Goal: Task Accomplishment & Management: Use online tool/utility

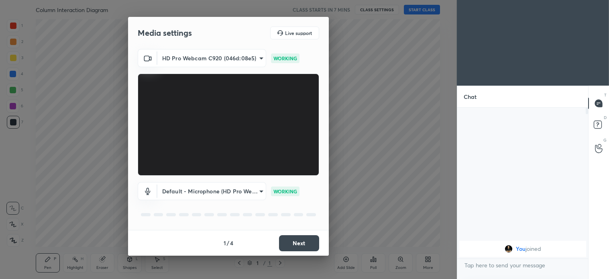
scroll to position [169, 129]
click at [301, 233] on button "Next" at bounding box center [299, 243] width 40 height 16
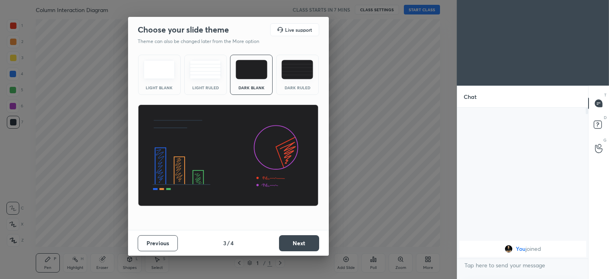
click at [301, 233] on button "Next" at bounding box center [299, 243] width 40 height 16
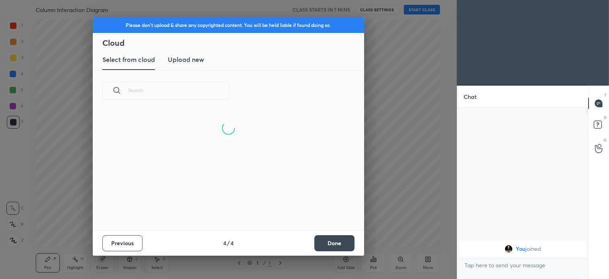
click at [301, 233] on button "Done" at bounding box center [335, 243] width 40 height 16
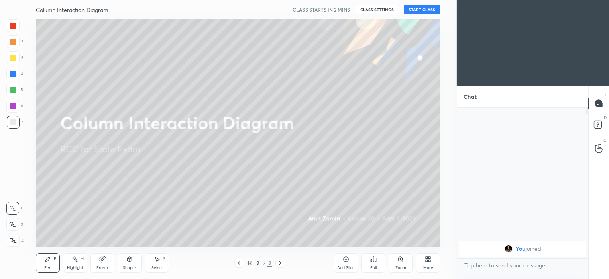
click at [301, 10] on button "START CLASS" at bounding box center [422, 10] width 36 height 10
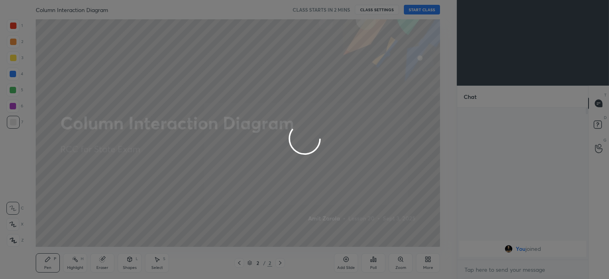
scroll to position [149, 129]
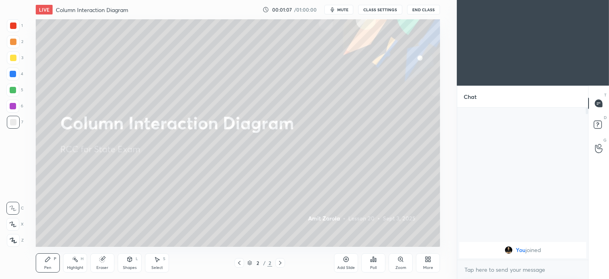
click at [301, 10] on span "mute" at bounding box center [342, 10] width 11 height 6
click at [301, 233] on icon at bounding box center [428, 259] width 6 height 6
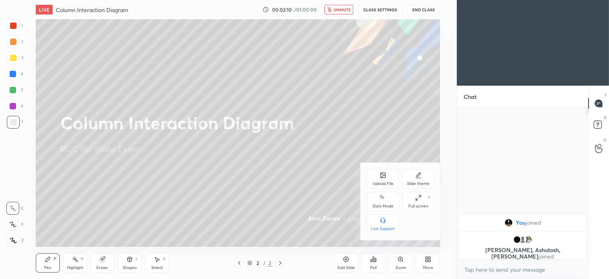
click at [301, 177] on icon at bounding box center [383, 176] width 4 height 3
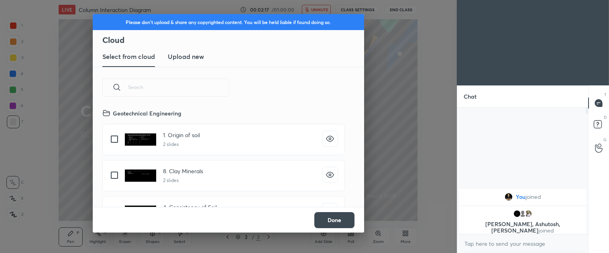
scroll to position [3, 2]
click at [193, 53] on h3 "Upload new" at bounding box center [186, 57] width 36 height 10
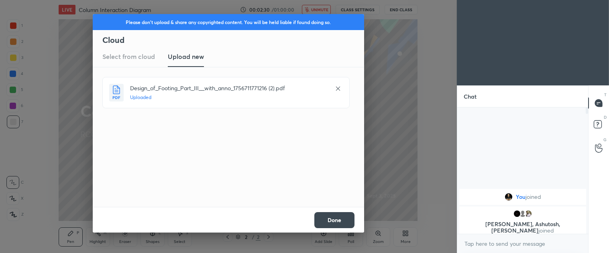
click at [301, 218] on button "Done" at bounding box center [335, 220] width 40 height 16
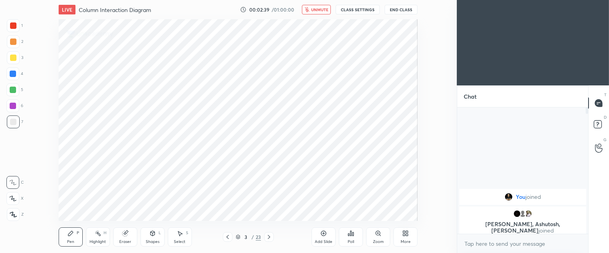
click at [270, 233] on icon at bounding box center [269, 237] width 6 height 6
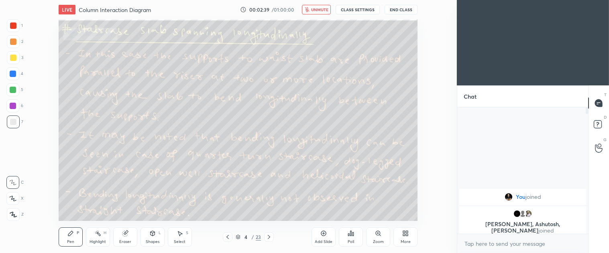
click at [270, 233] on icon at bounding box center [269, 237] width 6 height 6
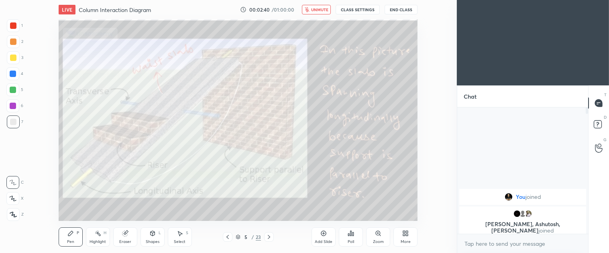
click at [270, 233] on icon at bounding box center [269, 237] width 6 height 6
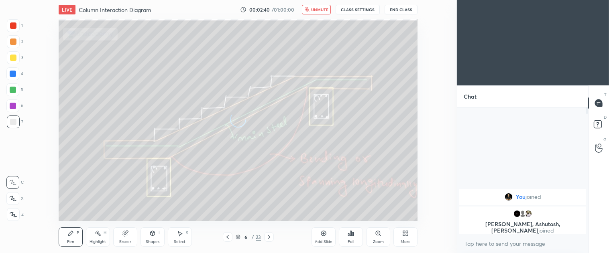
click at [270, 233] on icon at bounding box center [269, 237] width 6 height 6
click at [270, 233] on icon at bounding box center [269, 237] width 2 height 4
click at [239, 233] on icon at bounding box center [238, 237] width 5 height 5
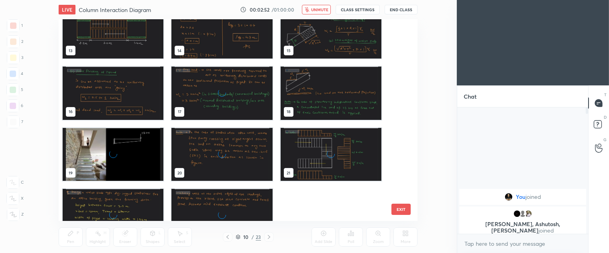
scroll to position [270, 0]
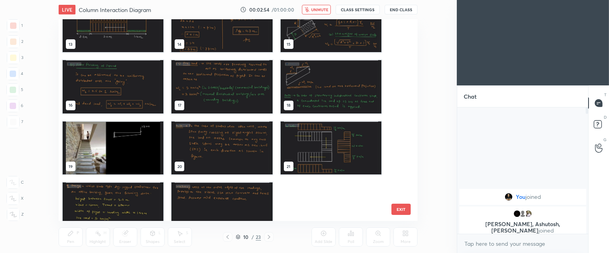
click at [239, 214] on img "grid" at bounding box center [222, 209] width 101 height 53
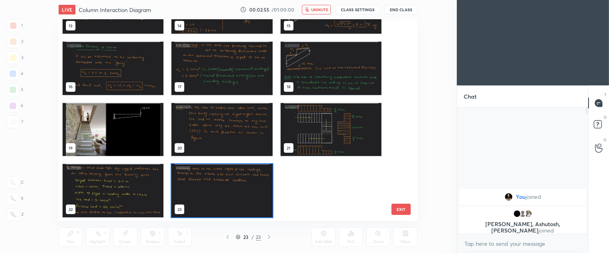
click at [239, 214] on div "10 11 12 13 14 15 16 17 18 19 20 21 22 23" at bounding box center [231, 120] width 345 height 202
click at [239, 214] on img "grid" at bounding box center [222, 190] width 101 height 53
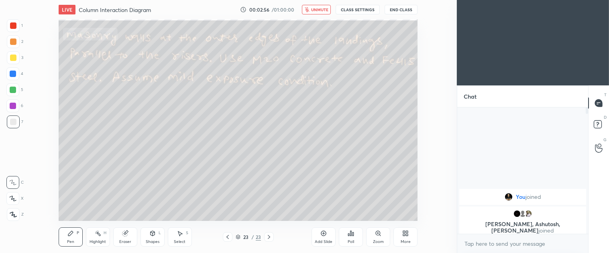
click at [239, 214] on img "grid" at bounding box center [222, 190] width 101 height 53
click at [301, 233] on div "More" at bounding box center [406, 242] width 10 height 4
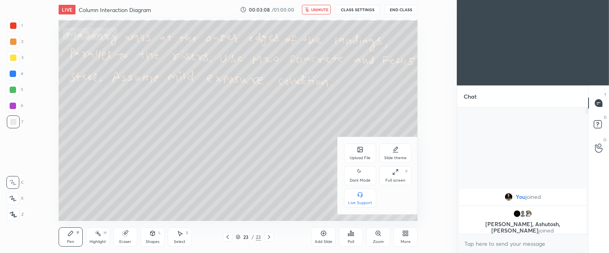
click at [301, 151] on icon at bounding box center [360, 150] width 4 height 3
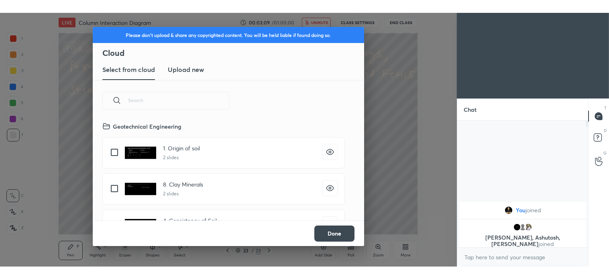
scroll to position [99, 258]
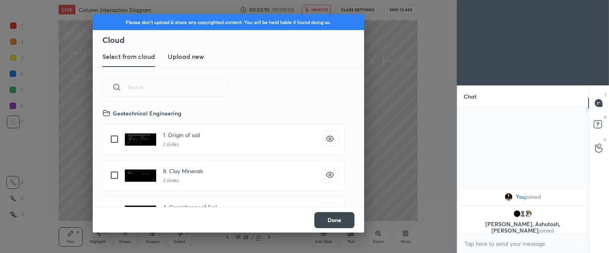
click at [190, 52] on h3 "Upload new" at bounding box center [186, 57] width 36 height 10
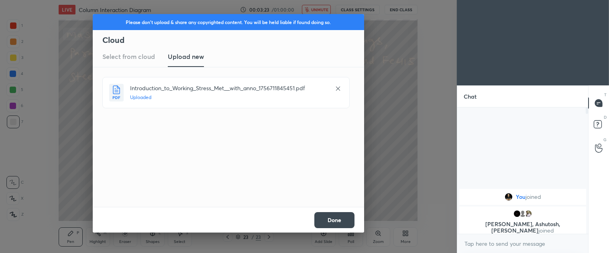
click at [301, 220] on button "Done" at bounding box center [335, 220] width 40 height 16
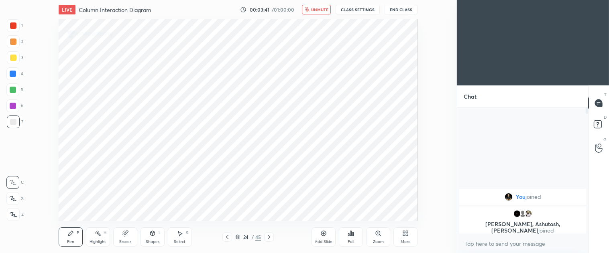
click at [268, 233] on icon at bounding box center [269, 237] width 6 height 6
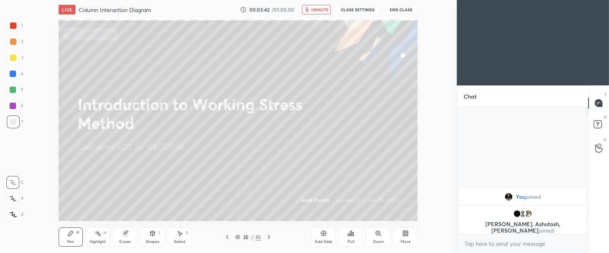
click at [268, 233] on icon at bounding box center [269, 237] width 6 height 6
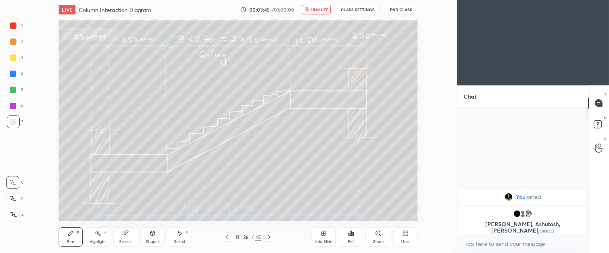
click at [229, 233] on icon at bounding box center [227, 237] width 6 height 6
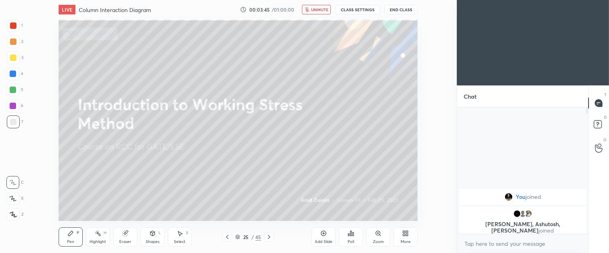
click at [229, 233] on icon at bounding box center [227, 237] width 6 height 6
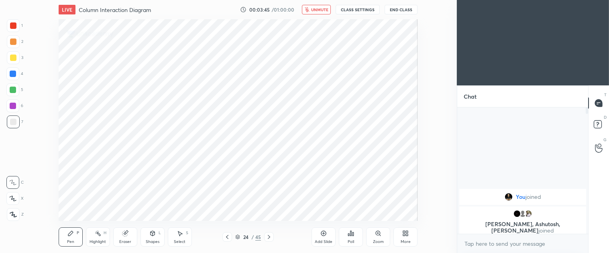
click at [229, 233] on icon at bounding box center [227, 237] width 6 height 6
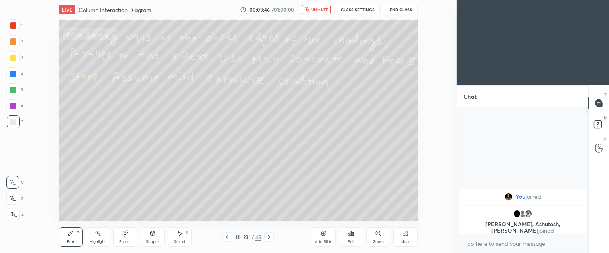
click at [229, 233] on icon at bounding box center [227, 237] width 6 height 6
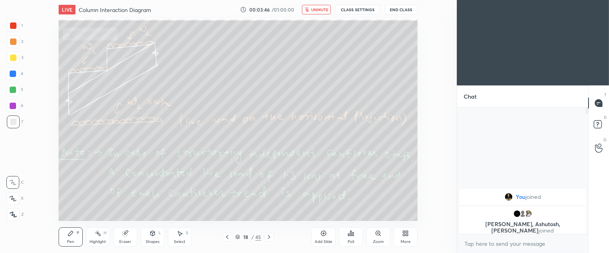
click at [229, 233] on icon at bounding box center [227, 237] width 6 height 6
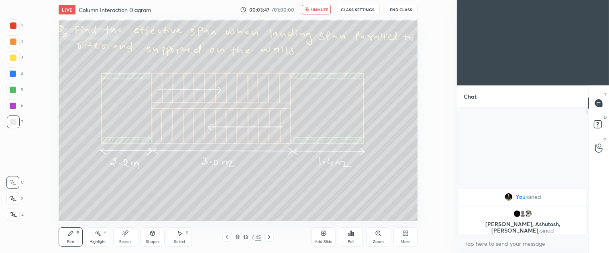
click at [229, 233] on icon at bounding box center [227, 237] width 6 height 6
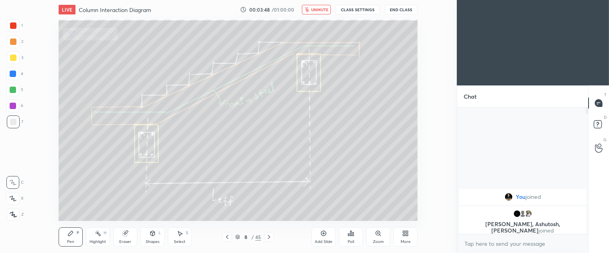
click at [229, 233] on icon at bounding box center [227, 237] width 6 height 6
click at [268, 233] on icon at bounding box center [269, 237] width 6 height 6
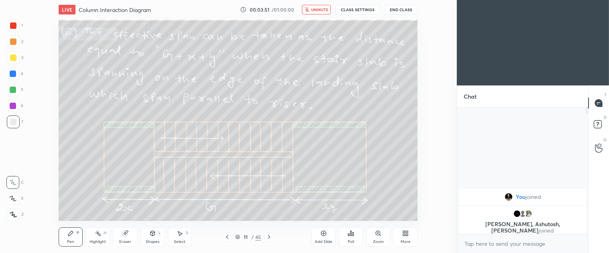
click at [268, 233] on icon at bounding box center [269, 237] width 6 height 6
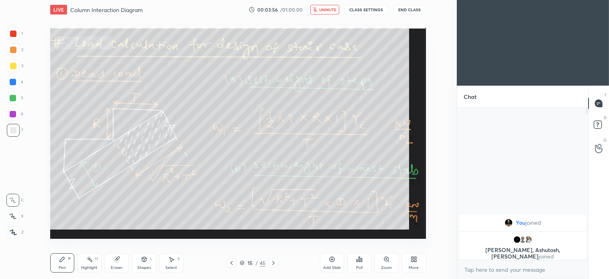
scroll to position [169, 129]
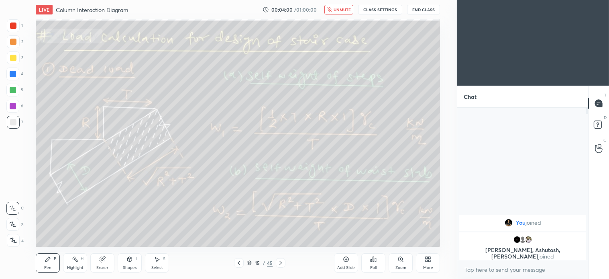
click at [301, 7] on span "unmute" at bounding box center [342, 10] width 17 height 6
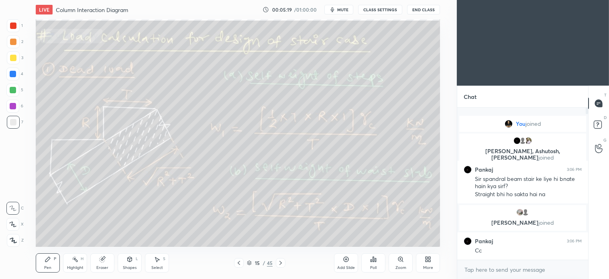
click at [13, 47] on div at bounding box center [13, 41] width 13 height 13
click at [16, 122] on div at bounding box center [13, 122] width 13 height 13
click at [22, 227] on div "X" at bounding box center [14, 224] width 17 height 13
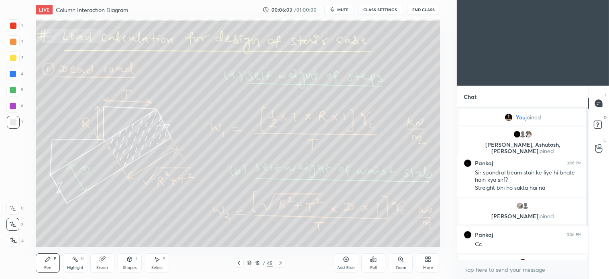
click at [155, 233] on icon at bounding box center [157, 259] width 6 height 6
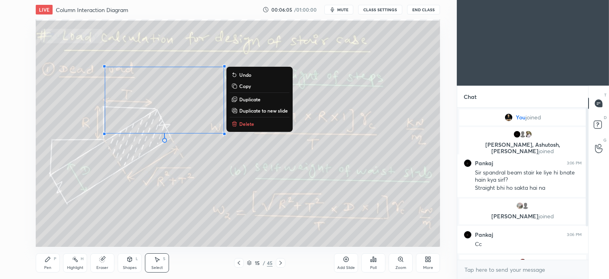
click at [240, 125] on p "Delete" at bounding box center [246, 124] width 15 height 6
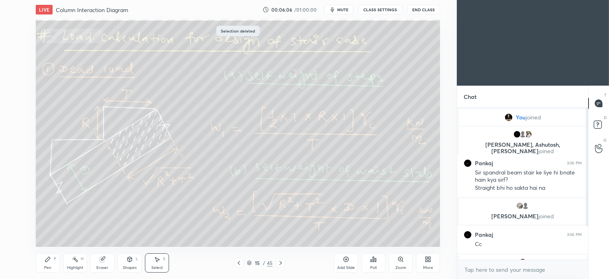
click at [47, 233] on div "Pen" at bounding box center [47, 268] width 7 height 4
click at [157, 233] on icon at bounding box center [157, 259] width 4 height 5
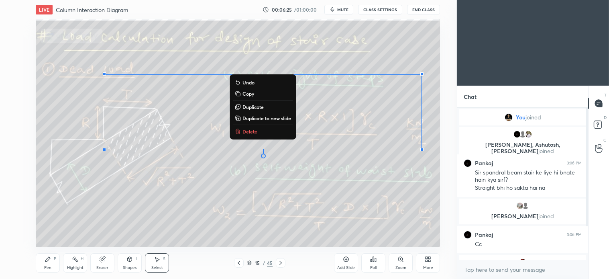
click at [246, 129] on p "Delete" at bounding box center [250, 131] width 15 height 6
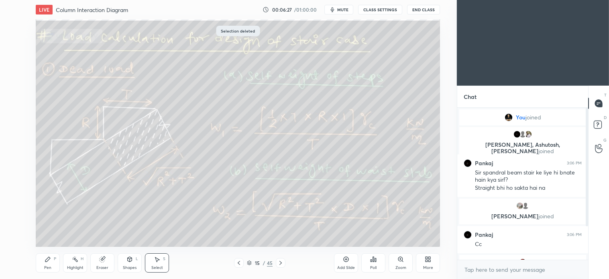
click at [51, 233] on div "Pen P" at bounding box center [48, 262] width 24 height 19
click at [158, 233] on div "Select S" at bounding box center [157, 262] width 24 height 19
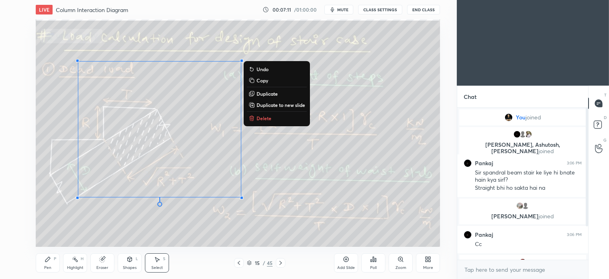
click at [264, 112] on div "0 ° Undo Copy Duplicate Duplicate to new slide Delete" at bounding box center [238, 132] width 405 height 227
click at [264, 115] on p "Delete" at bounding box center [264, 118] width 15 height 6
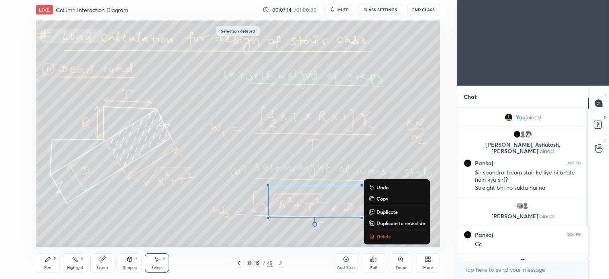
click at [301, 233] on p "Delete" at bounding box center [384, 236] width 15 height 6
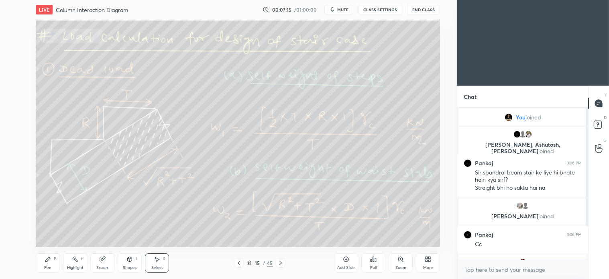
click at [55, 233] on div "Pen P" at bounding box center [48, 262] width 24 height 19
click at [158, 233] on div "Select S" at bounding box center [157, 262] width 24 height 19
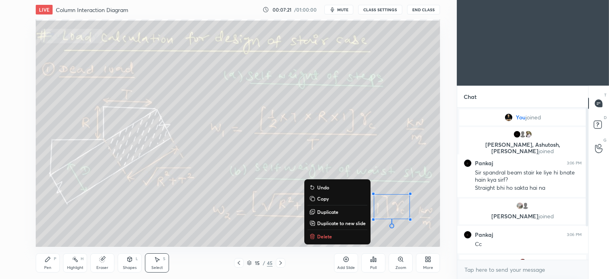
click at [301, 233] on p "Delete" at bounding box center [324, 236] width 15 height 6
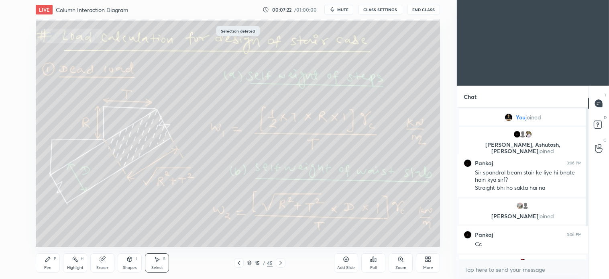
click at [51, 233] on div "Pen P" at bounding box center [48, 262] width 24 height 19
click at [155, 233] on icon at bounding box center [157, 259] width 6 height 6
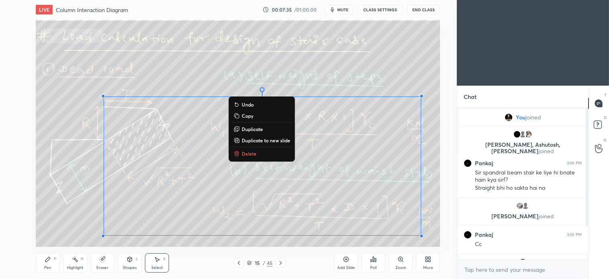
click at [249, 153] on p "Delete" at bounding box center [249, 153] width 15 height 6
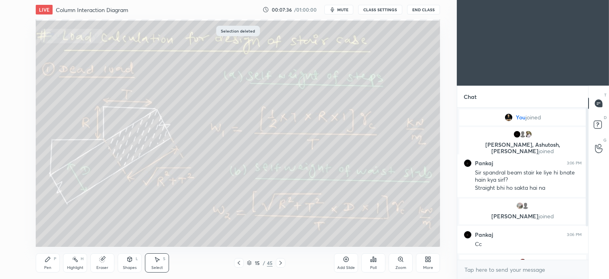
click at [50, 233] on div "Pen P" at bounding box center [48, 262] width 24 height 19
click at [161, 233] on div "Select S" at bounding box center [157, 262] width 24 height 19
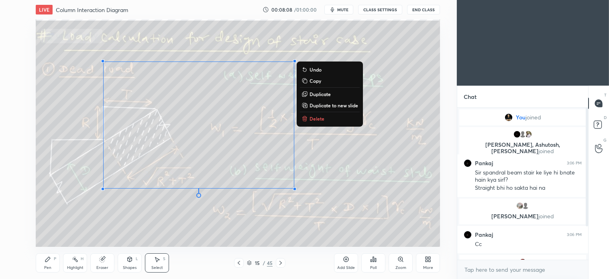
click at [301, 119] on p "Delete" at bounding box center [317, 118] width 15 height 6
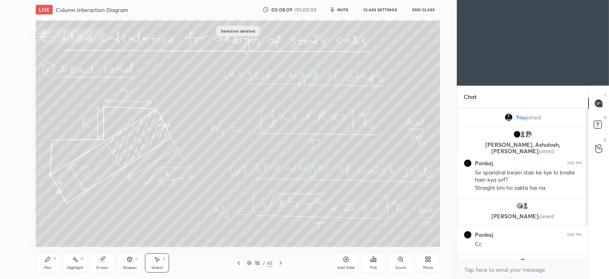
click at [53, 233] on div "Pen P" at bounding box center [48, 262] width 24 height 19
click at [158, 233] on div "Select S" at bounding box center [157, 262] width 24 height 19
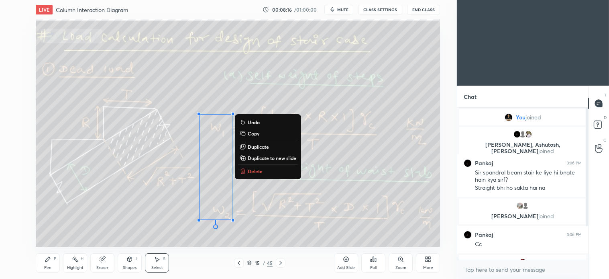
click at [256, 169] on p "Delete" at bounding box center [255, 171] width 15 height 6
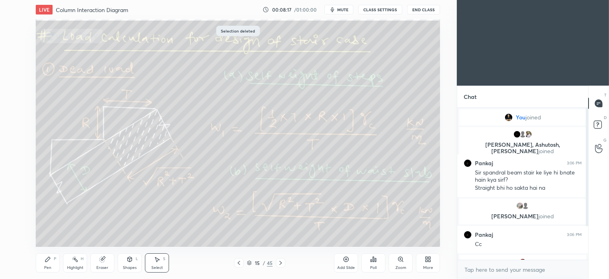
click at [282, 233] on icon at bounding box center [281, 262] width 6 height 6
click at [50, 233] on div "Pen P" at bounding box center [48, 262] width 24 height 19
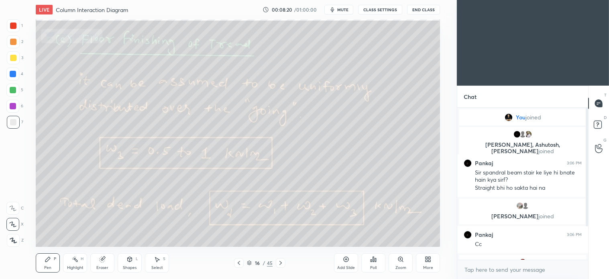
click at [241, 233] on icon at bounding box center [239, 262] width 6 height 6
click at [162, 233] on div "Select" at bounding box center [157, 268] width 12 height 4
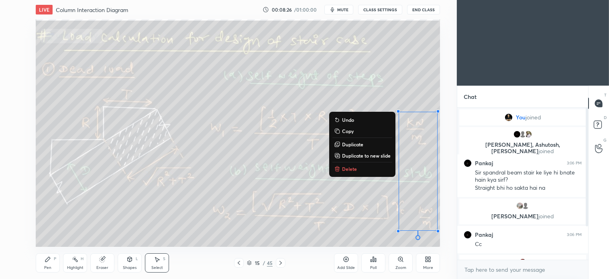
click at [301, 168] on p "Delete" at bounding box center [349, 168] width 15 height 6
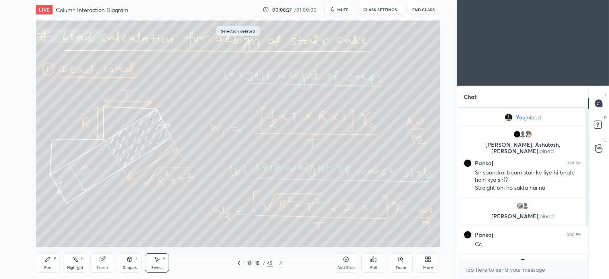
click at [278, 233] on icon at bounding box center [281, 262] width 6 height 6
click at [51, 233] on div "Pen" at bounding box center [47, 268] width 7 height 4
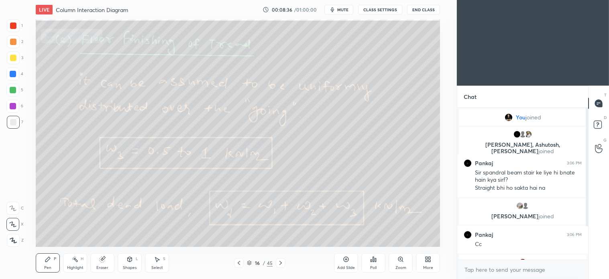
click at [161, 233] on div "Select S" at bounding box center [157, 262] width 24 height 19
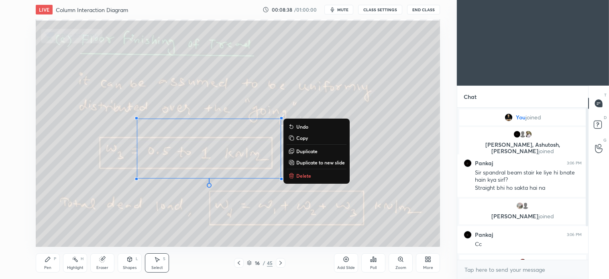
click at [301, 171] on button "Delete" at bounding box center [317, 176] width 60 height 10
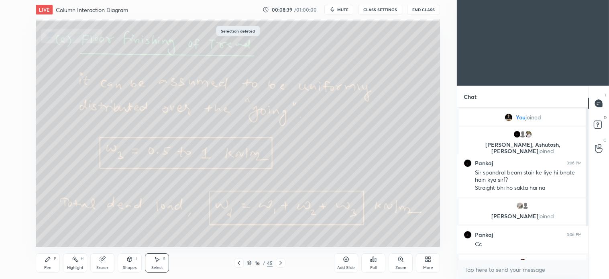
click at [51, 233] on div "Pen P" at bounding box center [48, 262] width 24 height 19
click at [164, 233] on div "Select S" at bounding box center [157, 262] width 24 height 19
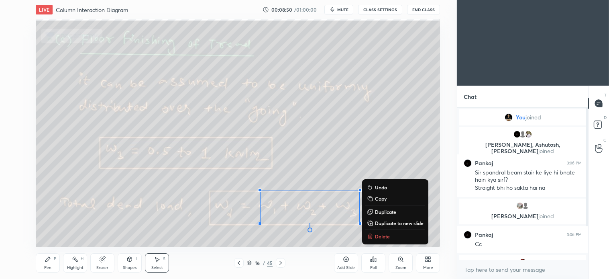
click at [301, 233] on button "Delete" at bounding box center [396, 236] width 60 height 10
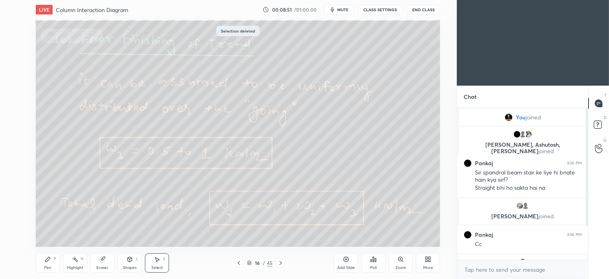
click at [51, 233] on div "Pen" at bounding box center [47, 268] width 7 height 4
click at [279, 233] on icon at bounding box center [281, 262] width 6 height 6
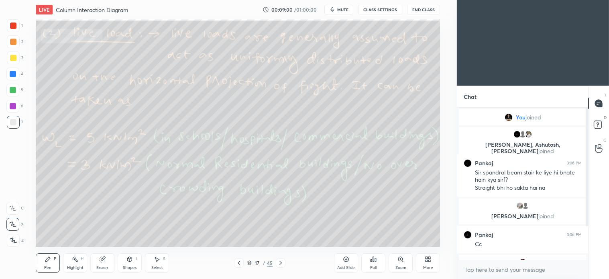
click at [135, 233] on div "Shapes L" at bounding box center [130, 262] width 24 height 19
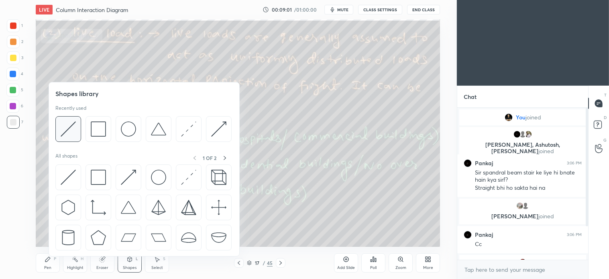
click at [71, 137] on div at bounding box center [68, 129] width 26 height 26
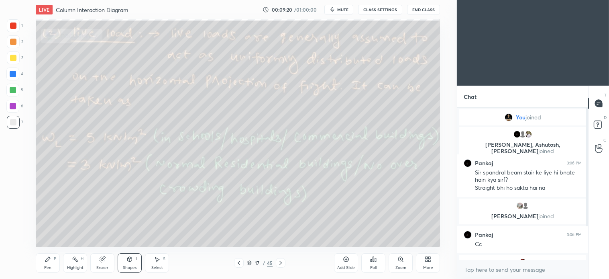
click at [46, 233] on div "Pen P" at bounding box center [48, 262] width 24 height 19
click at [134, 233] on div "Shapes L" at bounding box center [130, 262] width 24 height 19
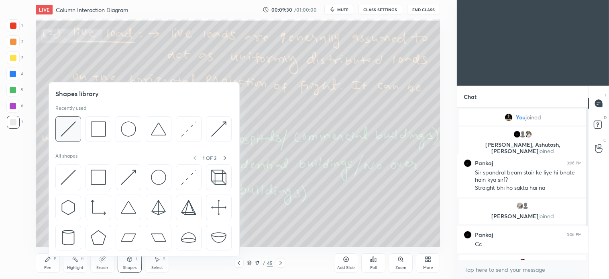
click at [72, 134] on img at bounding box center [68, 128] width 15 height 15
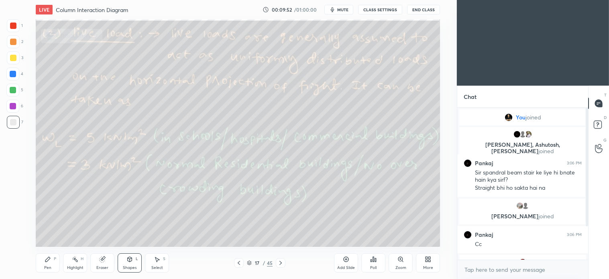
click at [49, 233] on icon at bounding box center [47, 259] width 5 height 5
click at [163, 233] on div "Select S" at bounding box center [157, 262] width 24 height 19
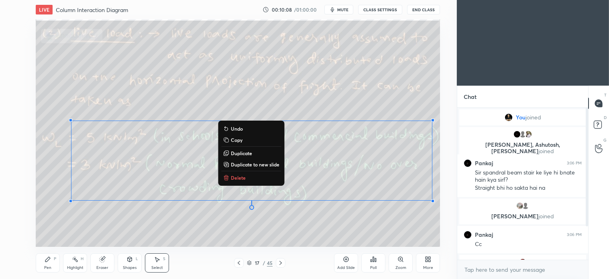
click at [246, 174] on button "Delete" at bounding box center [251, 178] width 60 height 10
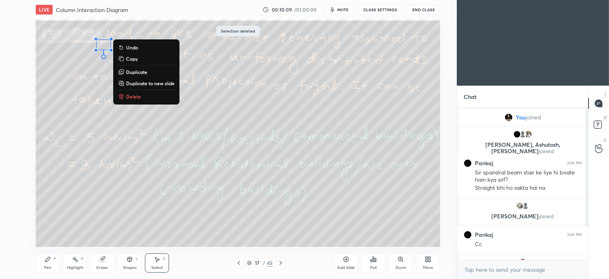
click at [137, 96] on p "Delete" at bounding box center [133, 96] width 15 height 6
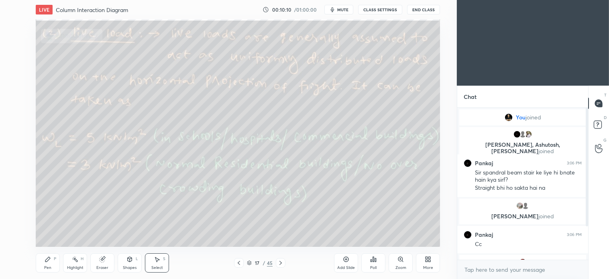
click at [52, 233] on div "Pen P" at bounding box center [48, 262] width 24 height 19
click at [159, 233] on icon at bounding box center [157, 259] width 6 height 6
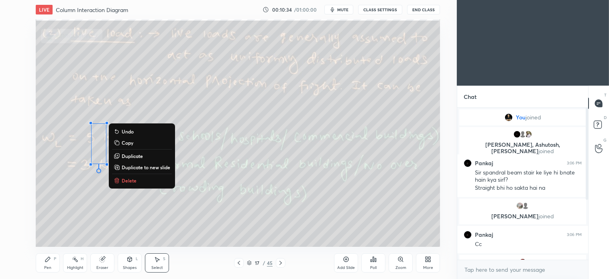
click at [135, 176] on button "Delete" at bounding box center [142, 181] width 60 height 10
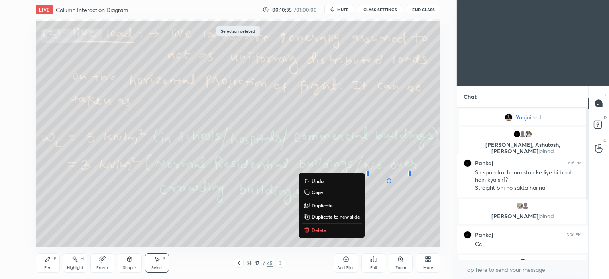
click at [301, 227] on button "Delete" at bounding box center [332, 230] width 60 height 10
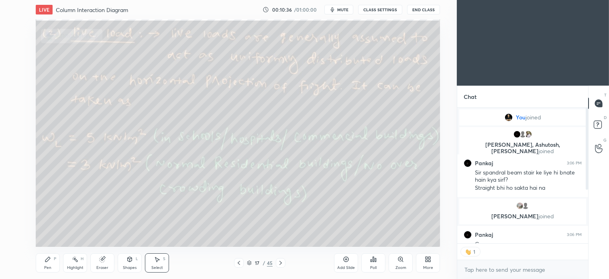
scroll to position [133, 129]
click at [280, 233] on icon at bounding box center [281, 262] width 6 height 6
click at [51, 233] on div "Pen" at bounding box center [47, 268] width 7 height 4
click at [282, 233] on icon at bounding box center [281, 263] width 2 height 4
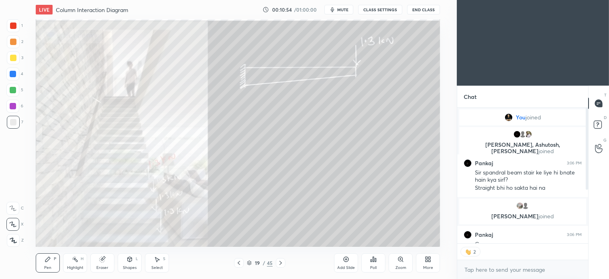
click at [282, 233] on icon at bounding box center [281, 262] width 6 height 6
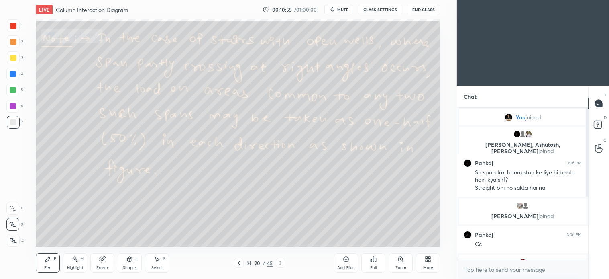
scroll to position [149, 129]
click at [282, 233] on icon at bounding box center [281, 262] width 6 height 6
click at [58, 233] on div "Pen P" at bounding box center [48, 262] width 24 height 19
click at [156, 233] on div "Select" at bounding box center [157, 268] width 12 height 4
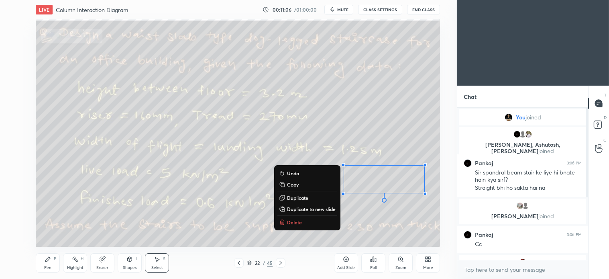
click at [282, 219] on icon at bounding box center [282, 222] width 6 height 6
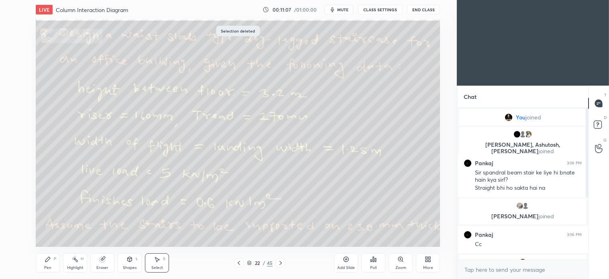
click at [237, 233] on icon at bounding box center [239, 262] width 6 height 6
click at [51, 233] on icon at bounding box center [48, 259] width 6 height 6
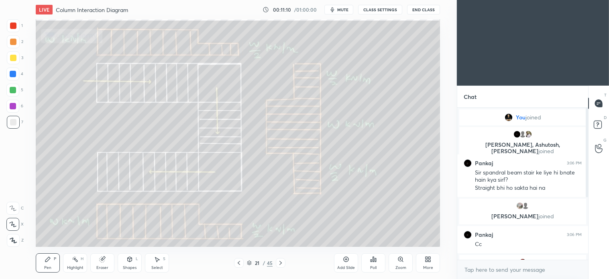
click at [14, 132] on div "1 2 3 4 5 6 7 C X Z C X Z E E Erase all H H" at bounding box center [13, 132] width 26 height 227
click at [14, 59] on div at bounding box center [13, 58] width 6 height 6
click at [137, 233] on div "L" at bounding box center [137, 259] width 2 height 4
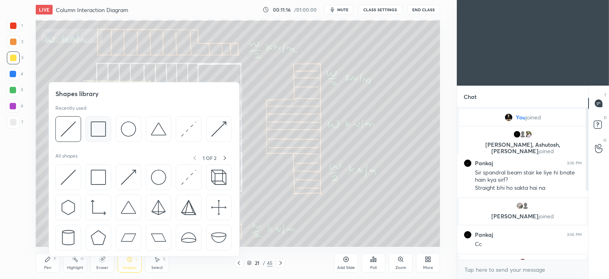
click at [101, 130] on img at bounding box center [98, 128] width 15 height 15
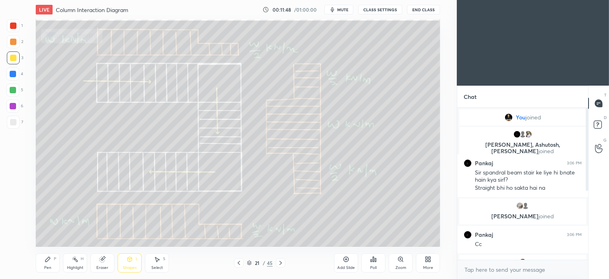
click at [51, 233] on div "Pen P" at bounding box center [48, 262] width 24 height 19
click at [163, 233] on div "S" at bounding box center [164, 259] width 2 height 4
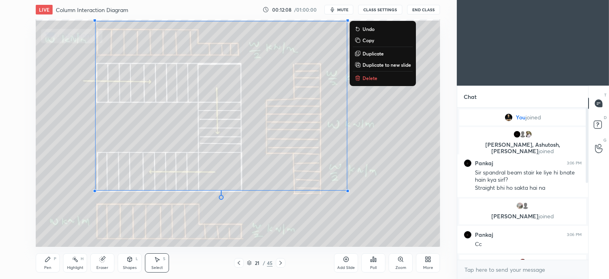
click at [301, 78] on button "Delete" at bounding box center [383, 78] width 60 height 10
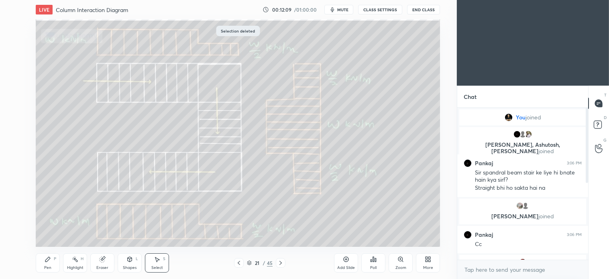
click at [51, 233] on div "Pen P" at bounding box center [48, 262] width 24 height 19
click at [161, 233] on div "Select S" at bounding box center [157, 262] width 24 height 19
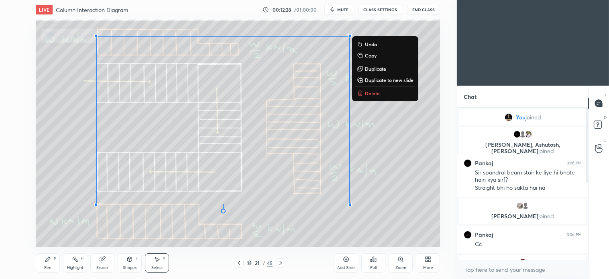
click at [301, 92] on p "Delete" at bounding box center [372, 93] width 15 height 6
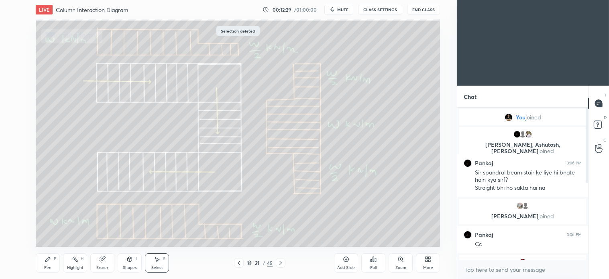
click at [51, 233] on icon at bounding box center [48, 259] width 6 height 6
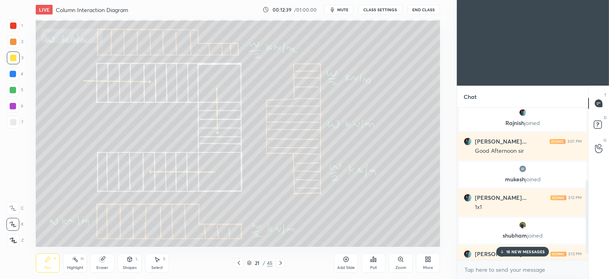
click at [301, 233] on p "16 NEW MESSAGES" at bounding box center [526, 251] width 39 height 5
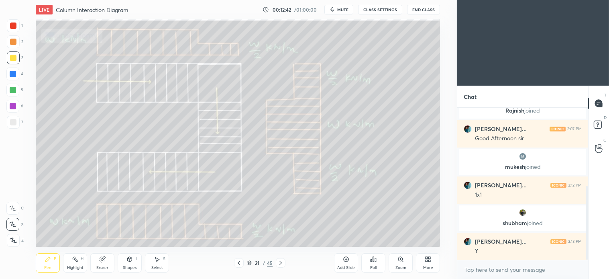
click at [278, 233] on icon at bounding box center [281, 262] width 6 height 6
click at [135, 233] on div "Shapes" at bounding box center [130, 268] width 14 height 4
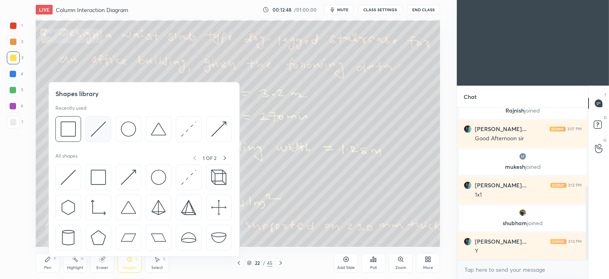
click at [99, 127] on img at bounding box center [98, 128] width 15 height 15
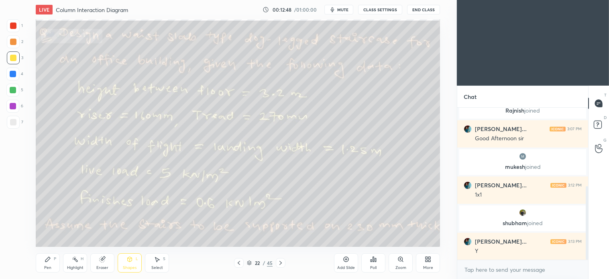
click at [17, 120] on div at bounding box center [13, 122] width 13 height 13
click at [280, 233] on div at bounding box center [281, 263] width 10 height 10
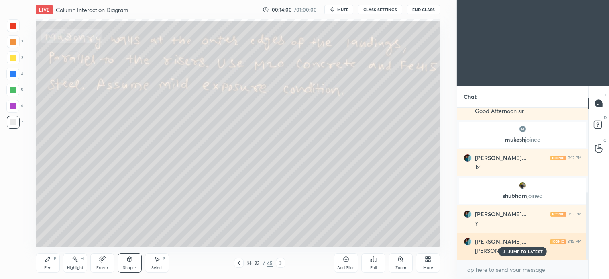
click at [301, 233] on div "JUMP TO LATEST" at bounding box center [523, 252] width 48 height 10
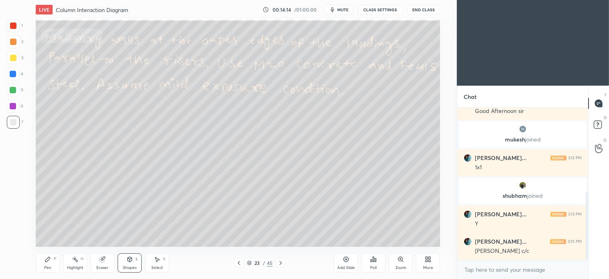
click at [279, 233] on icon at bounding box center [281, 262] width 6 height 6
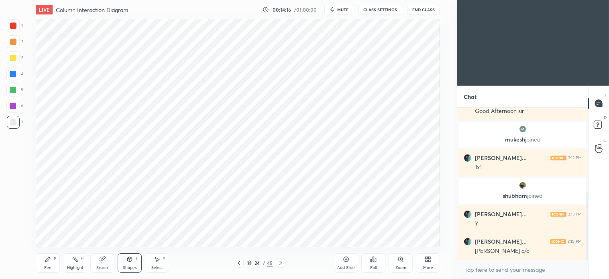
click at [281, 233] on icon at bounding box center [281, 262] width 6 height 6
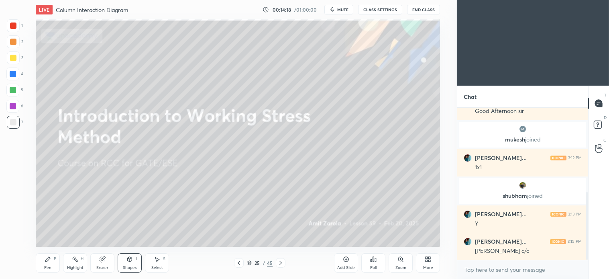
click at [280, 233] on icon at bounding box center [281, 262] width 6 height 6
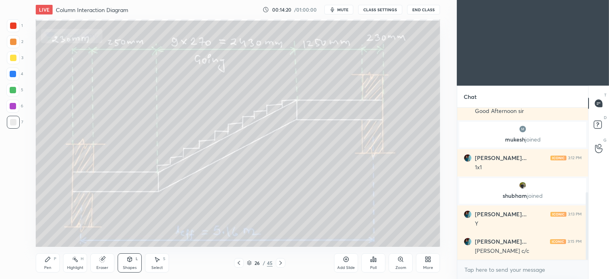
click at [51, 233] on div "Pen P" at bounding box center [48, 262] width 24 height 19
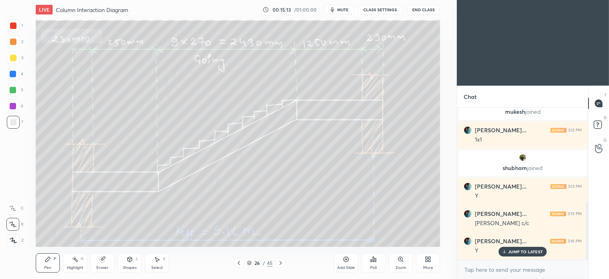
scroll to position [244, 0]
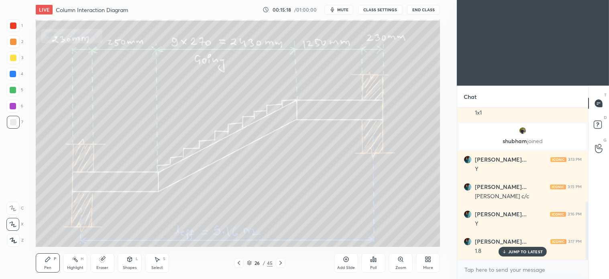
click at [241, 233] on icon at bounding box center [239, 262] width 6 height 6
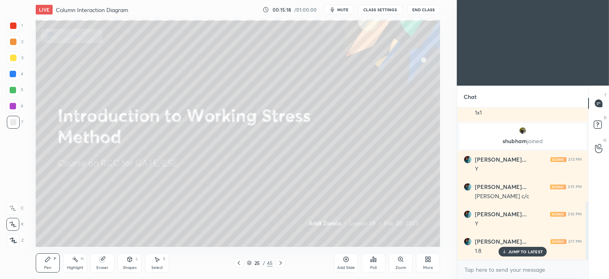
click at [240, 233] on icon at bounding box center [239, 262] width 6 height 6
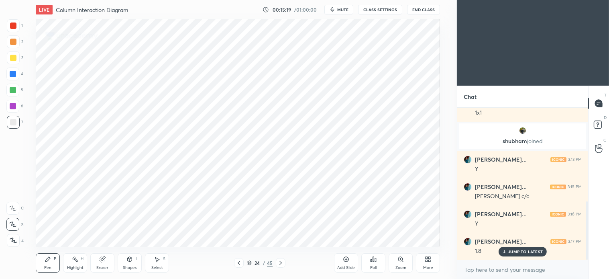
click at [240, 233] on icon at bounding box center [239, 262] width 6 height 6
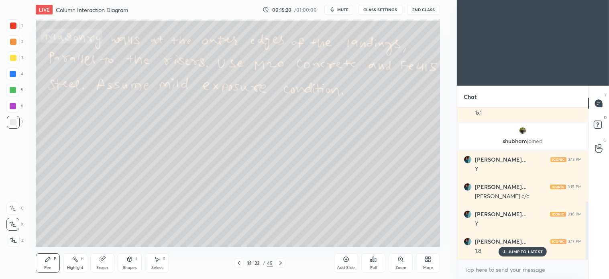
click at [239, 233] on icon at bounding box center [239, 262] width 6 height 6
click at [281, 233] on icon at bounding box center [281, 262] width 6 height 6
click at [280, 233] on icon at bounding box center [281, 263] width 2 height 4
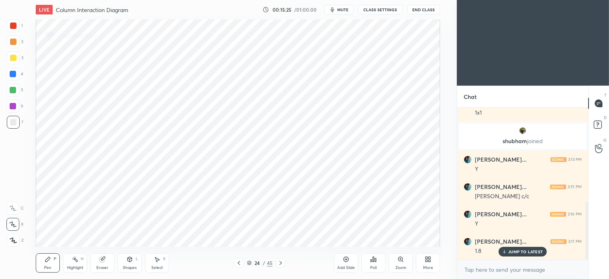
click at [280, 233] on icon at bounding box center [281, 262] width 6 height 6
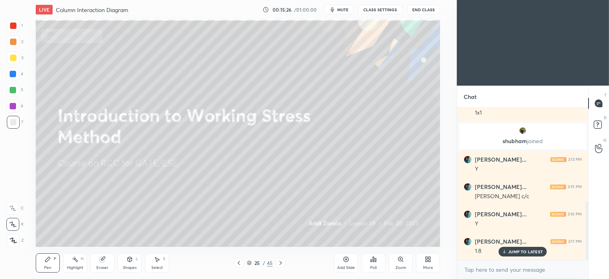
click at [280, 233] on icon at bounding box center [281, 262] width 6 height 6
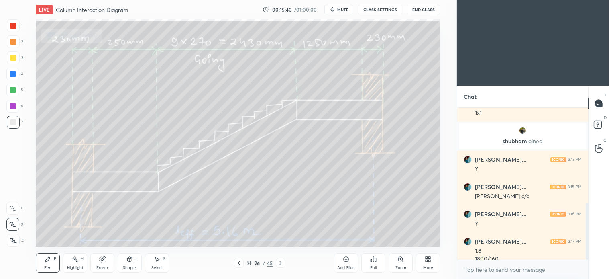
scroll to position [252, 0]
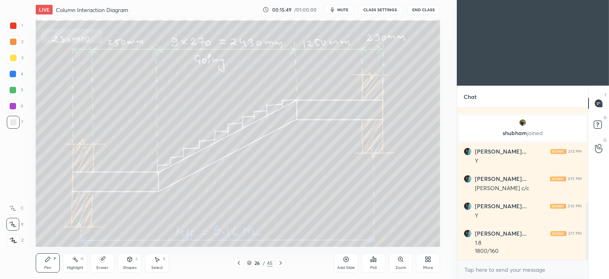
click at [158, 233] on div "Select" at bounding box center [157, 268] width 12 height 4
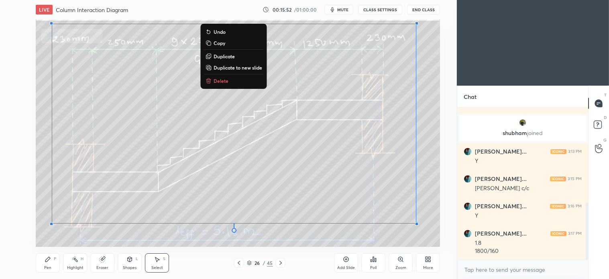
click at [218, 78] on p "Delete" at bounding box center [221, 81] width 15 height 6
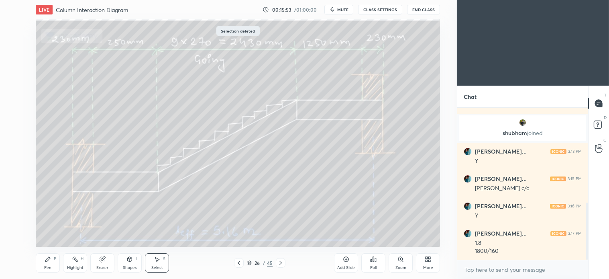
click at [283, 233] on icon at bounding box center [281, 262] width 6 height 6
click at [49, 233] on icon at bounding box center [47, 259] width 5 height 5
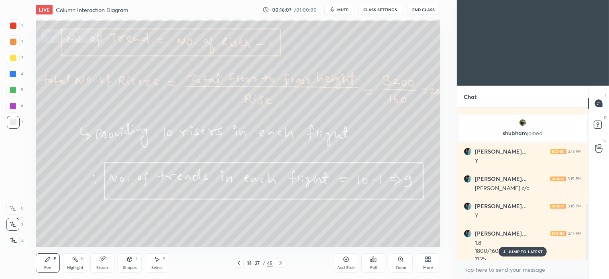
scroll to position [260, 0]
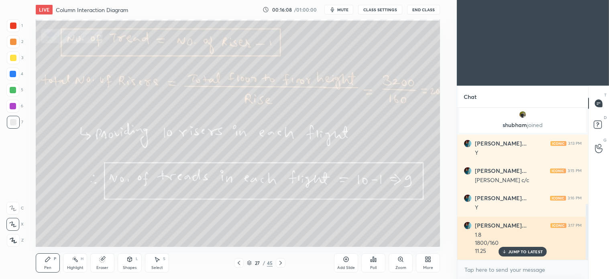
click at [301, 233] on p "JUMP TO LATEST" at bounding box center [526, 251] width 35 height 5
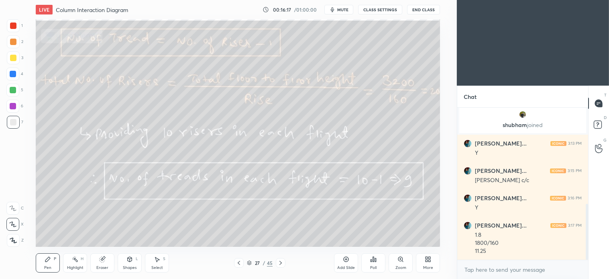
click at [239, 233] on icon at bounding box center [239, 262] width 6 height 6
click at [240, 233] on icon at bounding box center [239, 262] width 6 height 6
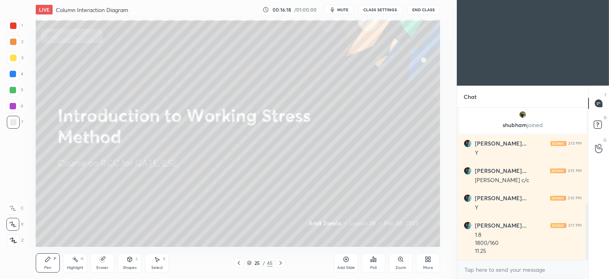
click at [241, 233] on icon at bounding box center [239, 262] width 6 height 6
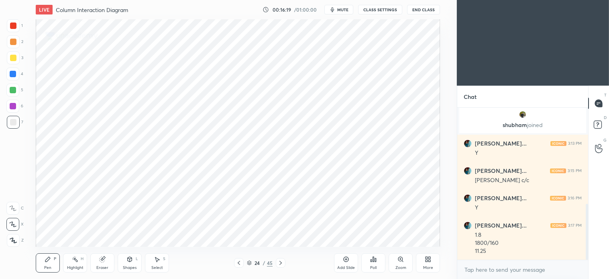
click at [240, 233] on icon at bounding box center [239, 262] width 6 height 6
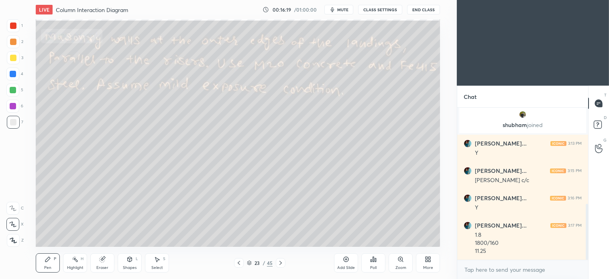
click at [239, 233] on icon at bounding box center [239, 263] width 2 height 4
click at [158, 233] on icon at bounding box center [157, 259] width 6 height 6
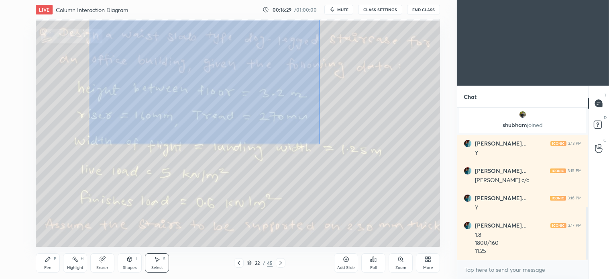
scroll to position [287, 0]
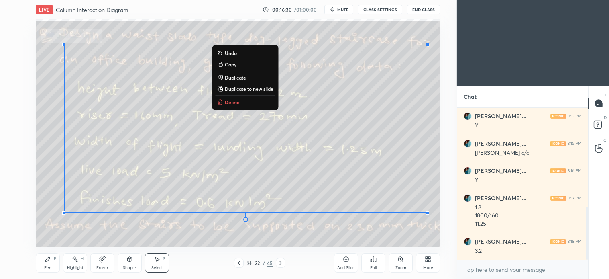
click at [235, 101] on p "Delete" at bounding box center [232, 102] width 15 height 6
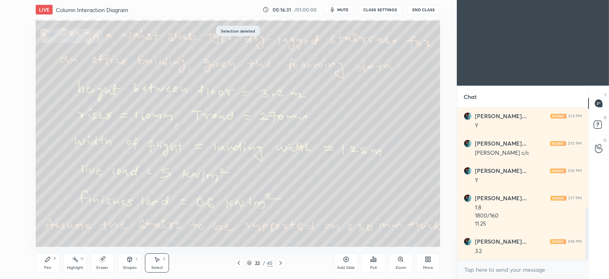
click at [51, 233] on div "Pen P" at bounding box center [48, 262] width 24 height 19
click at [156, 233] on icon at bounding box center [157, 259] width 6 height 6
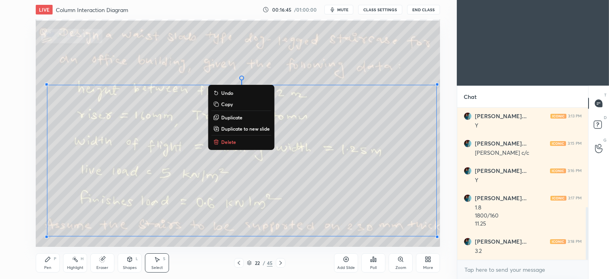
click at [226, 144] on p "Delete" at bounding box center [228, 142] width 15 height 6
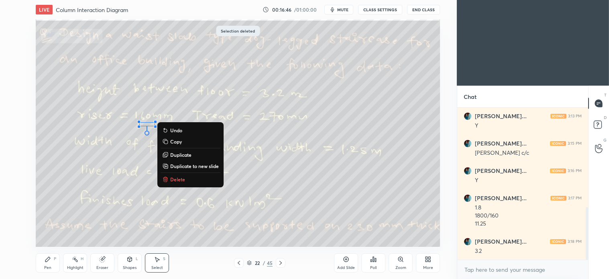
click at [177, 179] on p "Delete" at bounding box center [177, 179] width 15 height 6
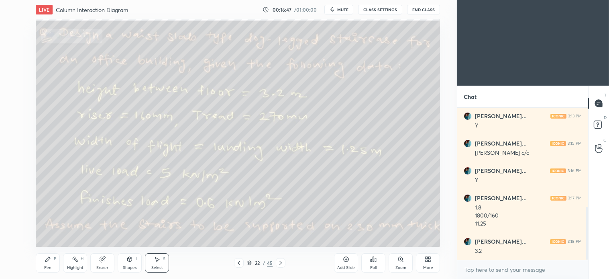
click at [279, 233] on icon at bounding box center [281, 262] width 6 height 6
click at [281, 233] on icon at bounding box center [281, 262] width 6 height 6
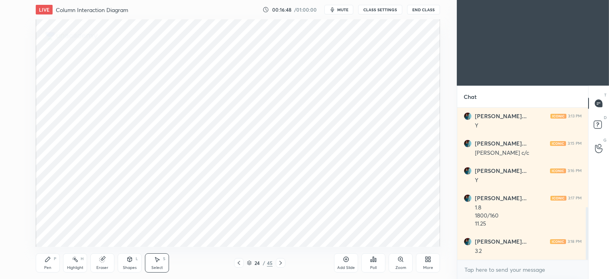
click at [282, 233] on icon at bounding box center [281, 262] width 6 height 6
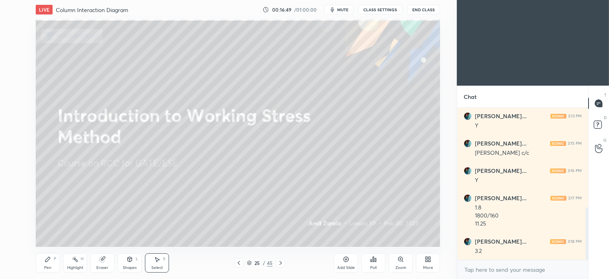
click at [282, 233] on icon at bounding box center [281, 262] width 6 height 6
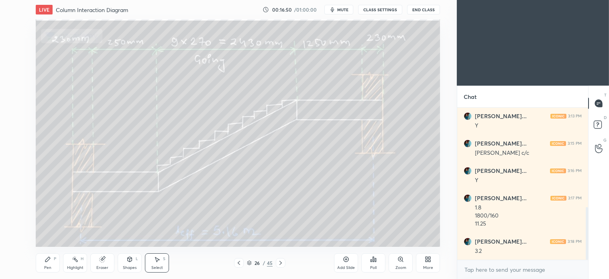
click at [283, 233] on icon at bounding box center [281, 262] width 6 height 6
click at [46, 233] on icon at bounding box center [48, 259] width 6 height 6
click at [159, 233] on div "Select" at bounding box center [157, 268] width 12 height 4
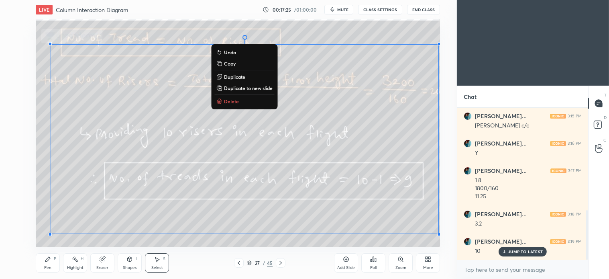
click at [234, 96] on button "Delete" at bounding box center [245, 101] width 60 height 10
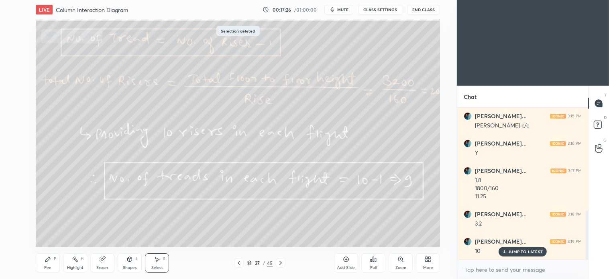
click at [47, 233] on div "Pen" at bounding box center [47, 268] width 7 height 4
click at [158, 233] on icon at bounding box center [157, 259] width 6 height 6
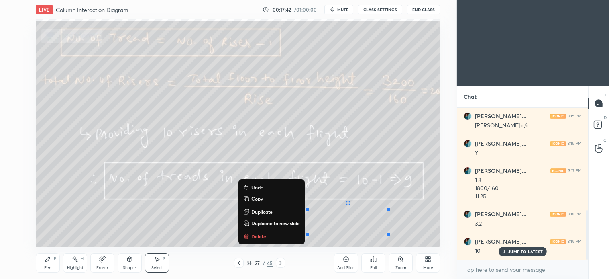
click at [253, 233] on p "Delete" at bounding box center [258, 236] width 15 height 6
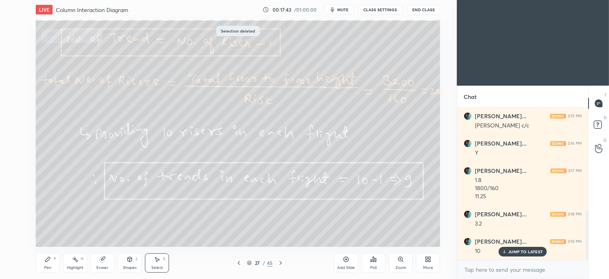
click at [279, 233] on icon at bounding box center [281, 262] width 6 height 6
click at [240, 233] on icon at bounding box center [239, 262] width 6 height 6
click at [239, 233] on icon at bounding box center [239, 263] width 2 height 4
click at [240, 233] on icon at bounding box center [239, 262] width 6 height 6
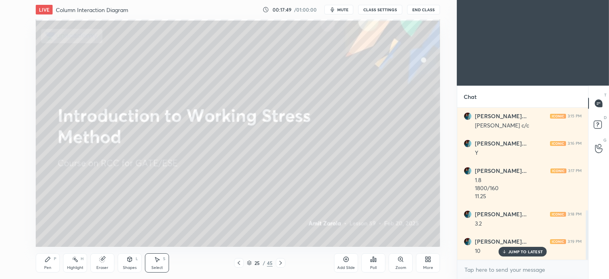
click at [239, 233] on icon at bounding box center [239, 262] width 6 height 6
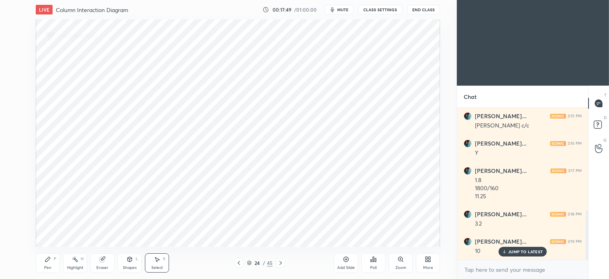
click at [238, 233] on icon at bounding box center [239, 262] width 6 height 6
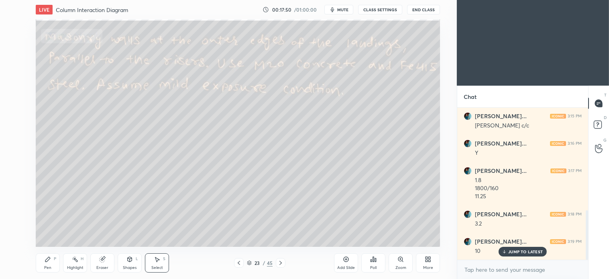
click at [239, 233] on icon at bounding box center [239, 263] width 2 height 4
click at [47, 233] on div "Pen P" at bounding box center [48, 262] width 24 height 19
click at [280, 233] on icon at bounding box center [281, 262] width 6 height 6
click at [282, 233] on icon at bounding box center [281, 262] width 6 height 6
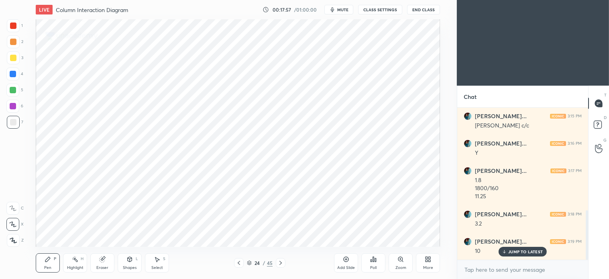
click at [279, 233] on icon at bounding box center [281, 262] width 6 height 6
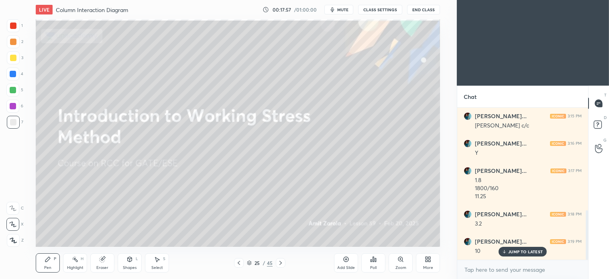
click at [280, 233] on icon at bounding box center [281, 262] width 6 height 6
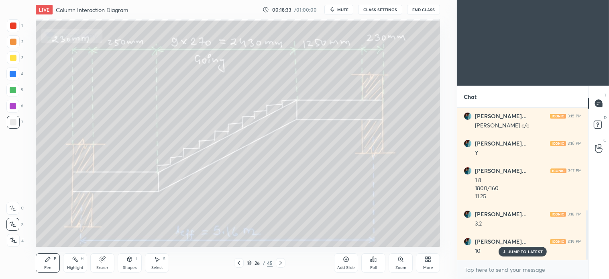
click at [162, 233] on div "Select S" at bounding box center [157, 262] width 24 height 19
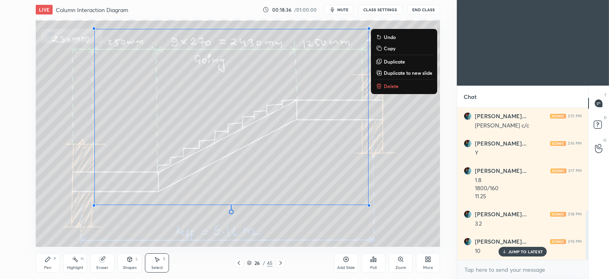
click at [301, 83] on button "Delete" at bounding box center [404, 86] width 60 height 10
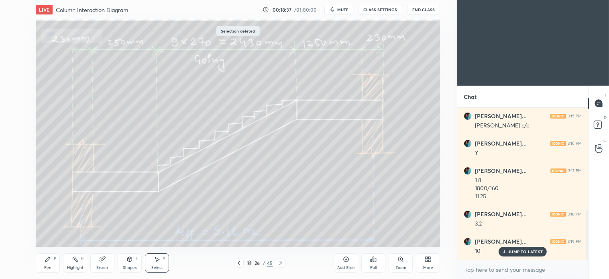
click at [55, 233] on div "Pen P" at bounding box center [48, 262] width 24 height 19
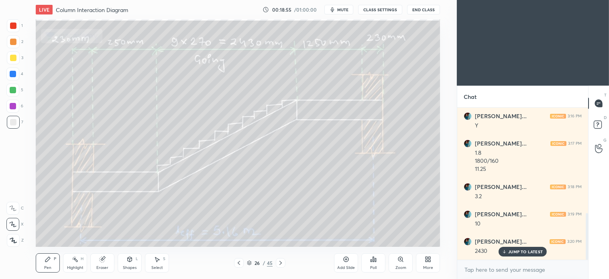
click at [163, 233] on div "Select" at bounding box center [157, 268] width 12 height 4
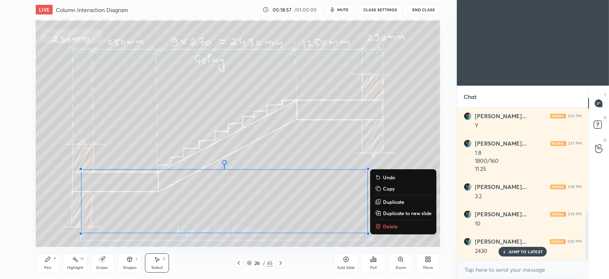
click at [301, 224] on p "Delete" at bounding box center [390, 226] width 15 height 6
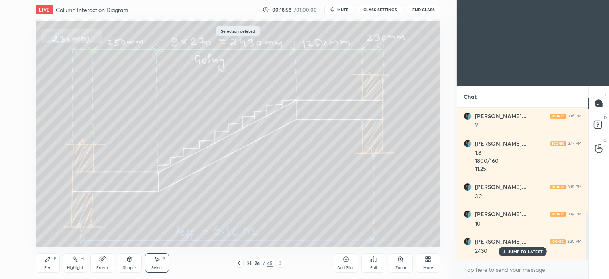
click at [49, 233] on div "Pen P" at bounding box center [48, 262] width 24 height 19
click at [162, 233] on div "Select S" at bounding box center [157, 262] width 24 height 19
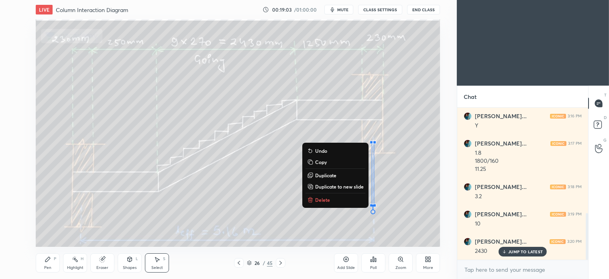
click at [301, 199] on p "Delete" at bounding box center [322, 199] width 15 height 6
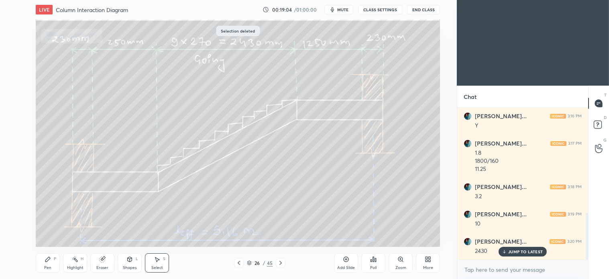
click at [51, 233] on div "Pen P" at bounding box center [48, 262] width 24 height 19
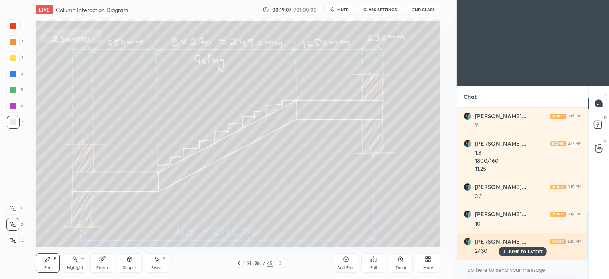
click at [301, 233] on p "JUMP TO LATEST" at bounding box center [526, 251] width 35 height 5
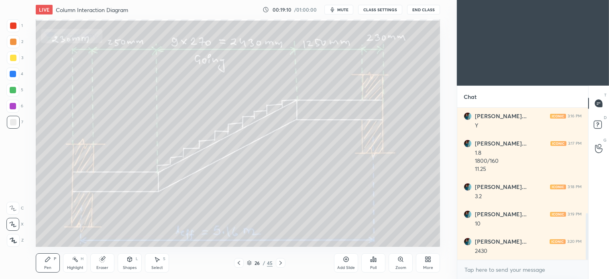
click at [238, 233] on icon at bounding box center [239, 262] width 6 height 6
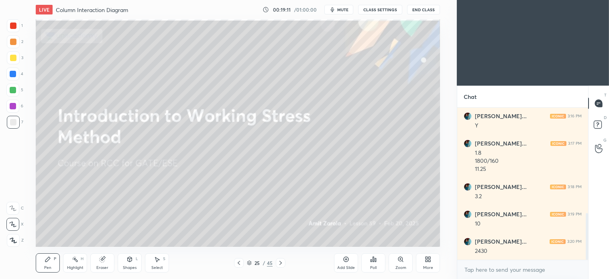
click at [239, 233] on icon at bounding box center [239, 263] width 2 height 4
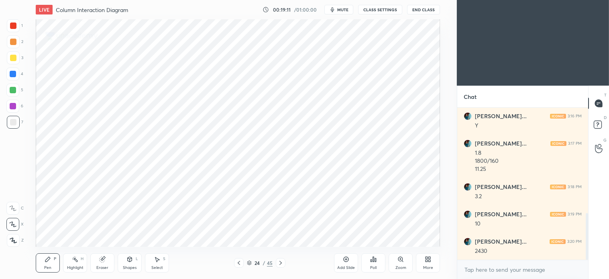
click at [235, 233] on div at bounding box center [239, 263] width 10 height 10
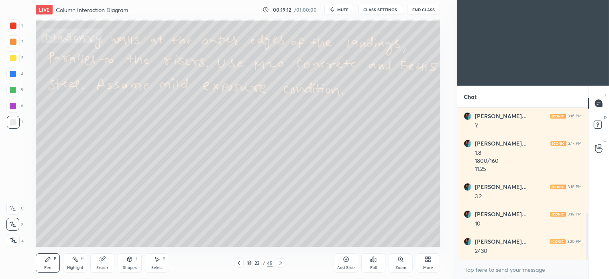
click at [237, 233] on icon at bounding box center [239, 262] width 6 height 6
click at [279, 233] on icon at bounding box center [281, 262] width 6 height 6
click at [163, 233] on div "S" at bounding box center [164, 259] width 2 height 4
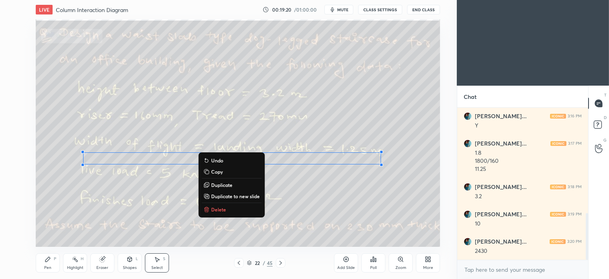
click at [216, 210] on p "Delete" at bounding box center [218, 209] width 15 height 6
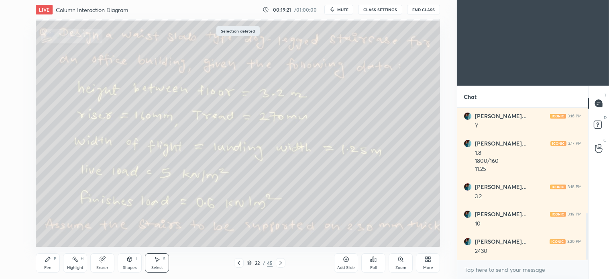
click at [54, 233] on div "P" at bounding box center [55, 259] width 2 height 4
click at [162, 233] on div "Select S" at bounding box center [157, 262] width 24 height 19
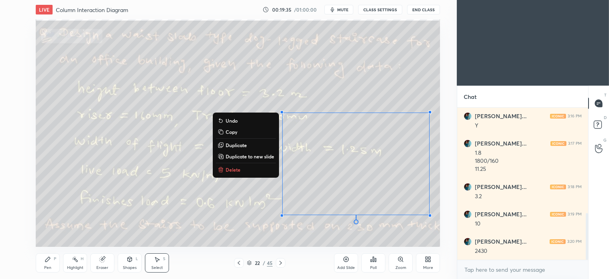
click at [231, 168] on p "Delete" at bounding box center [233, 169] width 15 height 6
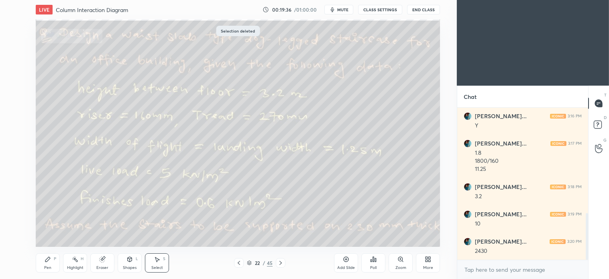
click at [283, 233] on icon at bounding box center [281, 262] width 6 height 6
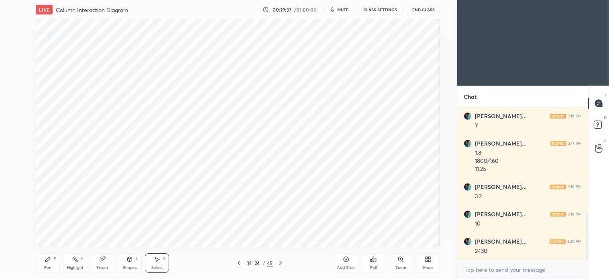
click at [283, 233] on icon at bounding box center [281, 262] width 6 height 6
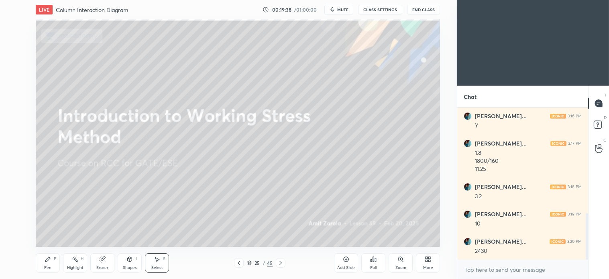
click at [282, 233] on icon at bounding box center [281, 262] width 6 height 6
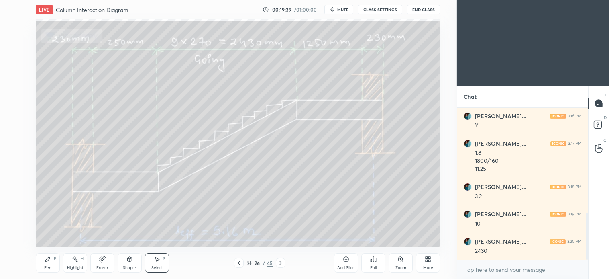
click at [49, 233] on icon at bounding box center [47, 259] width 5 height 5
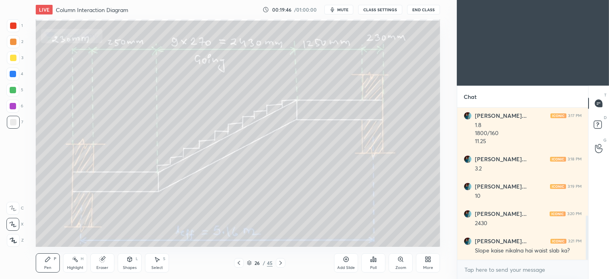
click at [284, 233] on icon at bounding box center [281, 262] width 6 height 6
click at [282, 233] on icon at bounding box center [281, 262] width 6 height 6
click at [280, 233] on icon at bounding box center [281, 262] width 6 height 6
click at [233, 233] on div "30 / 45" at bounding box center [259, 263] width 149 height 10
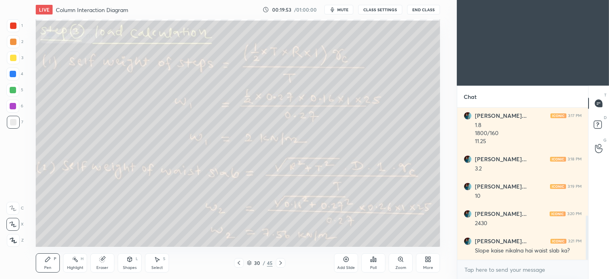
click at [239, 233] on icon at bounding box center [239, 263] width 2 height 4
click at [43, 233] on div "Pen P" at bounding box center [48, 262] width 24 height 19
click at [237, 233] on div at bounding box center [239, 263] width 10 height 10
click at [15, 42] on div at bounding box center [13, 42] width 6 height 6
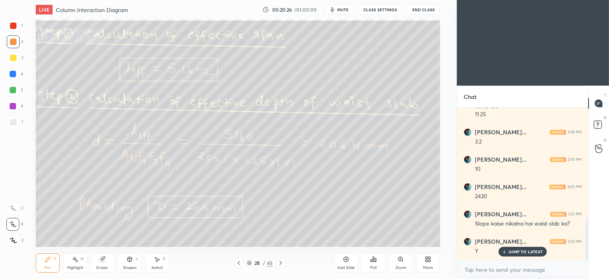
click at [19, 120] on div "7" at bounding box center [15, 122] width 16 height 13
click at [163, 233] on div "Select" at bounding box center [157, 268] width 12 height 4
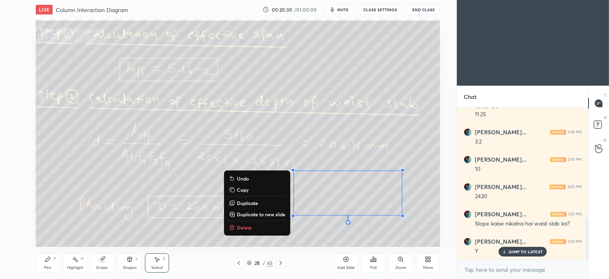
click at [245, 230] on p "Delete" at bounding box center [244, 227] width 15 height 6
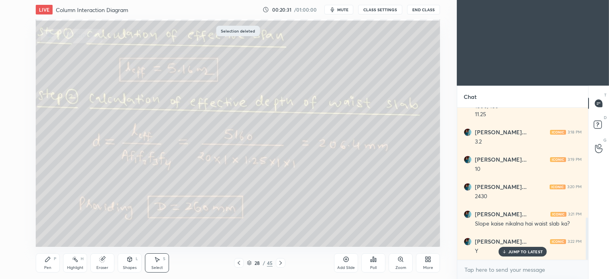
click at [43, 233] on div "Pen P" at bounding box center [48, 262] width 24 height 19
click at [55, 233] on div "Pen P" at bounding box center [48, 262] width 24 height 19
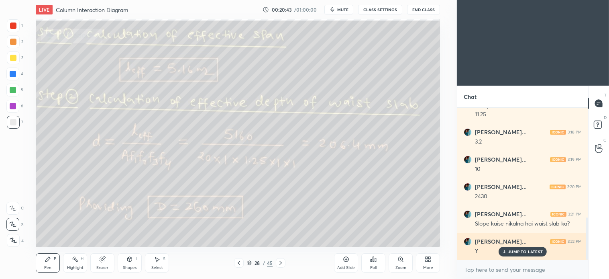
click at [301, 233] on div "Y" at bounding box center [528, 250] width 107 height 10
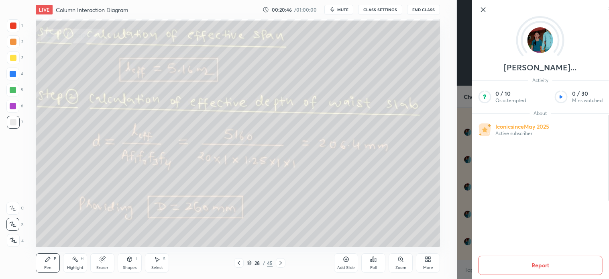
click at [301, 5] on icon at bounding box center [483, 10] width 10 height 10
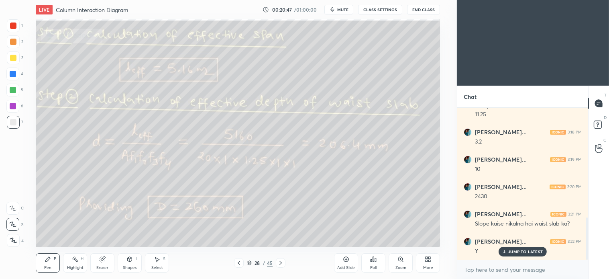
click at [49, 233] on icon at bounding box center [48, 259] width 6 height 6
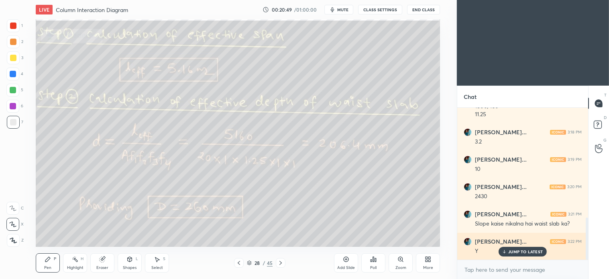
click at [301, 233] on img "grid" at bounding box center [468, 241] width 8 height 8
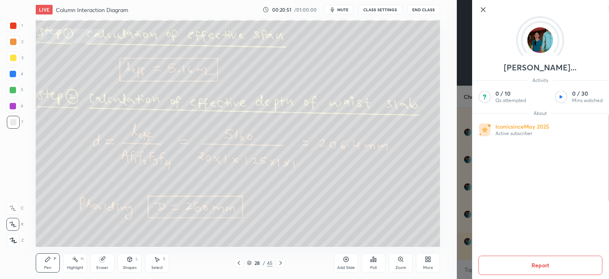
scroll to position [405, 0]
click at [301, 8] on icon at bounding box center [483, 10] width 4 height 4
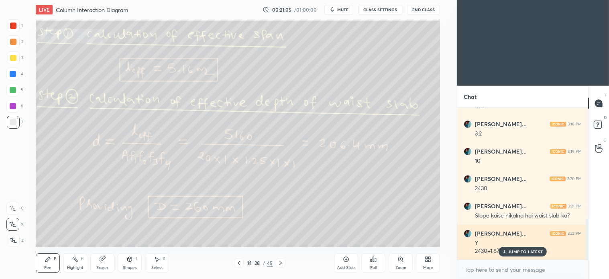
click at [301, 233] on p "JUMP TO LATEST" at bounding box center [526, 251] width 35 height 5
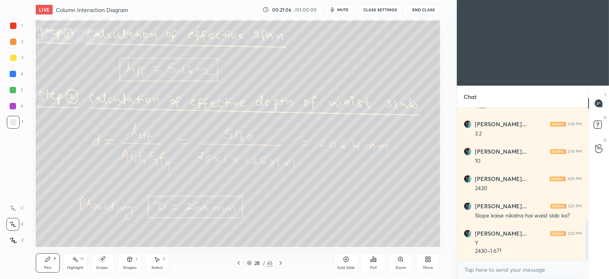
click at [17, 131] on div "7" at bounding box center [15, 124] width 16 height 16
click at [158, 233] on icon at bounding box center [157, 259] width 6 height 6
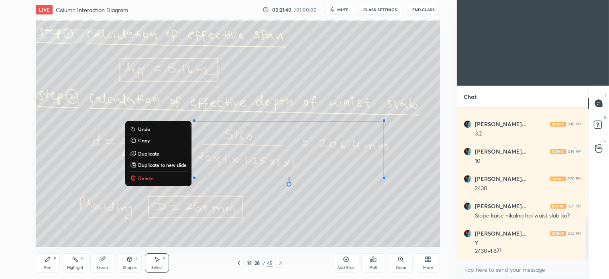
click at [141, 177] on p "Delete" at bounding box center [145, 178] width 15 height 6
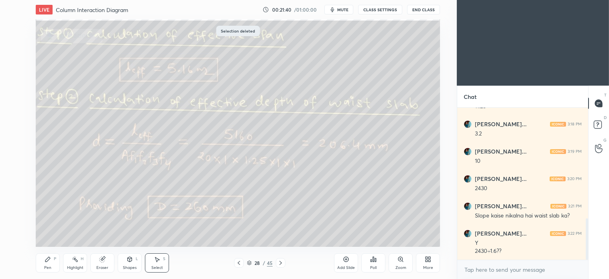
click at [49, 233] on icon at bounding box center [47, 259] width 5 height 5
click at [282, 233] on icon at bounding box center [281, 262] width 6 height 6
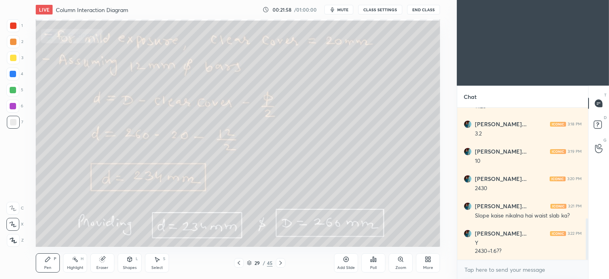
click at [16, 57] on div at bounding box center [13, 58] width 6 height 6
click at [155, 233] on icon at bounding box center [157, 259] width 6 height 6
click at [45, 233] on icon at bounding box center [47, 259] width 5 height 5
click at [18, 38] on div at bounding box center [13, 41] width 13 height 13
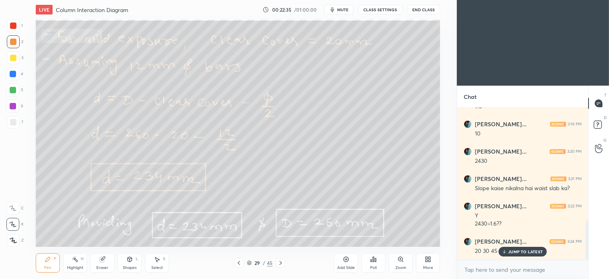
click at [163, 233] on div "S" at bounding box center [164, 259] width 2 height 4
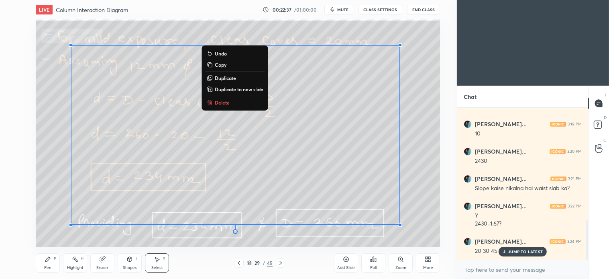
click at [224, 98] on button "Delete" at bounding box center [235, 103] width 60 height 10
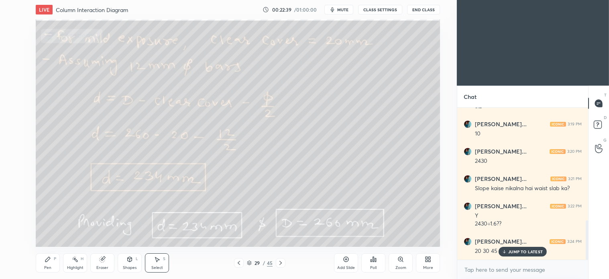
click at [47, 233] on icon at bounding box center [48, 259] width 6 height 6
click at [278, 233] on icon at bounding box center [281, 262] width 6 height 6
click at [15, 55] on div at bounding box center [13, 58] width 6 height 6
click at [15, 123] on div at bounding box center [13, 122] width 6 height 6
click at [163, 233] on div "Select S" at bounding box center [157, 262] width 24 height 19
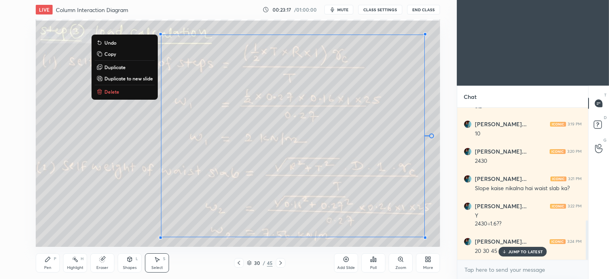
click at [113, 88] on p "Delete" at bounding box center [111, 91] width 15 height 6
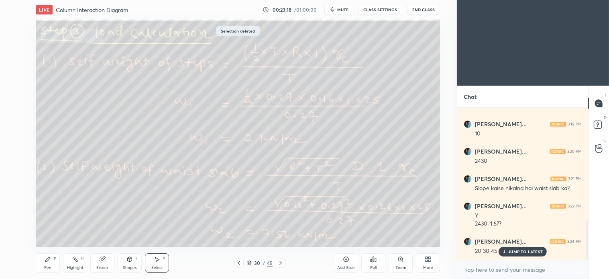
click at [54, 233] on div "P" at bounding box center [55, 259] width 2 height 4
click at [280, 233] on icon at bounding box center [281, 262] width 6 height 6
click at [160, 233] on icon at bounding box center [157, 259] width 6 height 6
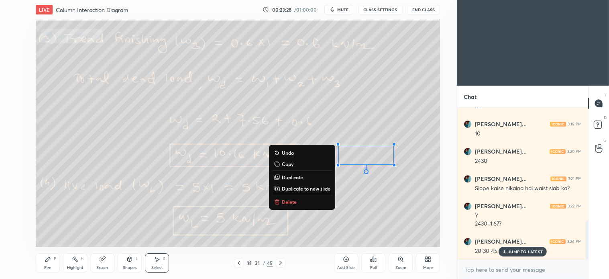
click at [292, 200] on p "Delete" at bounding box center [289, 201] width 15 height 6
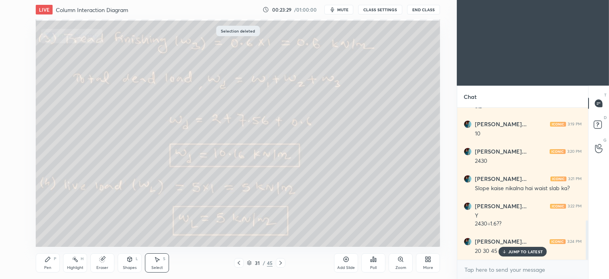
click at [51, 233] on div "Pen P" at bounding box center [48, 262] width 24 height 19
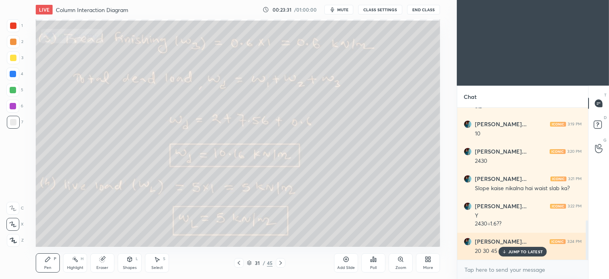
click at [301, 233] on p "JUMP TO LATEST" at bounding box center [526, 251] width 35 height 5
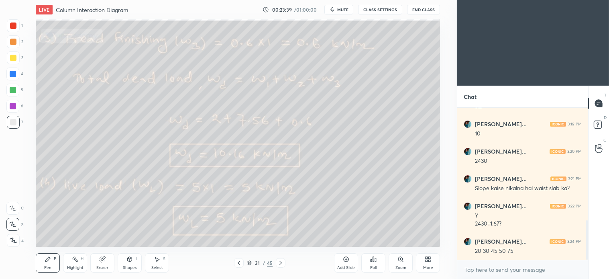
click at [159, 233] on icon at bounding box center [157, 259] width 6 height 6
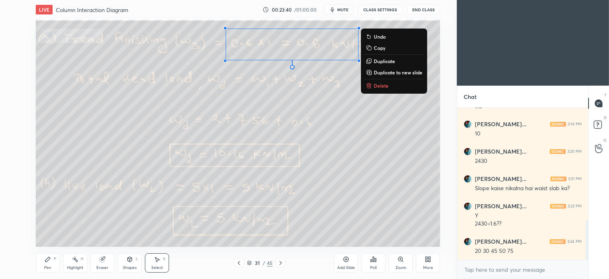
click at [301, 85] on button "Delete" at bounding box center [394, 86] width 60 height 10
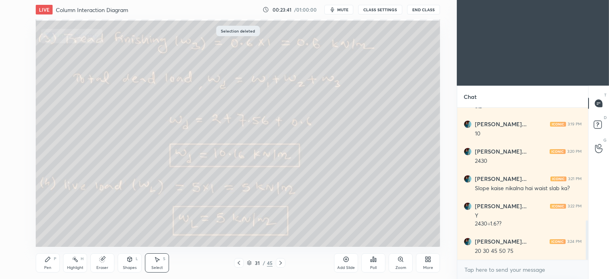
click at [48, 233] on icon at bounding box center [48, 259] width 6 height 6
click at [159, 233] on icon at bounding box center [157, 259] width 6 height 6
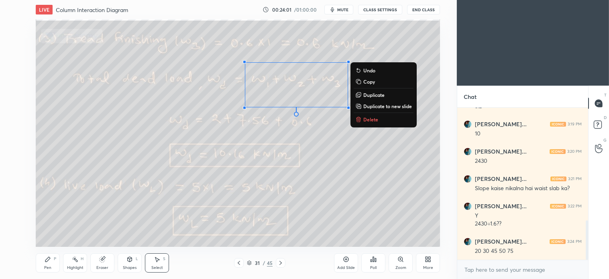
click at [301, 117] on p "Delete" at bounding box center [371, 119] width 15 height 6
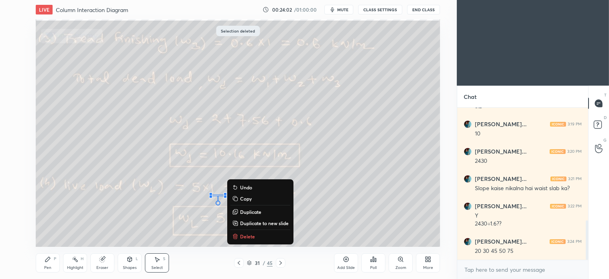
click at [247, 232] on button "Delete" at bounding box center [261, 236] width 60 height 10
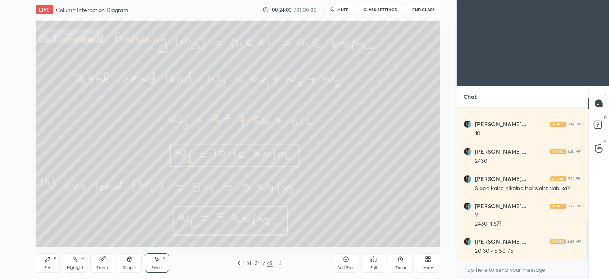
click at [50, 233] on icon at bounding box center [48, 259] width 6 height 6
click at [282, 233] on icon at bounding box center [281, 262] width 6 height 6
click at [159, 233] on icon at bounding box center [157, 259] width 4 height 5
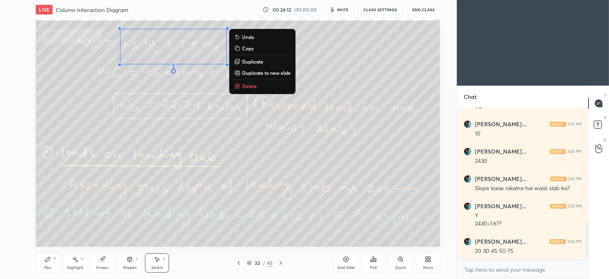
click at [258, 84] on button "Delete" at bounding box center [263, 86] width 60 height 10
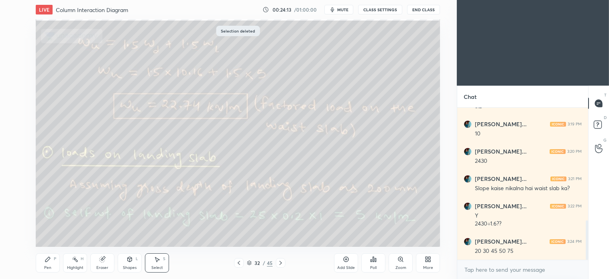
click at [50, 233] on icon at bounding box center [48, 259] width 6 height 6
click at [239, 233] on icon at bounding box center [239, 263] width 2 height 4
click at [249, 233] on icon at bounding box center [249, 262] width 4 height 2
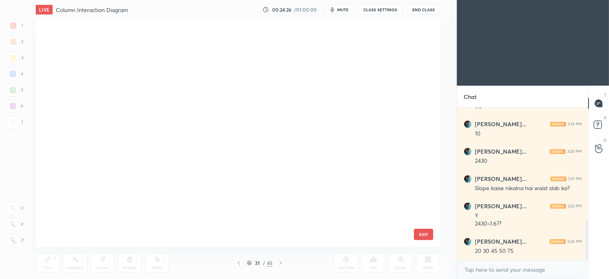
scroll to position [225, 400]
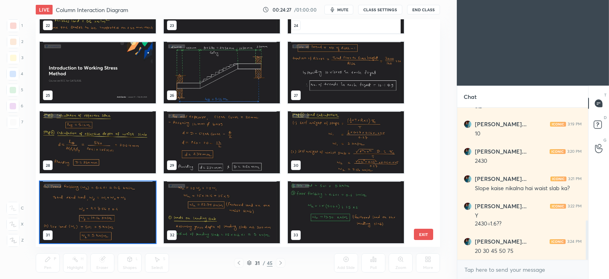
click at [231, 63] on img "grid" at bounding box center [222, 72] width 116 height 62
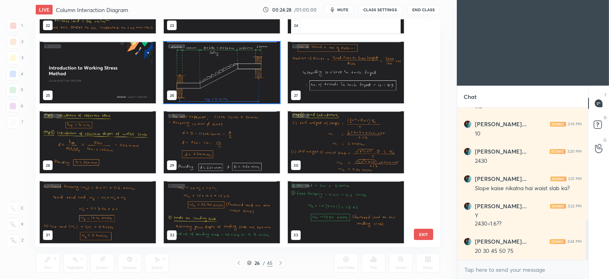
click at [232, 66] on img "grid" at bounding box center [222, 72] width 116 height 62
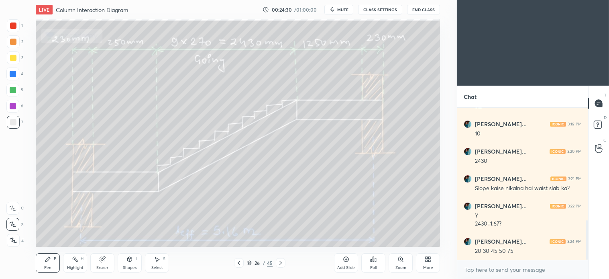
click at [50, 233] on div "Pen P Highlight H Eraser Shapes L Select S 26 / 45 Add Slide Poll Zoom More" at bounding box center [238, 263] width 405 height 32
click at [17, 121] on div at bounding box center [13, 122] width 13 height 13
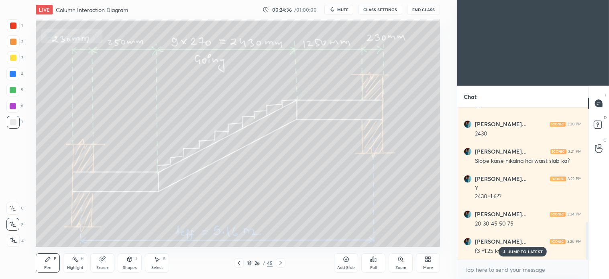
click at [129, 233] on icon at bounding box center [130, 259] width 4 height 5
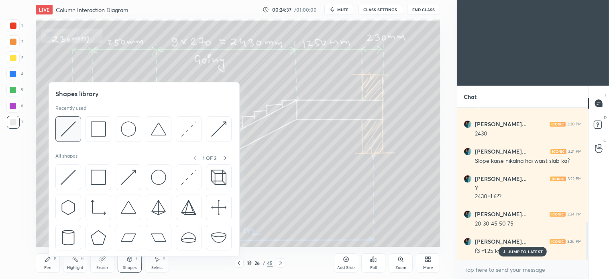
click at [75, 129] on img at bounding box center [68, 128] width 15 height 15
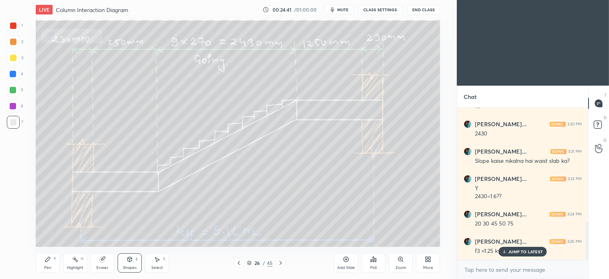
click at [50, 233] on div "Pen P" at bounding box center [48, 262] width 24 height 19
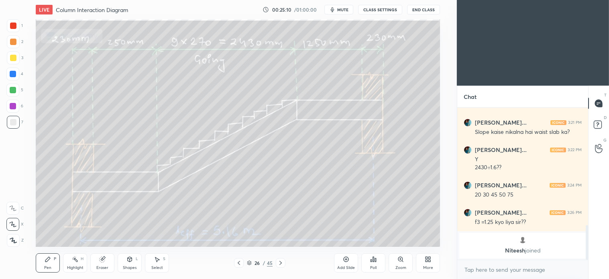
scroll to position [515, 0]
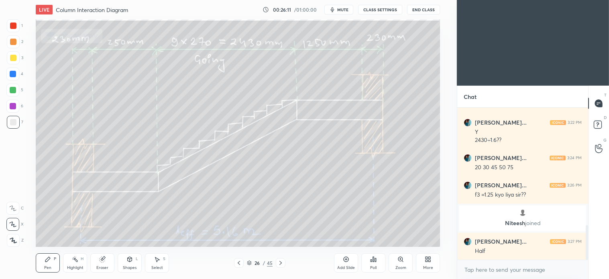
click at [160, 233] on icon at bounding box center [157, 259] width 6 height 6
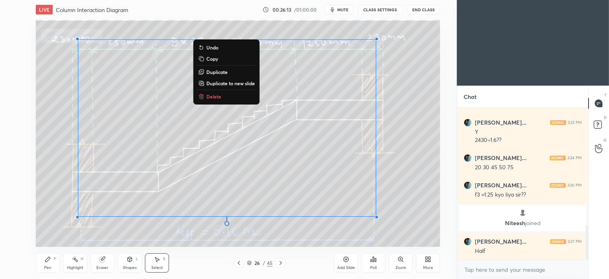
click at [213, 94] on p "Delete" at bounding box center [213, 96] width 15 height 6
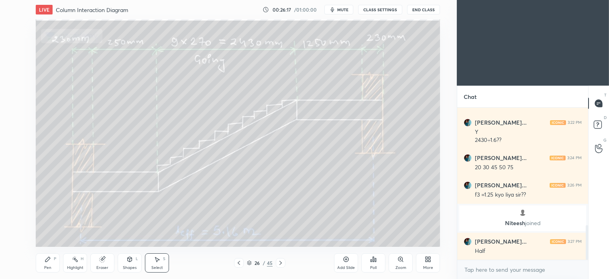
click at [51, 233] on div "Pen P" at bounding box center [48, 262] width 24 height 19
click at [15, 72] on div at bounding box center [13, 74] width 6 height 6
click at [158, 233] on icon at bounding box center [157, 259] width 4 height 5
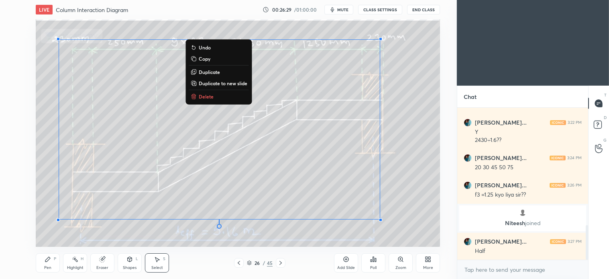
click at [211, 92] on button "Delete" at bounding box center [219, 97] width 60 height 10
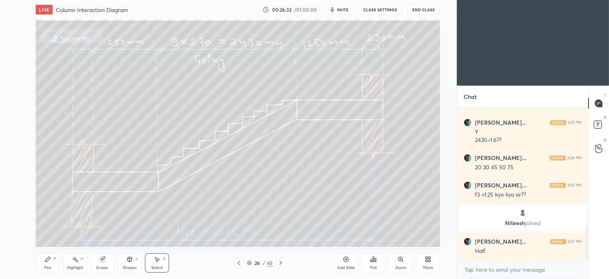
click at [249, 233] on icon at bounding box center [249, 262] width 5 height 5
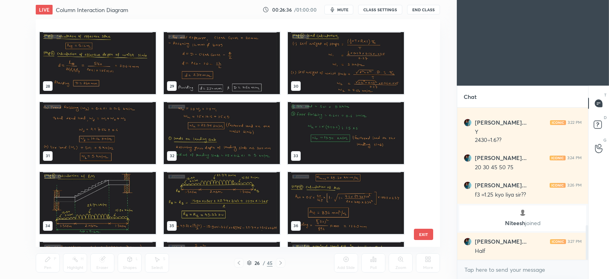
scroll to position [631, 0]
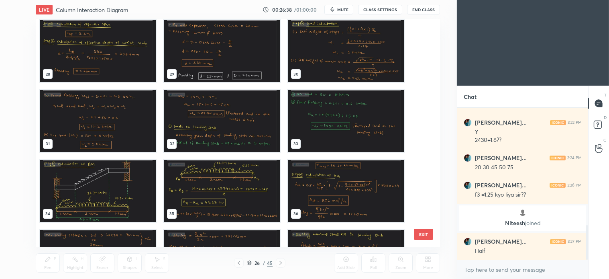
click at [301, 131] on img "grid" at bounding box center [346, 121] width 116 height 62
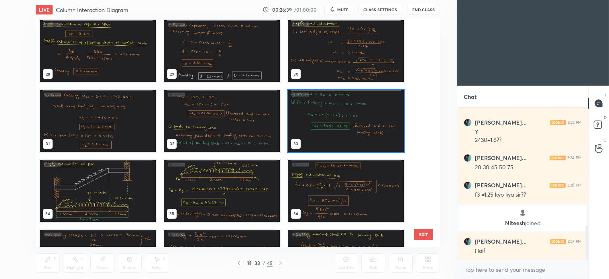
click at [220, 115] on img "grid" at bounding box center [222, 121] width 116 height 62
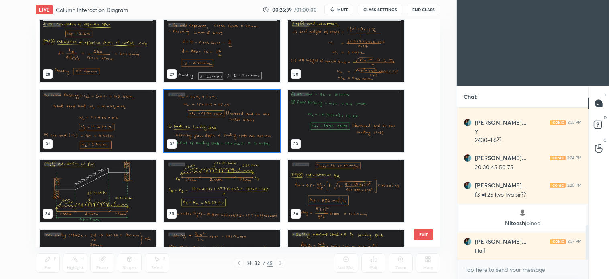
click at [227, 114] on img "grid" at bounding box center [222, 121] width 116 height 62
click at [235, 116] on img "grid" at bounding box center [222, 121] width 116 height 62
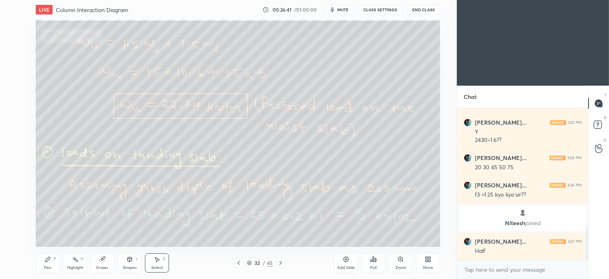
click at [54, 233] on div "Pen P" at bounding box center [48, 262] width 24 height 19
click at [161, 233] on div "Select S" at bounding box center [157, 262] width 24 height 19
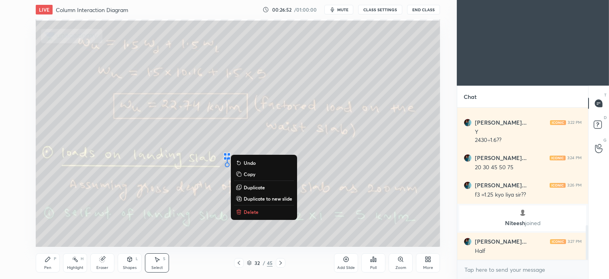
click at [255, 211] on p "Delete" at bounding box center [251, 211] width 15 height 6
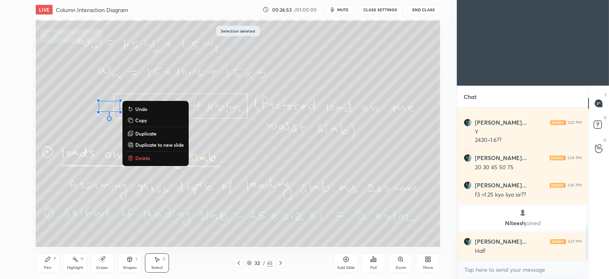
click at [149, 158] on p "Delete" at bounding box center [142, 158] width 15 height 6
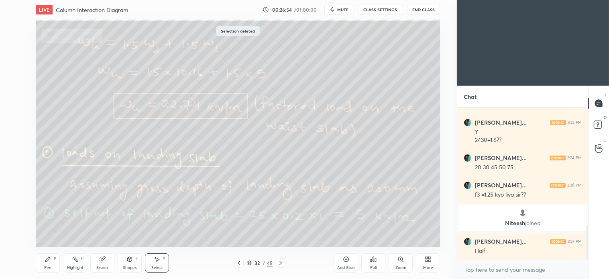
click at [49, 233] on icon at bounding box center [48, 259] width 6 height 6
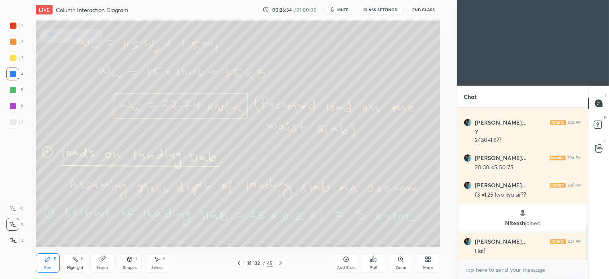
click at [132, 233] on div "Shapes L" at bounding box center [130, 262] width 24 height 19
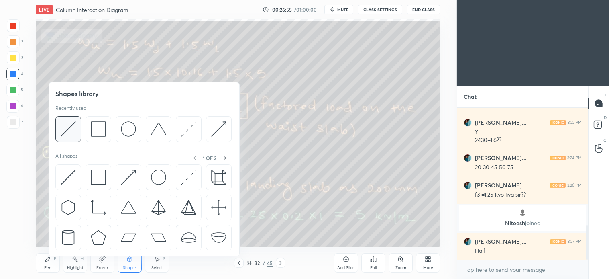
click at [74, 130] on img at bounding box center [68, 128] width 15 height 15
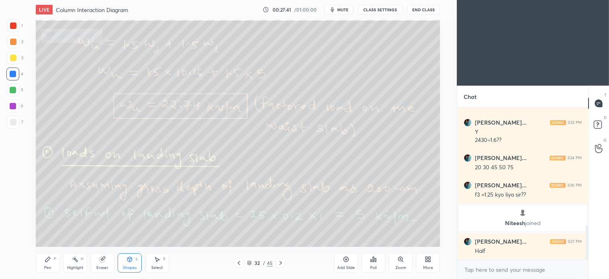
click at [301, 11] on button "End Class" at bounding box center [423, 10] width 33 height 10
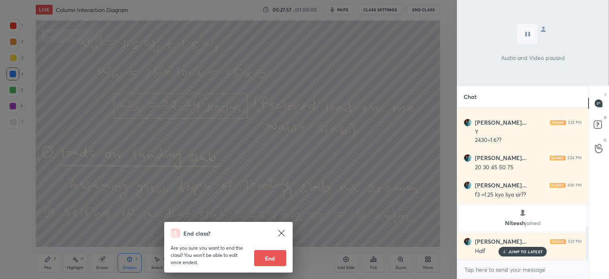
scroll to position [543, 0]
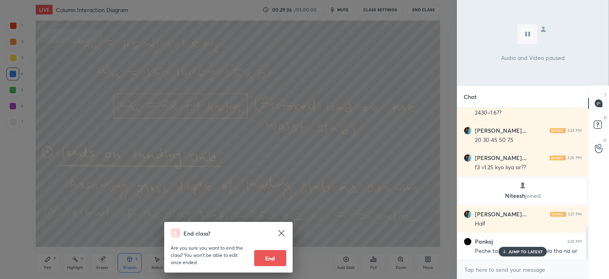
click at [301, 133] on div "End class? Are you sure you want to end the class? You won’t be able to edit on…" at bounding box center [228, 139] width 457 height 279
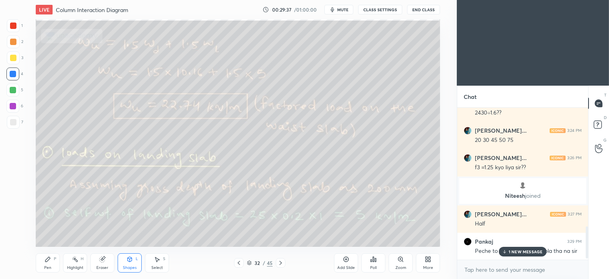
scroll to position [577, 0]
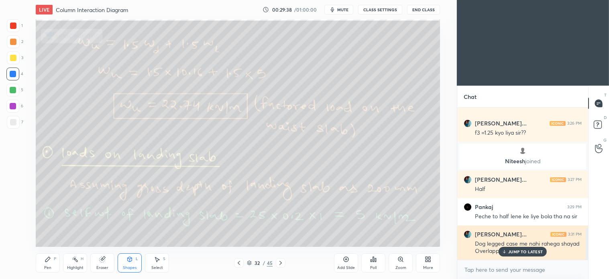
click at [301, 233] on div "JUMP TO LATEST" at bounding box center [523, 252] width 48 height 10
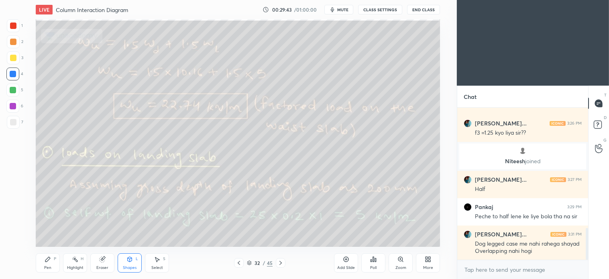
click at [158, 233] on div "Select" at bounding box center [157, 268] width 12 height 4
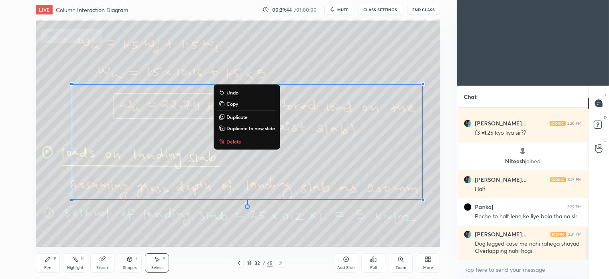
click at [239, 145] on button "Delete" at bounding box center [247, 142] width 60 height 10
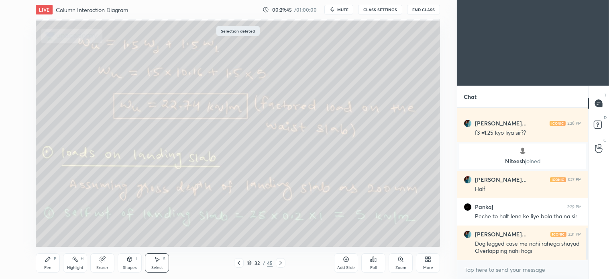
click at [51, 233] on div "Pen P" at bounding box center [48, 262] width 24 height 19
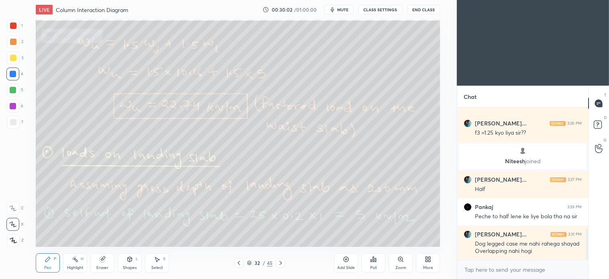
click at [239, 233] on icon at bounding box center [239, 262] width 6 height 6
click at [240, 233] on icon at bounding box center [239, 262] width 6 height 6
click at [247, 233] on icon at bounding box center [249, 262] width 4 height 2
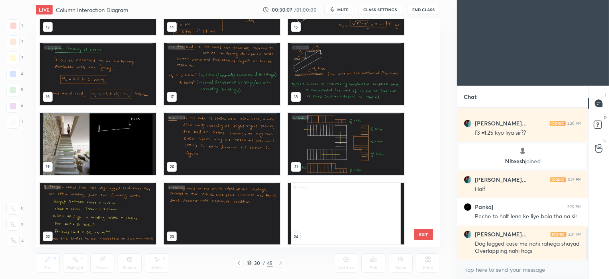
scroll to position [295, 0]
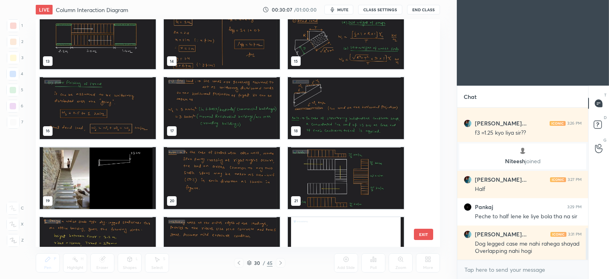
click at [301, 178] on img "grid" at bounding box center [346, 178] width 116 height 62
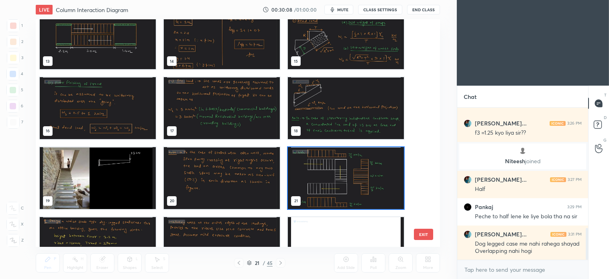
click at [301, 176] on img "grid" at bounding box center [346, 178] width 116 height 62
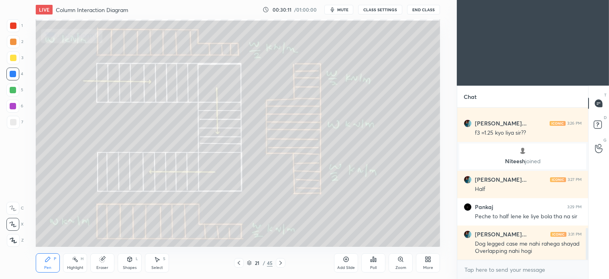
click at [237, 233] on icon at bounding box center [239, 262] width 6 height 6
click at [280, 233] on icon at bounding box center [281, 262] width 6 height 6
click at [239, 233] on icon at bounding box center [239, 263] width 2 height 4
click at [134, 233] on div "Shapes L" at bounding box center [130, 262] width 24 height 19
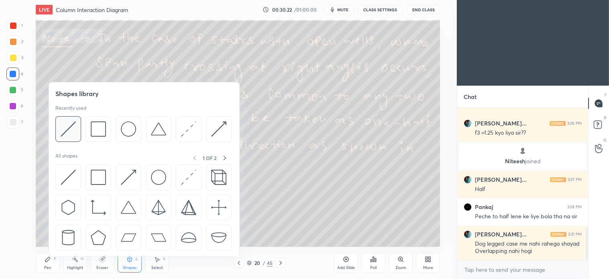
click at [69, 122] on img at bounding box center [68, 128] width 15 height 15
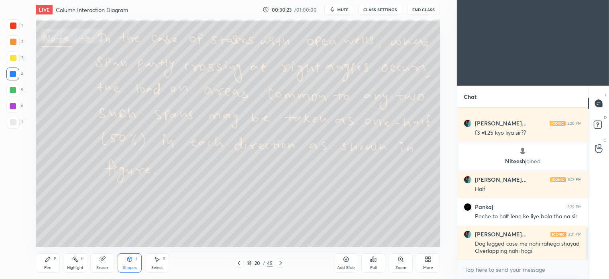
click at [5, 124] on div "1 2 3 4 5 6 7 C X Z C X Z E E Erase all H H" at bounding box center [13, 132] width 26 height 227
click at [15, 124] on div at bounding box center [13, 122] width 6 height 6
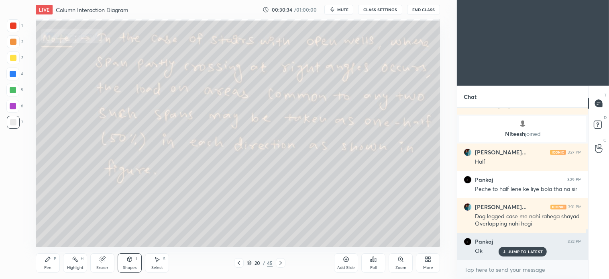
click at [301, 233] on p "JUMP TO LATEST" at bounding box center [526, 251] width 35 height 5
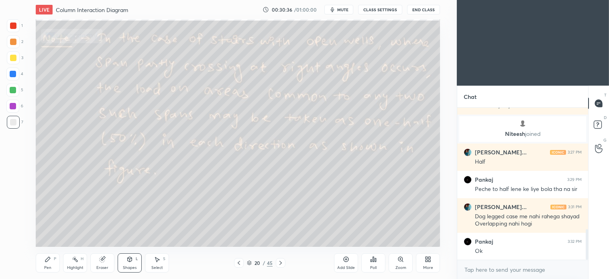
click at [282, 233] on icon at bounding box center [281, 262] width 6 height 6
click at [49, 233] on icon at bounding box center [48, 259] width 6 height 6
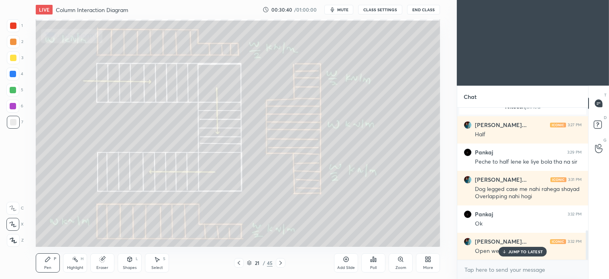
click at [248, 233] on icon at bounding box center [249, 263] width 4 height 1
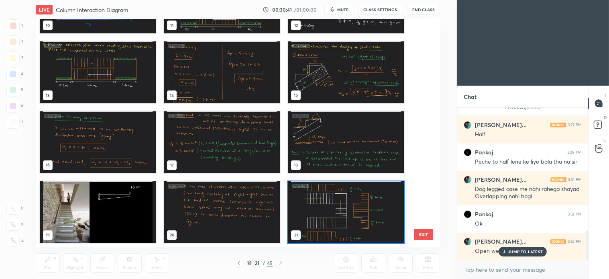
scroll to position [225, 400]
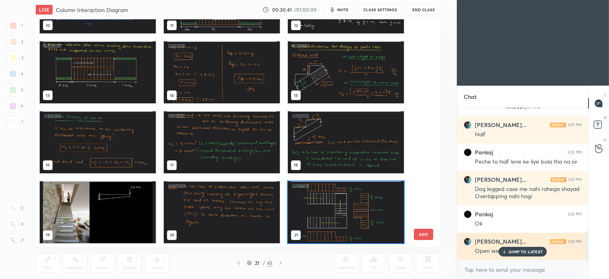
click at [301, 233] on p "JUMP TO LATEST" at bounding box center [526, 251] width 35 height 5
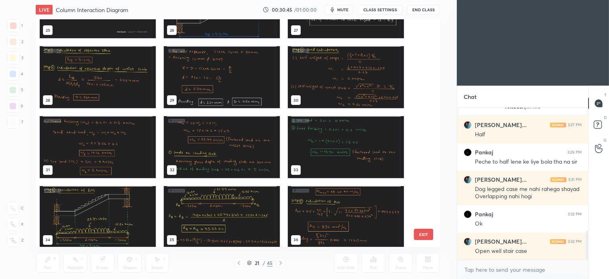
click at [111, 227] on img "grid" at bounding box center [98, 217] width 116 height 62
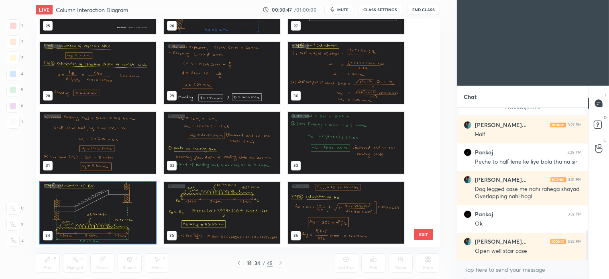
click at [236, 154] on img "grid" at bounding box center [222, 143] width 116 height 62
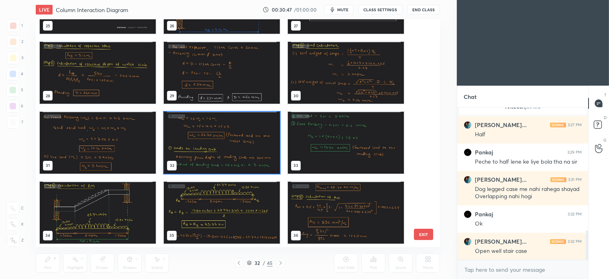
click at [239, 153] on img "grid" at bounding box center [222, 143] width 116 height 62
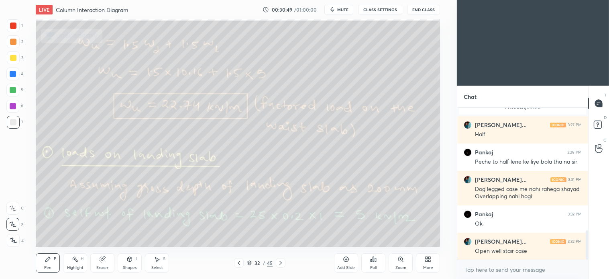
click at [57, 233] on div "Pen P" at bounding box center [48, 262] width 24 height 19
click at [161, 233] on div "Select S" at bounding box center [157, 262] width 24 height 19
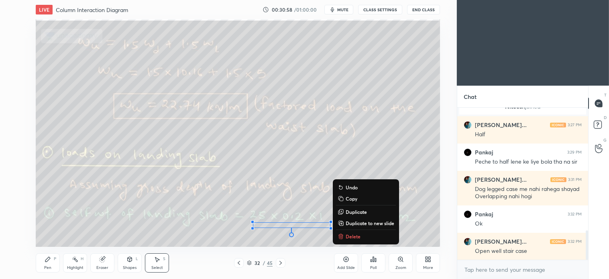
click at [301, 233] on p "Delete" at bounding box center [353, 236] width 15 height 6
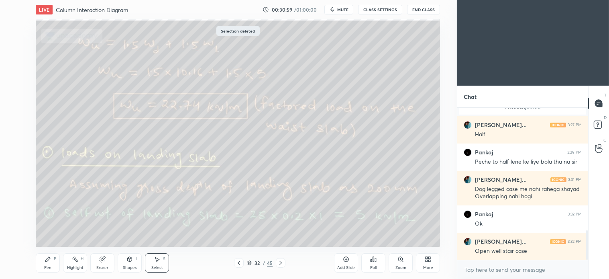
click at [283, 233] on icon at bounding box center [281, 262] width 6 height 6
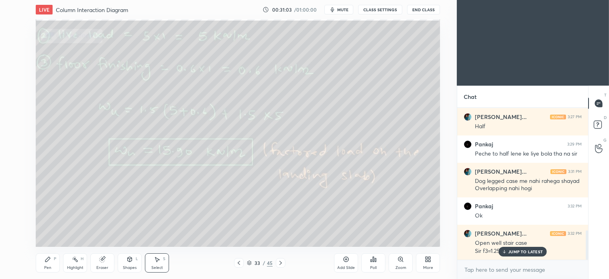
click at [301, 233] on p "JUMP TO LATEST" at bounding box center [526, 251] width 35 height 5
click at [49, 233] on icon at bounding box center [48, 259] width 6 height 6
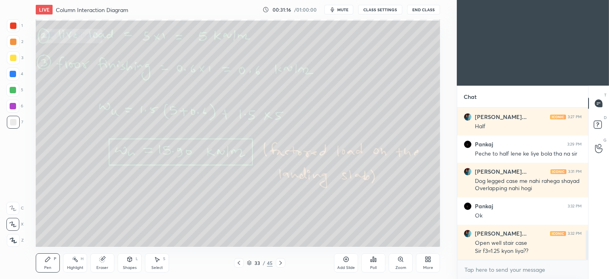
click at [160, 233] on icon at bounding box center [157, 259] width 6 height 6
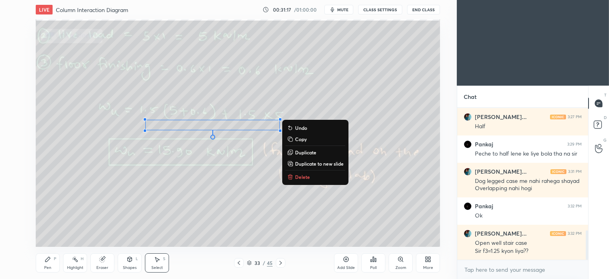
click at [301, 177] on button "Delete" at bounding box center [316, 177] width 60 height 10
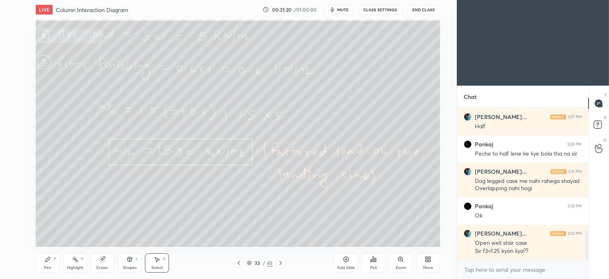
click at [235, 233] on div at bounding box center [239, 263] width 10 height 10
click at [50, 233] on div "Pen P" at bounding box center [48, 262] width 24 height 19
click at [278, 233] on icon at bounding box center [281, 262] width 6 height 6
click at [279, 233] on icon at bounding box center [281, 262] width 6 height 6
click at [160, 233] on icon at bounding box center [157, 259] width 6 height 6
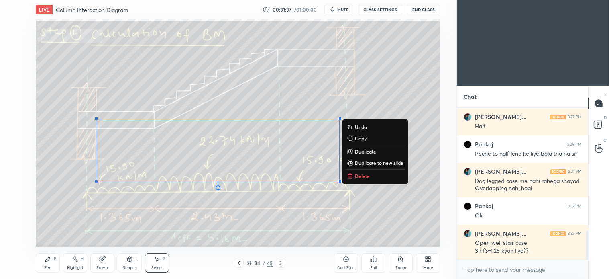
click at [301, 173] on p "Delete" at bounding box center [362, 176] width 15 height 6
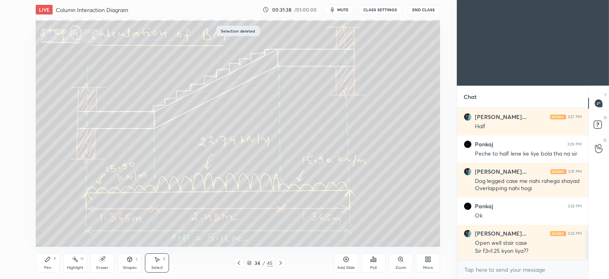
click at [51, 233] on div "Pen P" at bounding box center [48, 262] width 24 height 19
click at [162, 233] on div "Select S" at bounding box center [157, 262] width 24 height 19
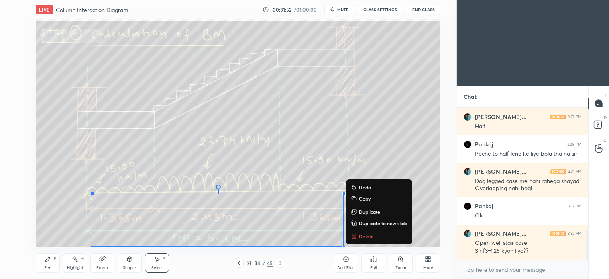
click at [301, 233] on p "Delete" at bounding box center [366, 236] width 15 height 6
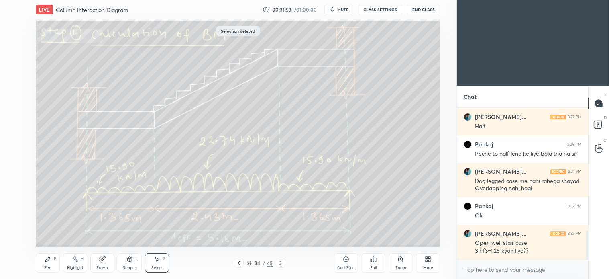
click at [51, 233] on div "Pen P" at bounding box center [48, 262] width 24 height 19
click at [281, 233] on icon at bounding box center [281, 263] width 2 height 4
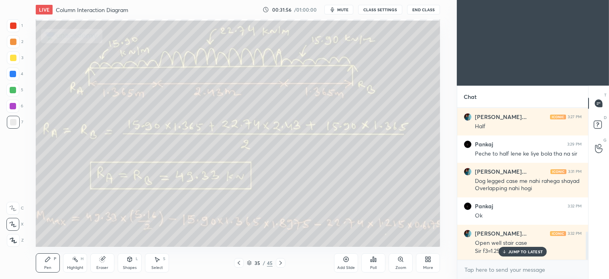
scroll to position [667, 0]
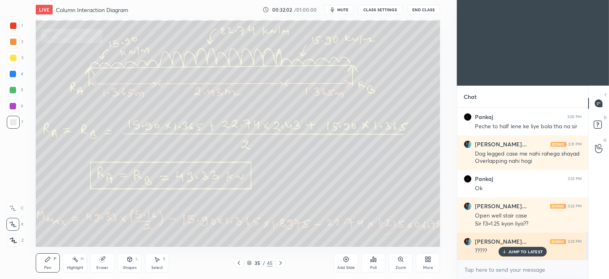
click at [301, 233] on p "JUMP TO LATEST" at bounding box center [526, 251] width 35 height 5
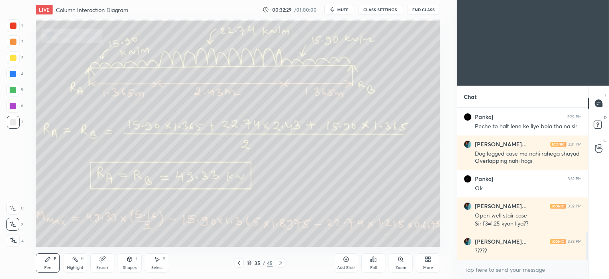
click at [157, 233] on div "Select" at bounding box center [157, 268] width 12 height 4
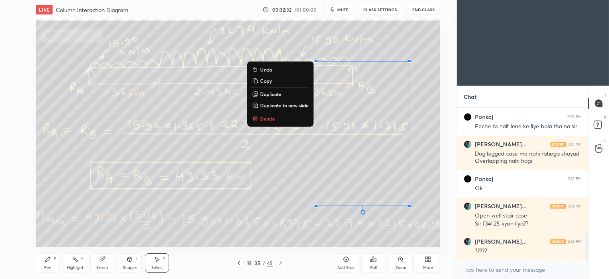
click at [268, 120] on p "Delete" at bounding box center [267, 118] width 15 height 6
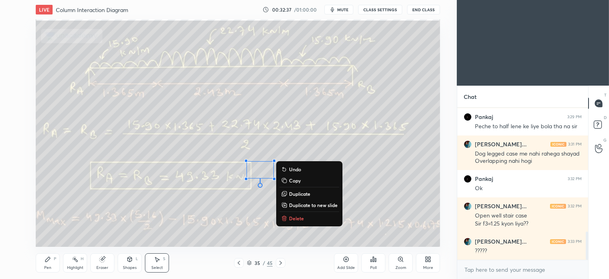
click at [290, 216] on p "Delete" at bounding box center [296, 218] width 15 height 6
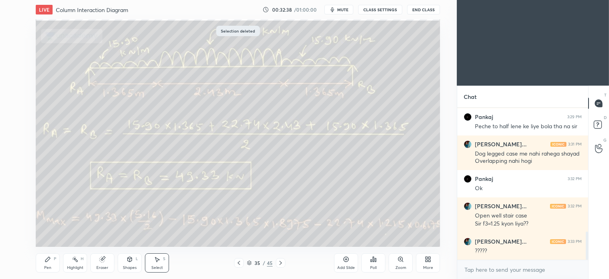
click at [51, 233] on div "Pen P" at bounding box center [48, 262] width 24 height 19
click at [50, 233] on icon at bounding box center [48, 259] width 6 height 6
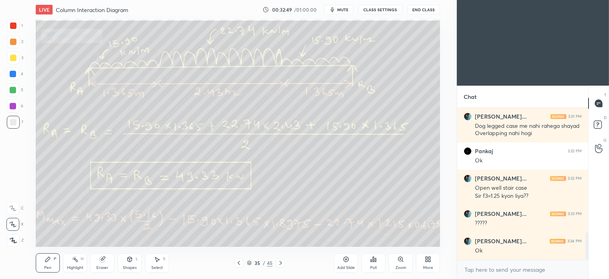
click at [282, 233] on icon at bounding box center [281, 263] width 2 height 4
click at [240, 233] on icon at bounding box center [239, 263] width 2 height 4
click at [282, 233] on icon at bounding box center [281, 262] width 6 height 6
click at [170, 233] on div "Pen P Highlight H Eraser Shapes L Select S" at bounding box center [110, 262] width 149 height 19
click at [160, 233] on icon at bounding box center [157, 259] width 6 height 6
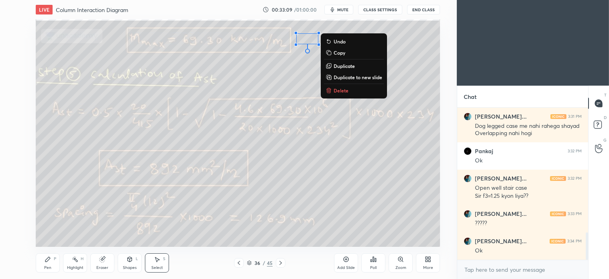
click at [301, 89] on p "Delete" at bounding box center [341, 90] width 15 height 6
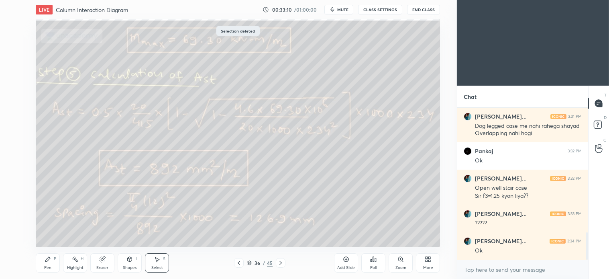
click at [49, 233] on icon at bounding box center [48, 259] width 6 height 6
click at [160, 233] on icon at bounding box center [157, 259] width 6 height 6
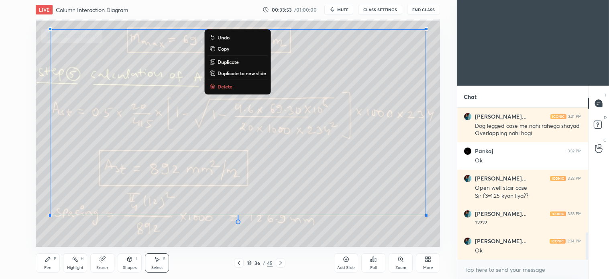
click at [223, 85] on p "Delete" at bounding box center [225, 86] width 15 height 6
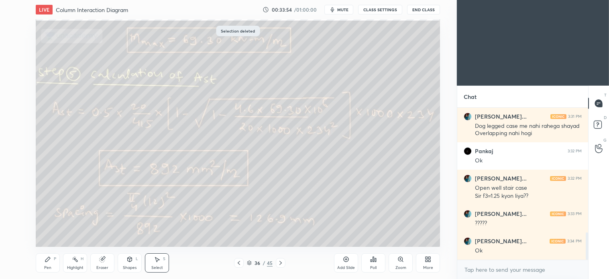
click at [50, 233] on icon at bounding box center [48, 259] width 6 height 6
click at [281, 233] on icon at bounding box center [281, 262] width 6 height 6
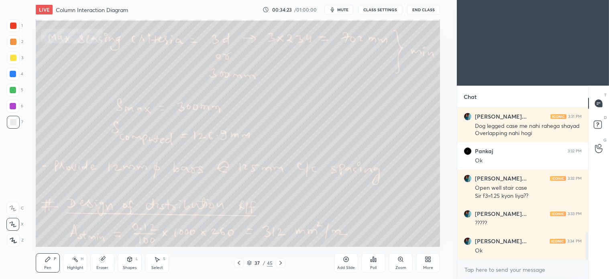
click at [51, 233] on div "Pen P" at bounding box center [48, 262] width 24 height 19
click at [236, 233] on icon at bounding box center [239, 262] width 6 height 6
click at [281, 233] on icon at bounding box center [281, 262] width 6 height 6
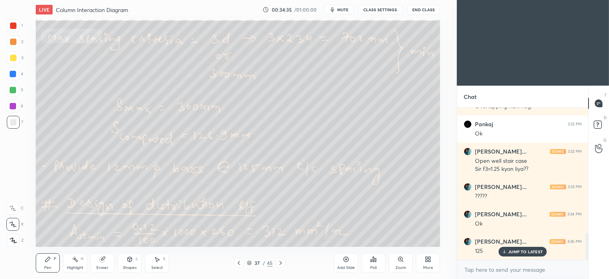
click at [161, 233] on div "Select S" at bounding box center [157, 262] width 24 height 19
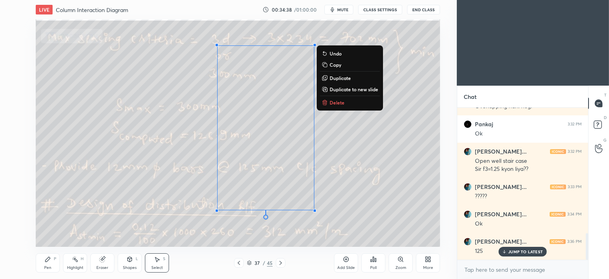
click at [301, 101] on p "Delete" at bounding box center [337, 102] width 15 height 6
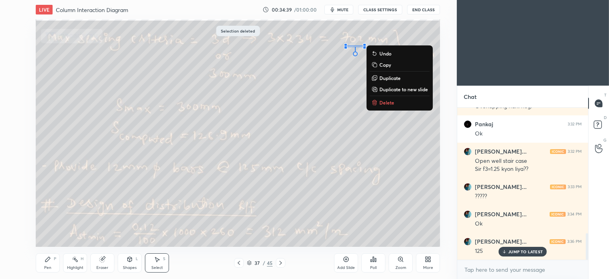
click at [301, 104] on p "Delete" at bounding box center [387, 102] width 15 height 6
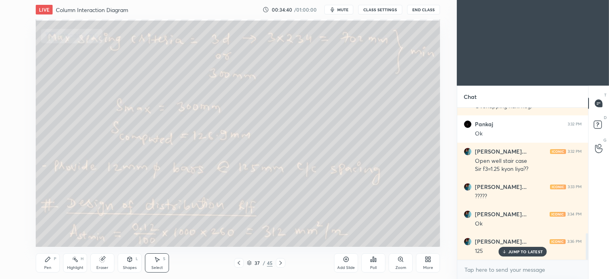
click at [51, 233] on div "Pen" at bounding box center [47, 268] width 7 height 4
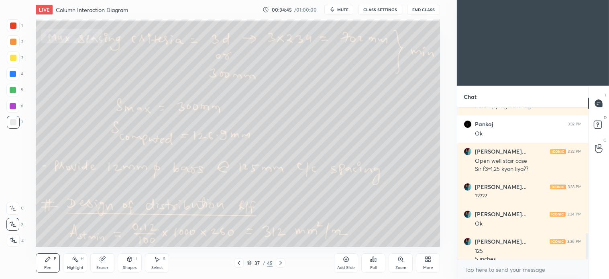
scroll to position [730, 0]
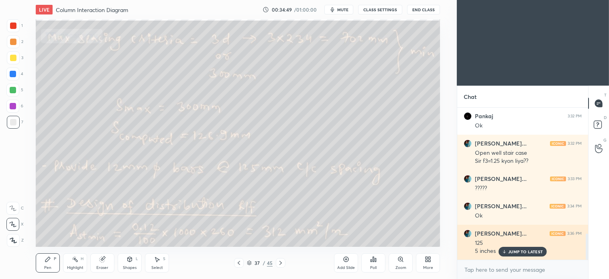
click at [301, 233] on p "JUMP TO LATEST" at bounding box center [526, 251] width 35 height 5
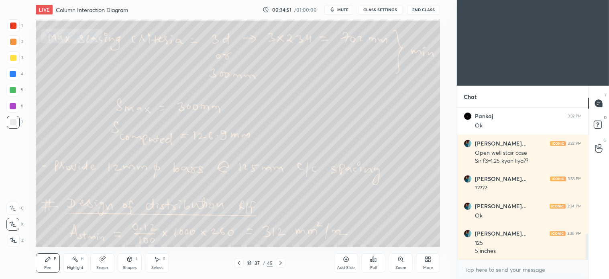
click at [162, 233] on div "Select S" at bounding box center [157, 262] width 24 height 19
click at [53, 233] on div "Pen P" at bounding box center [48, 262] width 24 height 19
click at [17, 89] on div at bounding box center [12, 90] width 13 height 13
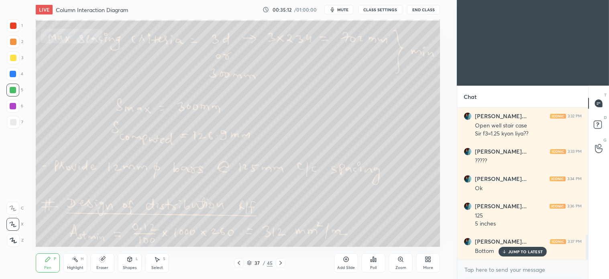
click at [15, 71] on div at bounding box center [13, 74] width 6 height 6
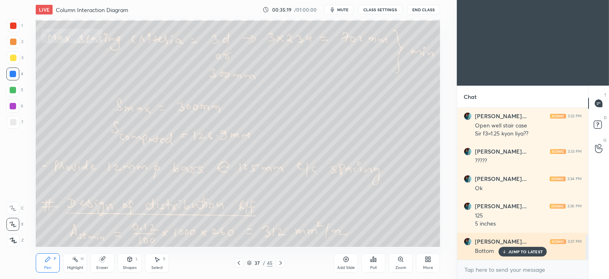
click at [301, 233] on p "JUMP TO LATEST" at bounding box center [526, 251] width 35 height 5
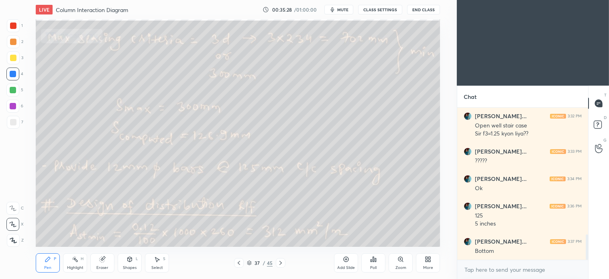
click at [158, 233] on icon at bounding box center [157, 259] width 4 height 5
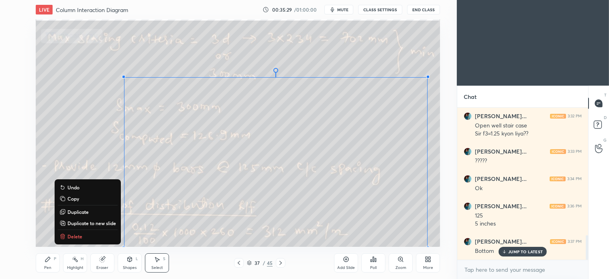
scroll to position [786, 0]
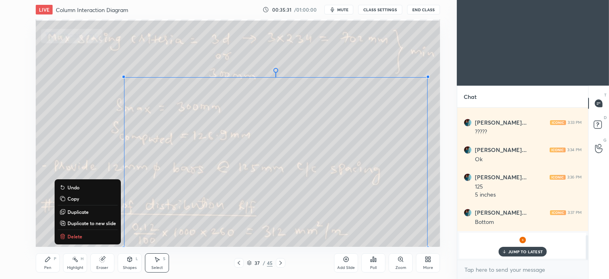
click at [75, 233] on p "Delete" at bounding box center [74, 236] width 15 height 6
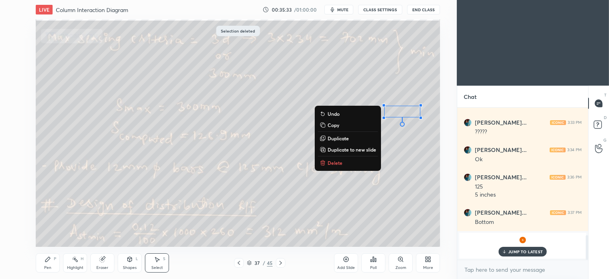
click at [301, 161] on p "Delete" at bounding box center [335, 162] width 15 height 6
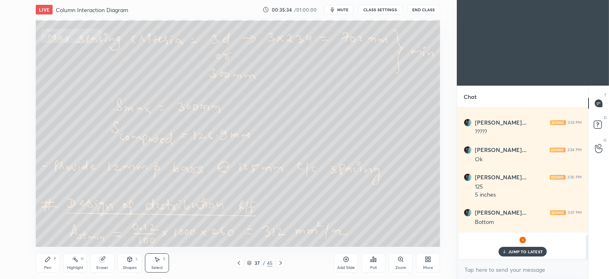
click at [280, 233] on icon at bounding box center [281, 262] width 6 height 6
click at [49, 233] on div "Pen P" at bounding box center [48, 262] width 24 height 19
click at [301, 233] on p "JUMP TO LATEST" at bounding box center [526, 251] width 35 height 5
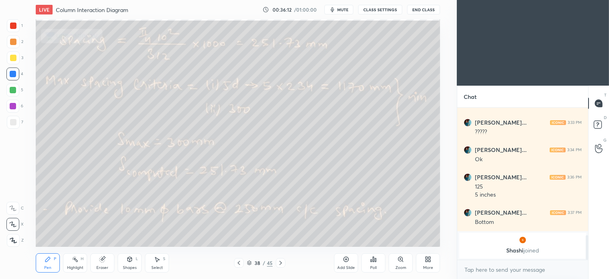
click at [163, 233] on div "Select S" at bounding box center [157, 262] width 24 height 19
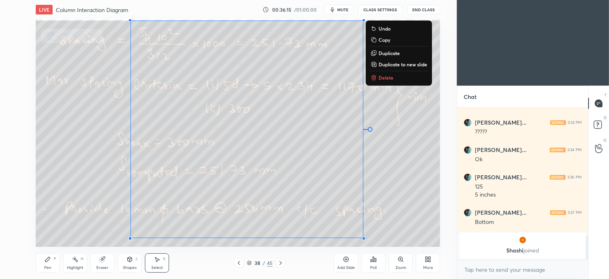
click at [301, 77] on p "Delete" at bounding box center [386, 77] width 15 height 6
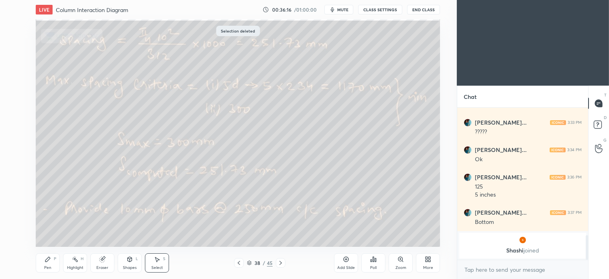
click at [51, 233] on icon at bounding box center [48, 259] width 6 height 6
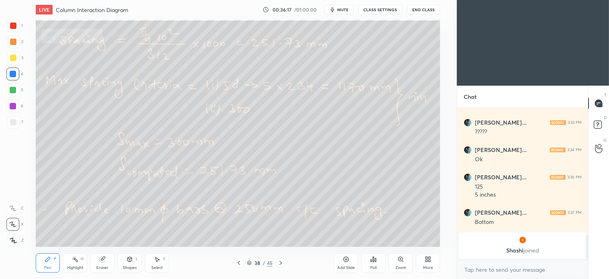
click at [281, 233] on div at bounding box center [281, 263] width 10 height 10
click at [239, 233] on div at bounding box center [239, 263] width 10 height 10
click at [239, 233] on icon at bounding box center [239, 263] width 2 height 4
click at [247, 233] on div "37 / 45" at bounding box center [260, 262] width 26 height 7
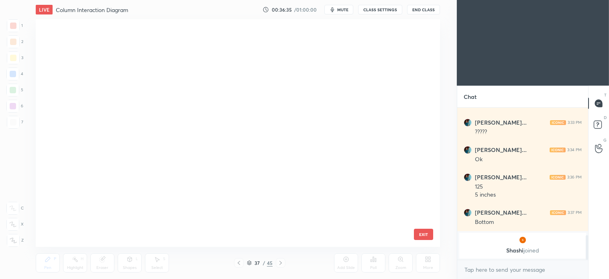
scroll to position [225, 400]
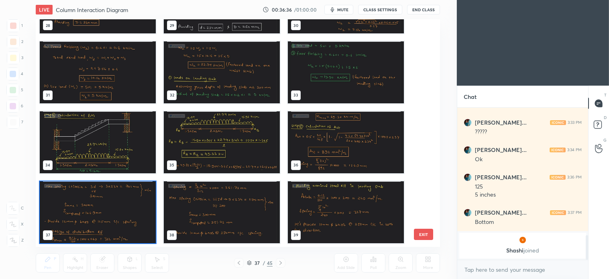
click at [251, 149] on img "grid" at bounding box center [222, 142] width 116 height 62
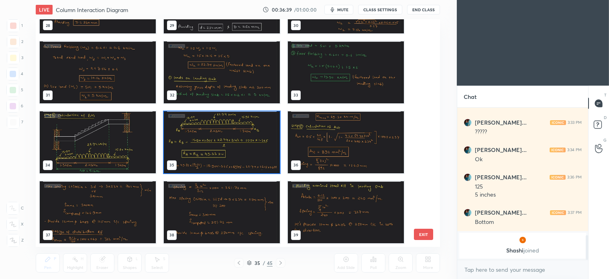
click at [301, 158] on img "grid" at bounding box center [346, 142] width 116 height 62
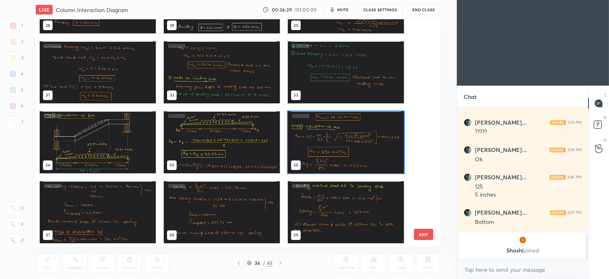
click at [301, 157] on img "grid" at bounding box center [346, 142] width 116 height 62
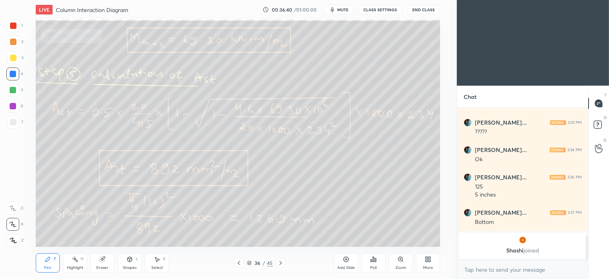
click at [54, 233] on div "P" at bounding box center [55, 259] width 2 height 4
click at [239, 233] on icon at bounding box center [239, 262] width 6 height 6
click at [159, 233] on icon at bounding box center [157, 259] width 6 height 6
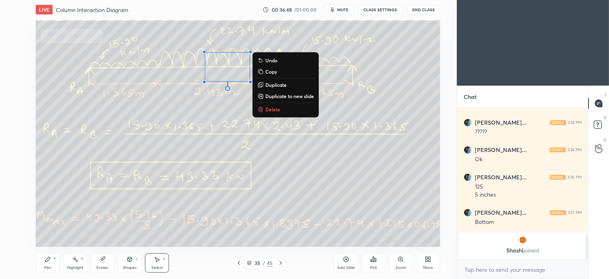
click at [271, 108] on p "Delete" at bounding box center [273, 109] width 15 height 6
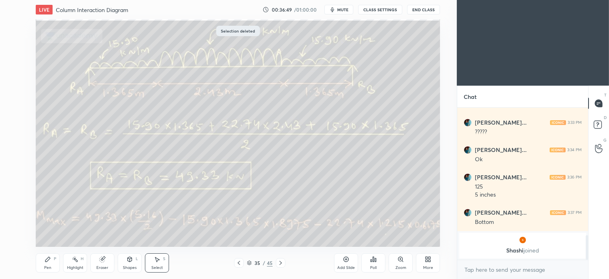
click at [52, 233] on div "Pen P" at bounding box center [48, 262] width 24 height 19
click at [163, 233] on div "Select S" at bounding box center [157, 262] width 24 height 19
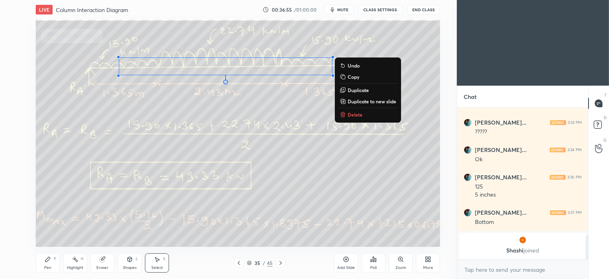
click at [301, 111] on p "Delete" at bounding box center [355, 114] width 15 height 6
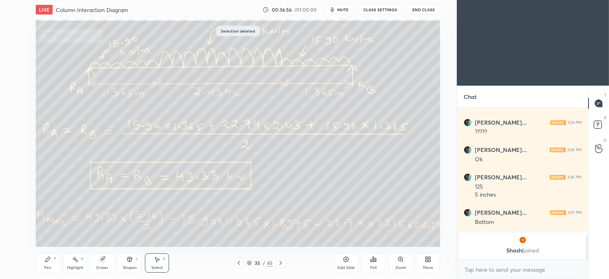
click at [53, 233] on div "Pen P" at bounding box center [48, 262] width 24 height 19
click at [280, 233] on icon at bounding box center [281, 263] width 2 height 4
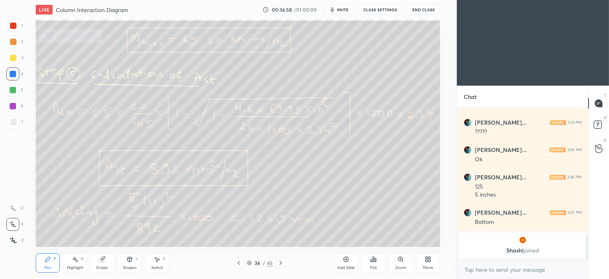
click at [278, 233] on icon at bounding box center [281, 262] width 6 height 6
click at [282, 233] on icon at bounding box center [281, 262] width 6 height 6
click at [162, 233] on div "Select S" at bounding box center [157, 262] width 24 height 19
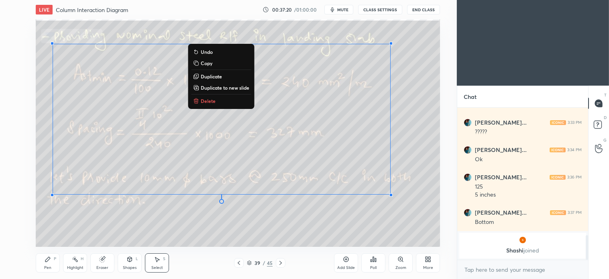
click at [210, 102] on p "Delete" at bounding box center [208, 101] width 15 height 6
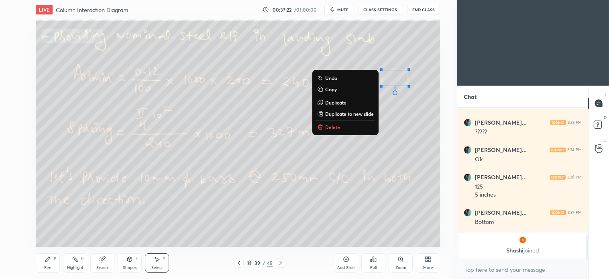
click at [301, 129] on p "Delete" at bounding box center [332, 127] width 15 height 6
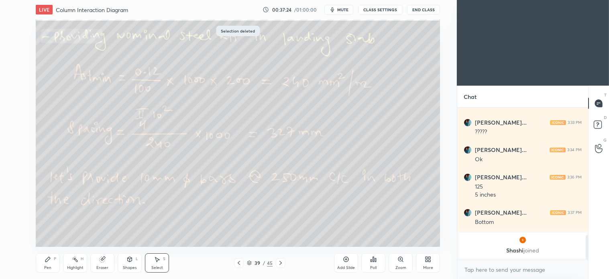
click at [54, 233] on div "Pen P" at bounding box center [48, 262] width 24 height 19
click at [282, 233] on icon at bounding box center [281, 262] width 6 height 6
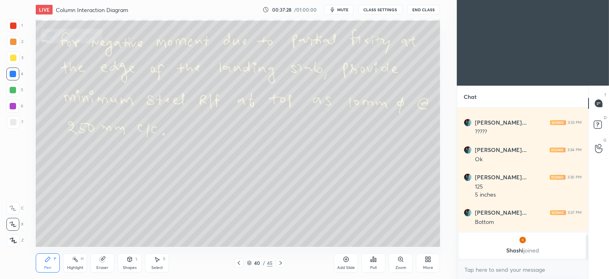
click at [282, 233] on icon at bounding box center [281, 262] width 6 height 6
click at [53, 233] on div "Pen P" at bounding box center [48, 262] width 24 height 19
click at [17, 61] on div at bounding box center [13, 57] width 13 height 13
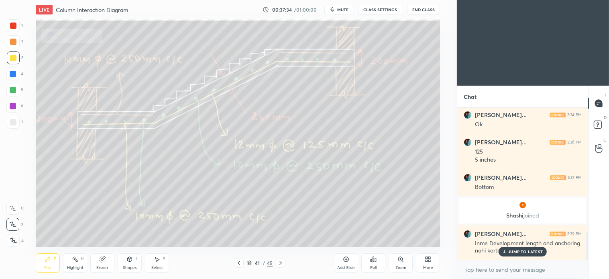
scroll to position [675, 0]
click at [19, 122] on div "7" at bounding box center [15, 122] width 16 height 13
click at [238, 233] on icon at bounding box center [239, 262] width 6 height 6
click at [155, 233] on icon at bounding box center [157, 259] width 6 height 6
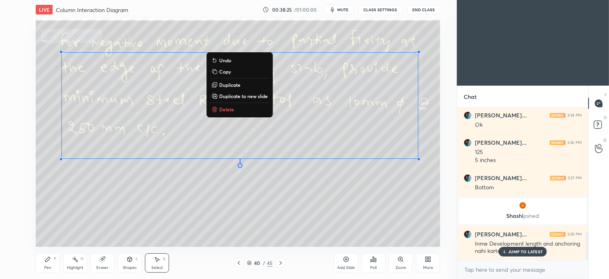
click at [229, 110] on p "Delete" at bounding box center [226, 109] width 15 height 6
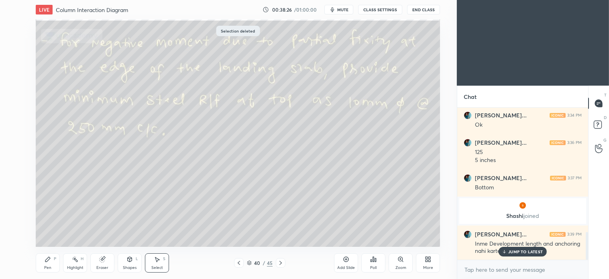
click at [281, 233] on icon at bounding box center [281, 262] width 6 height 6
click at [164, 233] on div "S" at bounding box center [164, 259] width 2 height 4
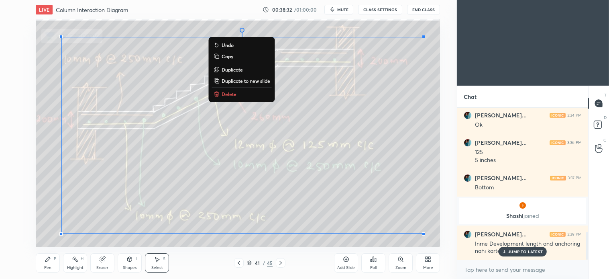
click at [226, 94] on p "Delete" at bounding box center [229, 94] width 15 height 6
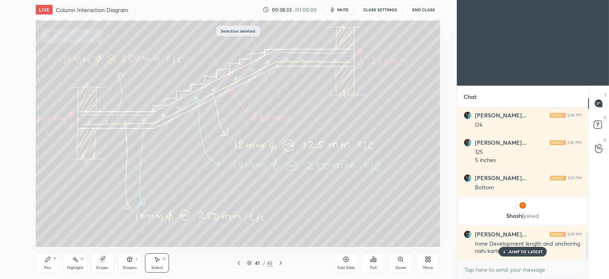
click at [301, 233] on div "[PERSON_NAME]... 3:39 PM Inme Development length and anchoring nahi karte?" at bounding box center [523, 242] width 131 height 35
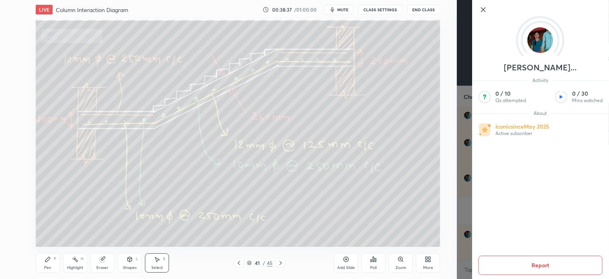
click at [301, 6] on icon at bounding box center [483, 10] width 10 height 10
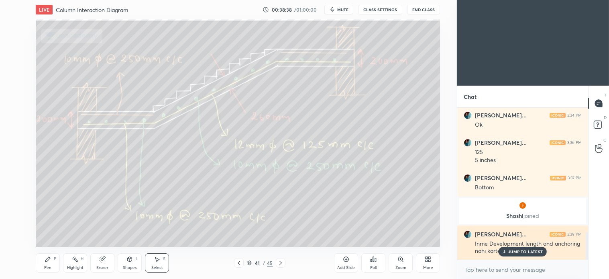
click at [301, 233] on p "JUMP TO LATEST" at bounding box center [526, 251] width 35 height 5
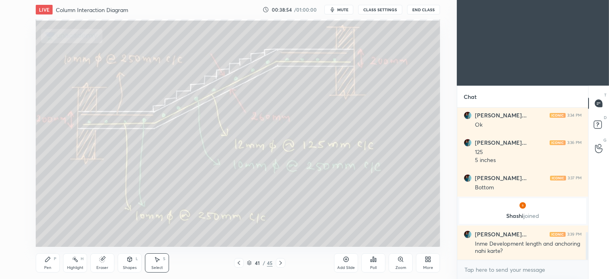
click at [249, 233] on icon at bounding box center [249, 262] width 5 height 5
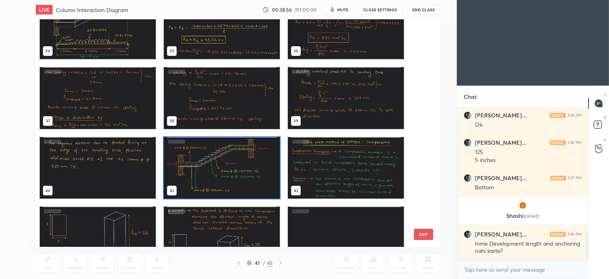
scroll to position [794, 0]
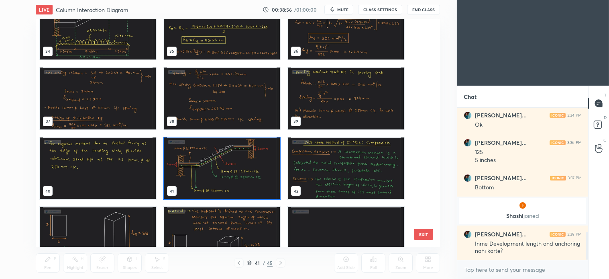
click at [301, 181] on img "grid" at bounding box center [346, 168] width 116 height 62
click at [301, 179] on img "grid" at bounding box center [346, 168] width 116 height 62
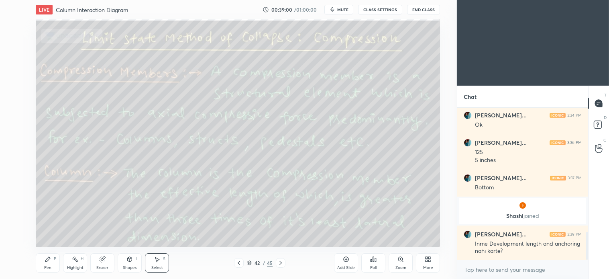
click at [239, 233] on icon at bounding box center [239, 262] width 6 height 6
click at [282, 233] on icon at bounding box center [281, 262] width 6 height 6
click at [49, 233] on icon at bounding box center [48, 259] width 6 height 6
click at [158, 233] on icon at bounding box center [157, 259] width 6 height 6
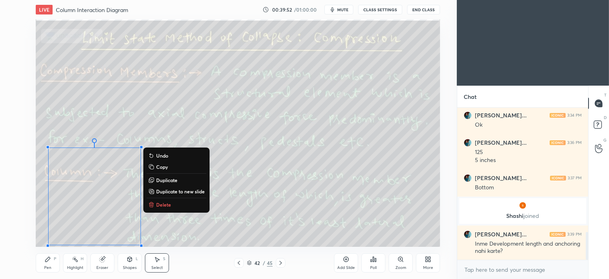
click at [161, 204] on p "Delete" at bounding box center [163, 204] width 15 height 6
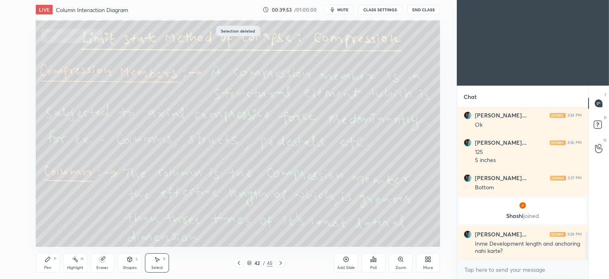
click at [47, 233] on div "Pen" at bounding box center [47, 268] width 7 height 4
click at [50, 233] on div "Pen" at bounding box center [47, 268] width 7 height 4
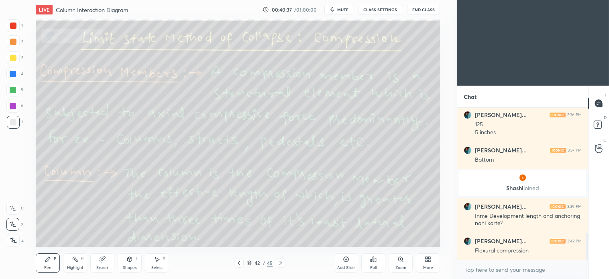
click at [158, 233] on icon at bounding box center [157, 259] width 4 height 5
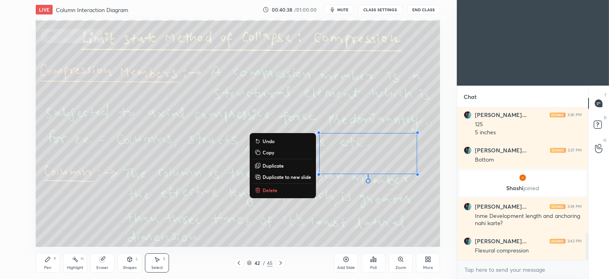
click at [270, 190] on p "Delete" at bounding box center [270, 190] width 15 height 6
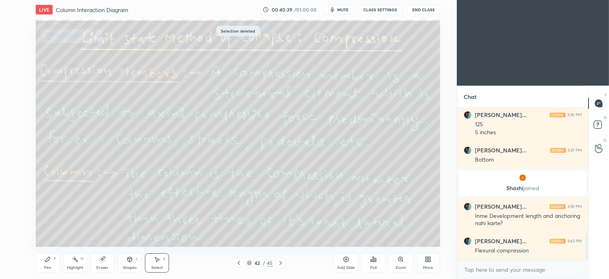
click at [48, 233] on icon at bounding box center [47, 259] width 5 height 5
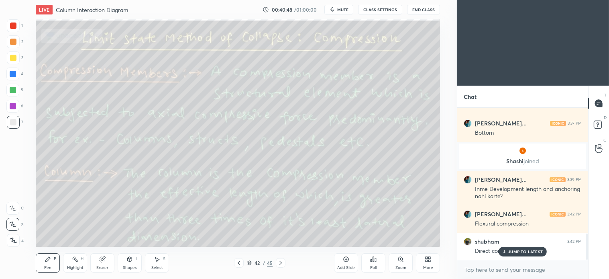
click at [163, 233] on div "S" at bounding box center [164, 259] width 2 height 4
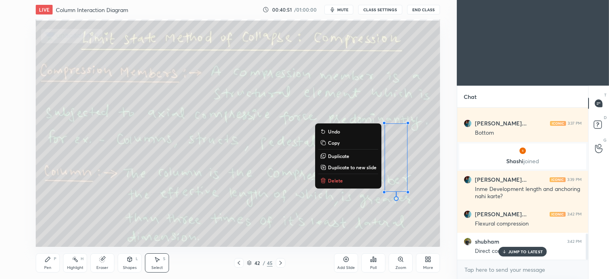
click at [301, 177] on p "Delete" at bounding box center [335, 180] width 15 height 6
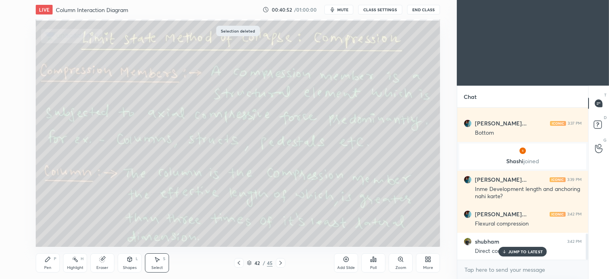
click at [49, 233] on icon at bounding box center [48, 259] width 6 height 6
click at [301, 233] on p "JUMP TO LATEST" at bounding box center [526, 251] width 35 height 5
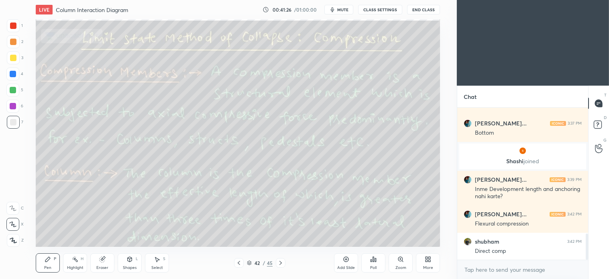
click at [14, 91] on div at bounding box center [13, 90] width 6 height 6
click at [15, 71] on div at bounding box center [13, 74] width 6 height 6
click at [157, 233] on icon at bounding box center [157, 259] width 4 height 5
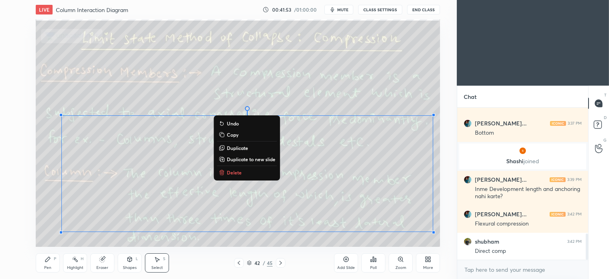
click at [237, 169] on button "Delete" at bounding box center [247, 173] width 60 height 10
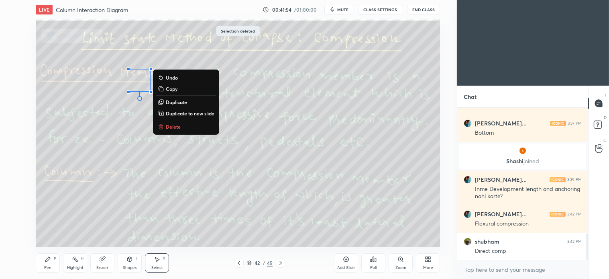
click at [162, 125] on icon at bounding box center [161, 127] width 4 height 4
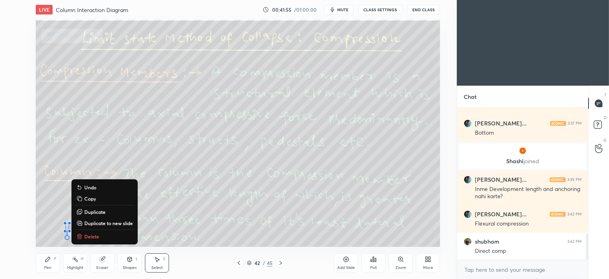
click at [90, 233] on button "Delete" at bounding box center [105, 236] width 60 height 10
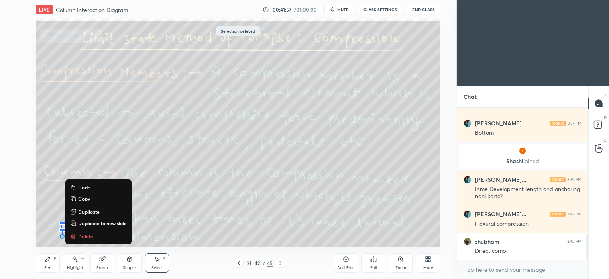
click at [86, 233] on p "Delete" at bounding box center [85, 236] width 15 height 6
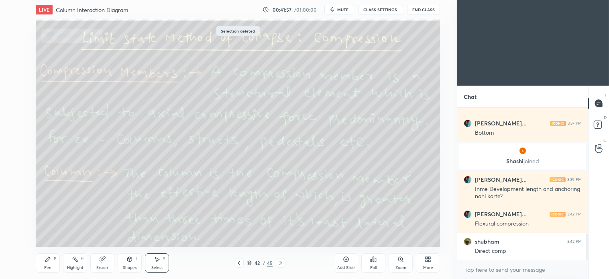
click at [46, 233] on icon at bounding box center [47, 259] width 5 height 5
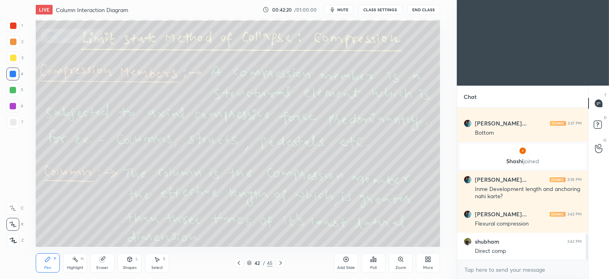
click at [158, 233] on div "Select S" at bounding box center [157, 262] width 24 height 19
click at [45, 233] on div "Pen P" at bounding box center [48, 262] width 24 height 19
click at [159, 233] on div "Select S" at bounding box center [157, 262] width 24 height 19
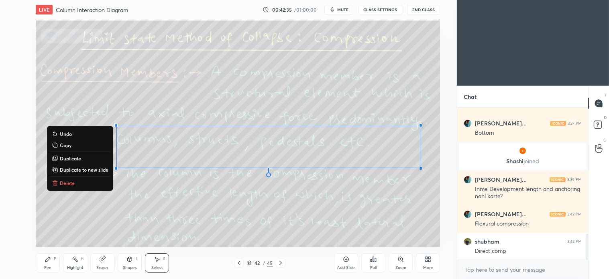
click at [72, 180] on p "Delete" at bounding box center [67, 183] width 15 height 6
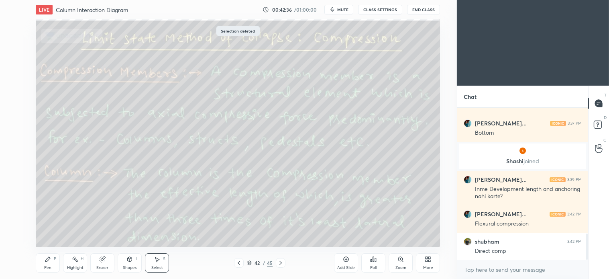
click at [50, 233] on icon at bounding box center [48, 259] width 6 height 6
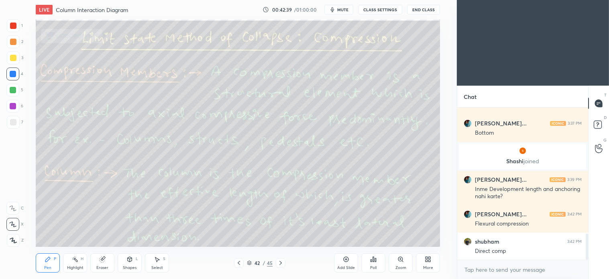
click at [137, 233] on div "L" at bounding box center [137, 259] width 2 height 4
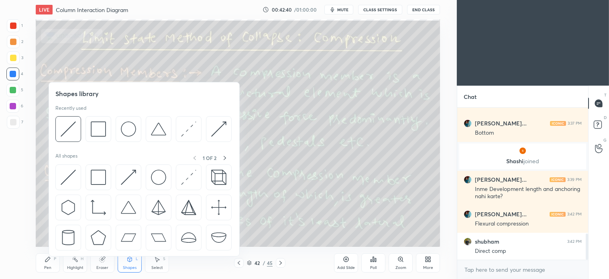
click at [82, 128] on div at bounding box center [143, 131] width 176 height 30
click at [74, 129] on img at bounding box center [68, 128] width 15 height 15
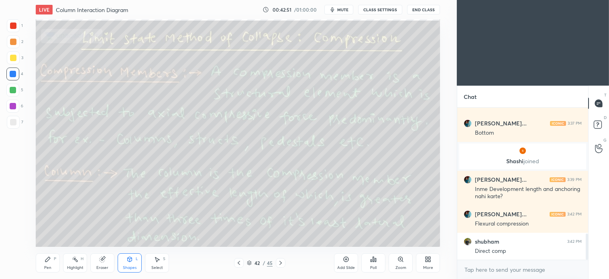
click at [280, 233] on icon at bounding box center [281, 262] width 6 height 6
click at [53, 233] on div "Pen P" at bounding box center [48, 262] width 24 height 19
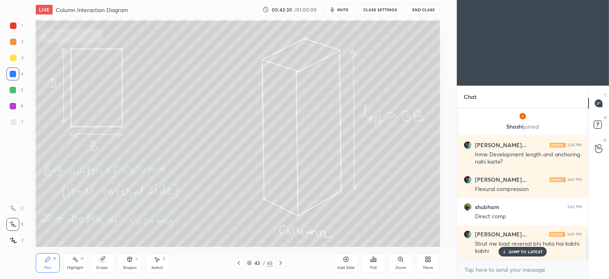
click at [162, 233] on div "Select S" at bounding box center [157, 262] width 24 height 19
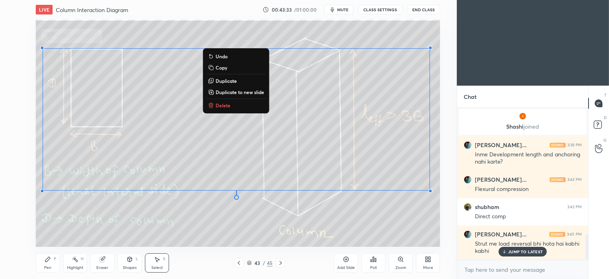
click at [227, 102] on p "Delete" at bounding box center [223, 105] width 15 height 6
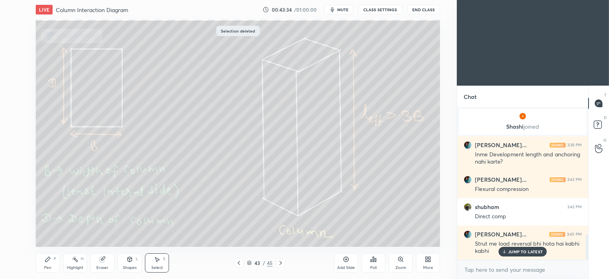
click at [50, 233] on icon at bounding box center [48, 259] width 6 height 6
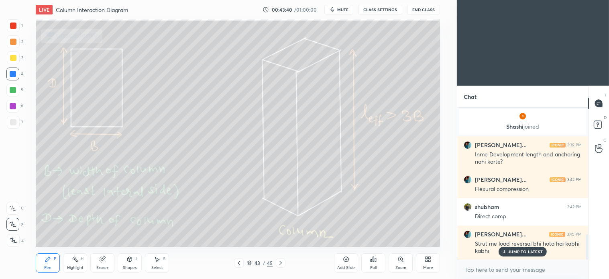
click at [13, 118] on div at bounding box center [13, 122] width 13 height 13
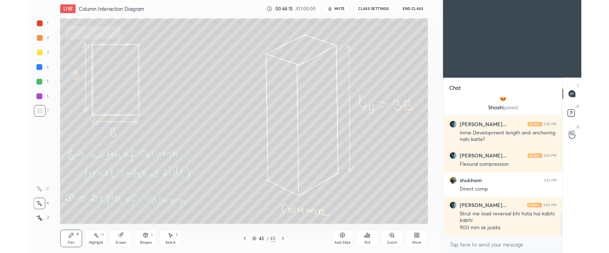
scroll to position [800, 0]
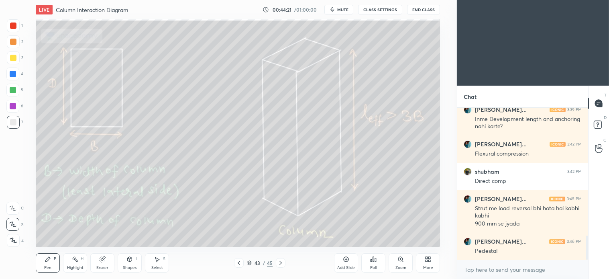
click at [162, 233] on div "Select S" at bounding box center [157, 262] width 24 height 19
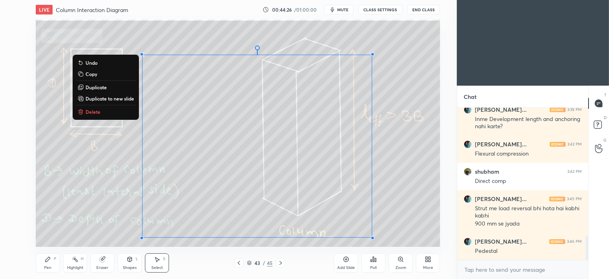
click at [92, 109] on p "Delete" at bounding box center [93, 111] width 15 height 6
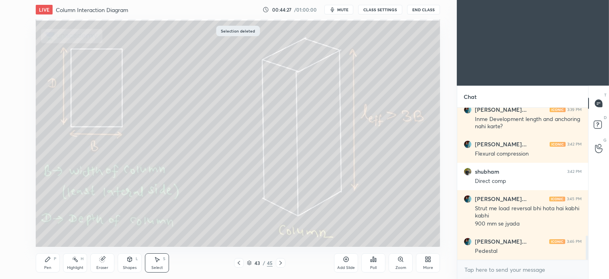
click at [47, 233] on icon at bounding box center [47, 259] width 5 height 5
click at [160, 233] on div "Select S" at bounding box center [157, 262] width 24 height 19
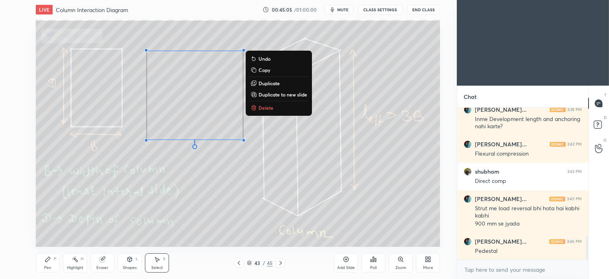
click at [267, 107] on p "Delete" at bounding box center [266, 107] width 15 height 6
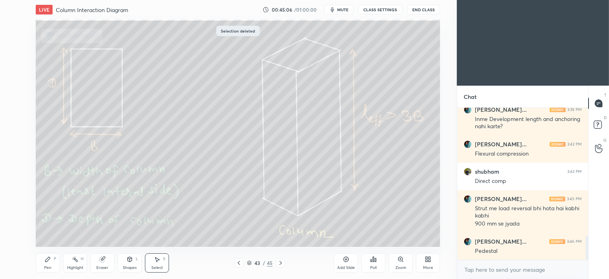
click at [48, 233] on icon at bounding box center [47, 259] width 5 height 5
click at [283, 233] on icon at bounding box center [281, 262] width 6 height 6
click at [242, 233] on icon at bounding box center [239, 262] width 6 height 6
click at [282, 233] on icon at bounding box center [281, 262] width 6 height 6
click at [163, 233] on div "Select S" at bounding box center [157, 262] width 24 height 19
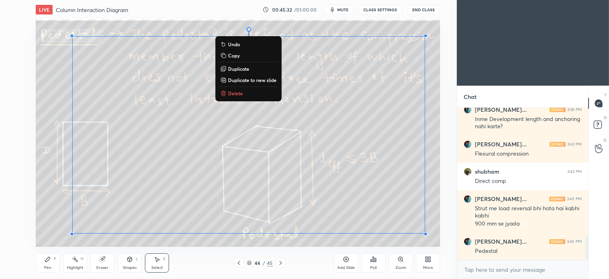
click at [246, 91] on button "Delete" at bounding box center [249, 93] width 60 height 10
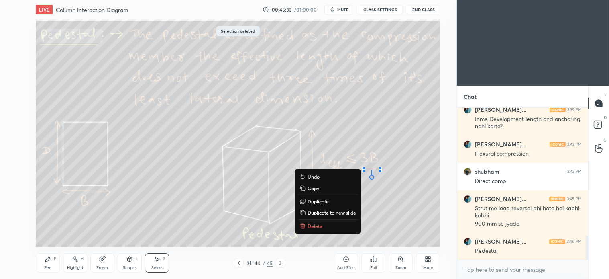
click at [301, 224] on p "Delete" at bounding box center [315, 226] width 15 height 6
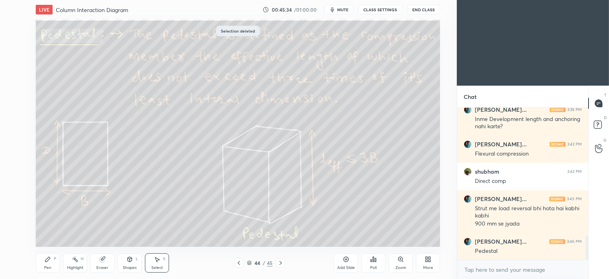
click at [236, 233] on icon at bounding box center [239, 262] width 6 height 6
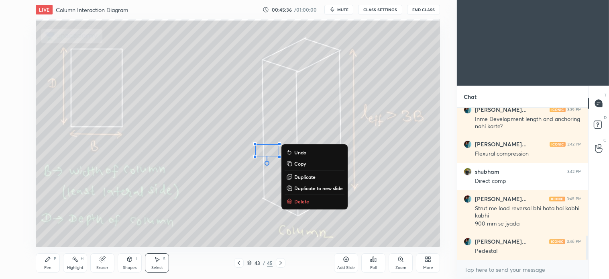
click at [301, 201] on p "Delete" at bounding box center [301, 201] width 15 height 6
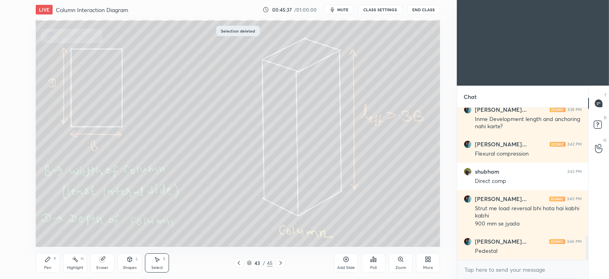
click at [282, 233] on icon at bounding box center [281, 262] width 6 height 6
click at [279, 233] on icon at bounding box center [281, 262] width 6 height 6
click at [238, 233] on icon at bounding box center [239, 262] width 6 height 6
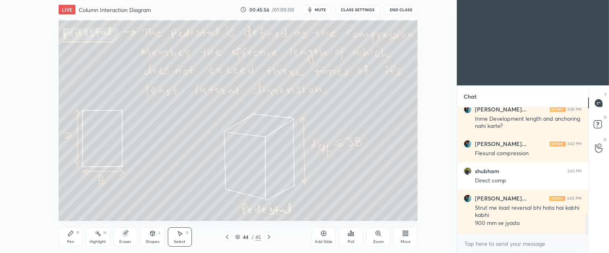
scroll to position [3, 2]
click at [301, 233] on div "More" at bounding box center [406, 242] width 10 height 4
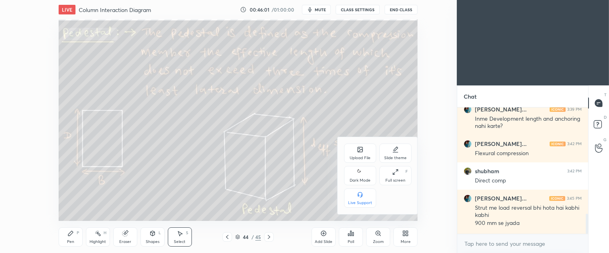
click at [301, 149] on div "Upload File" at bounding box center [360, 153] width 32 height 19
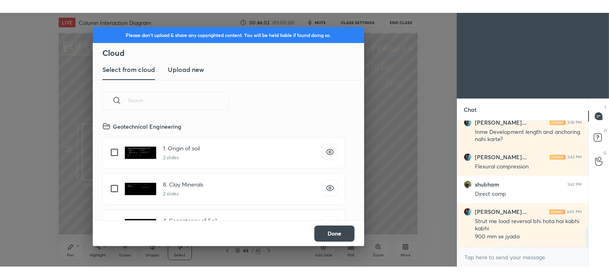
scroll to position [99, 258]
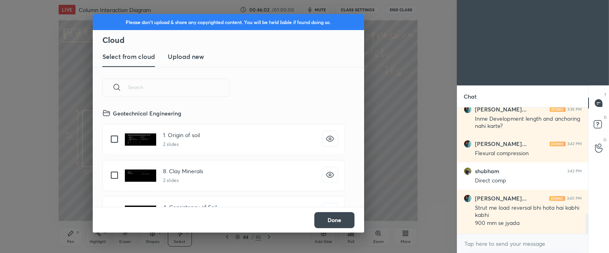
click at [191, 58] on h3 "Upload new" at bounding box center [186, 57] width 36 height 10
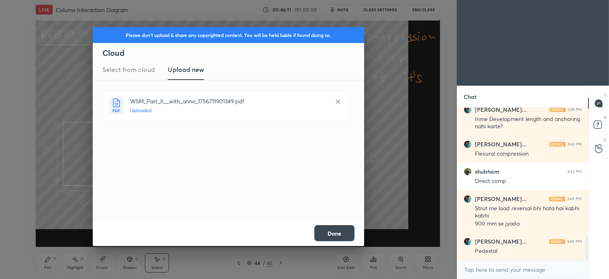
scroll to position [169, 129]
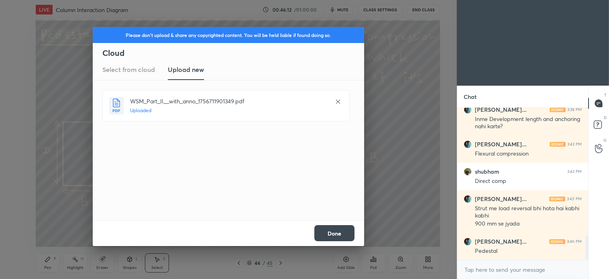
click at [301, 233] on button "Done" at bounding box center [335, 233] width 40 height 16
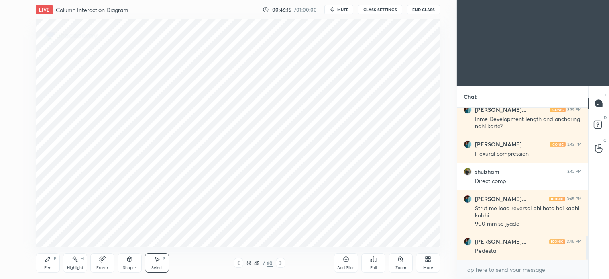
click at [280, 233] on icon at bounding box center [281, 262] width 6 height 6
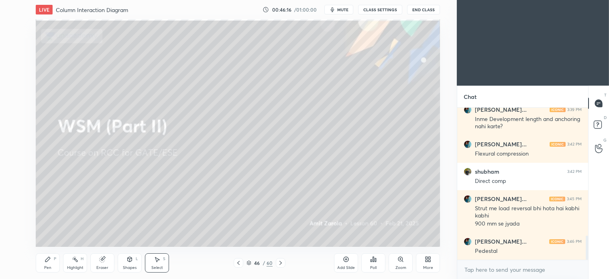
click at [281, 233] on icon at bounding box center [281, 263] width 2 height 4
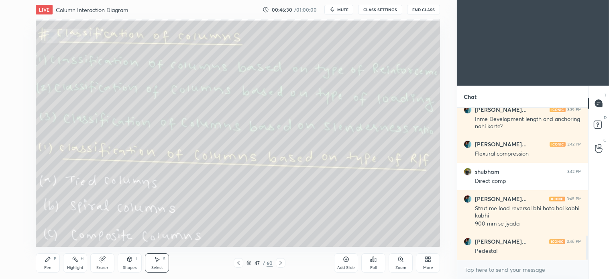
click at [47, 233] on div "Pen P" at bounding box center [48, 262] width 24 height 19
click at [12, 64] on div "3" at bounding box center [15, 59] width 16 height 16
click at [301, 12] on button "End Class" at bounding box center [423, 10] width 33 height 10
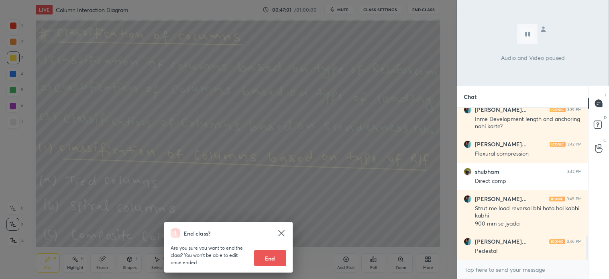
click at [301, 212] on div "End class? Are you sure you want to end the class? You won’t be able to edit on…" at bounding box center [228, 139] width 457 height 279
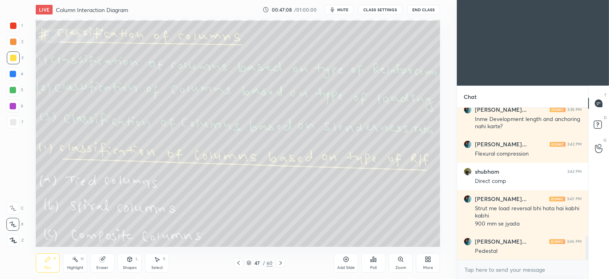
click at [131, 233] on icon at bounding box center [130, 258] width 4 height 1
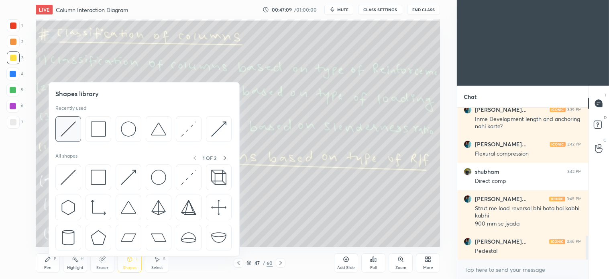
click at [61, 129] on img at bounding box center [68, 128] width 15 height 15
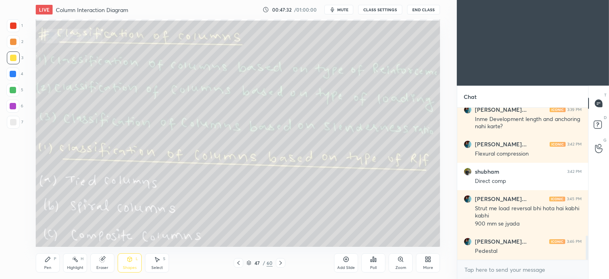
click at [279, 233] on icon at bounding box center [281, 262] width 6 height 6
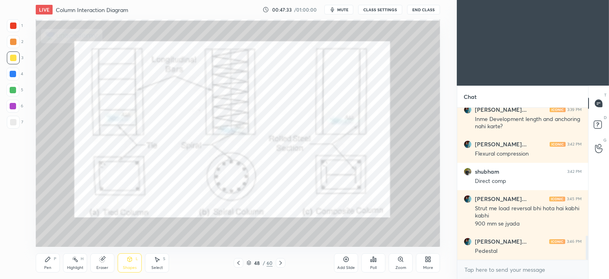
click at [51, 233] on div "Pen P" at bounding box center [48, 262] width 24 height 19
click at [12, 27] on div at bounding box center [13, 25] width 6 height 6
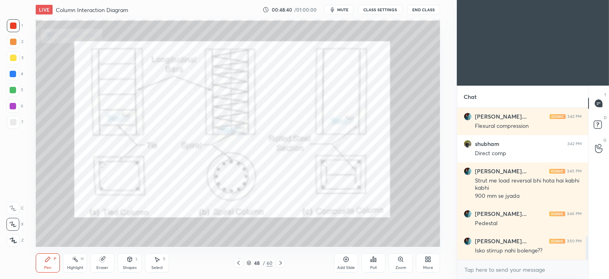
click at [165, 233] on div "Select S" at bounding box center [157, 262] width 24 height 19
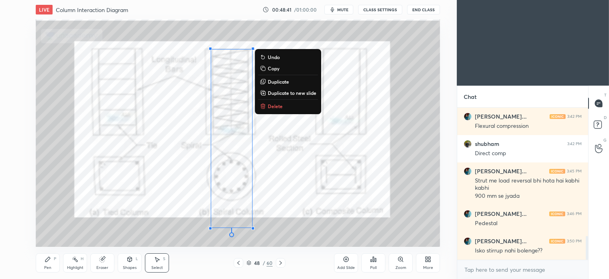
click at [280, 107] on p "Delete" at bounding box center [275, 106] width 15 height 6
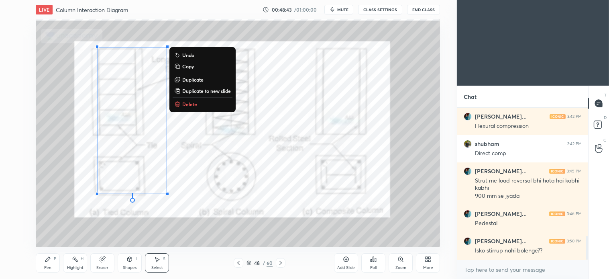
click at [193, 105] on p "Delete" at bounding box center [189, 104] width 15 height 6
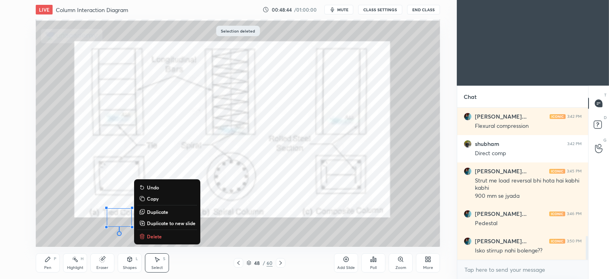
click at [150, 233] on p "Delete" at bounding box center [154, 236] width 15 height 6
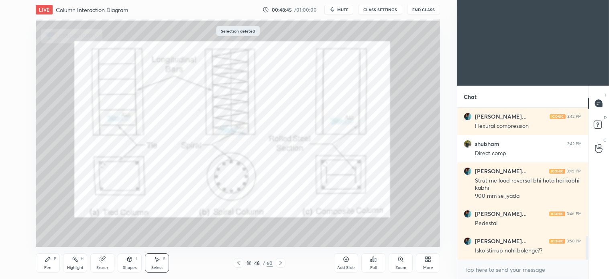
click at [58, 233] on div "Pen P" at bounding box center [48, 262] width 24 height 19
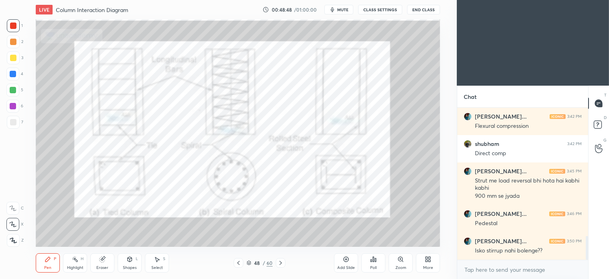
click at [54, 233] on div "Pen P" at bounding box center [48, 262] width 24 height 19
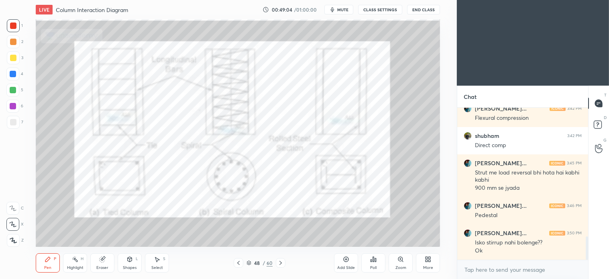
click at [14, 74] on div at bounding box center [13, 74] width 6 height 6
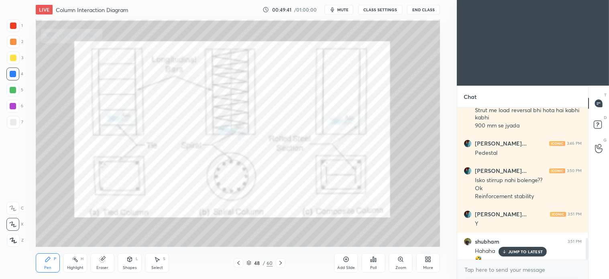
scroll to position [906, 0]
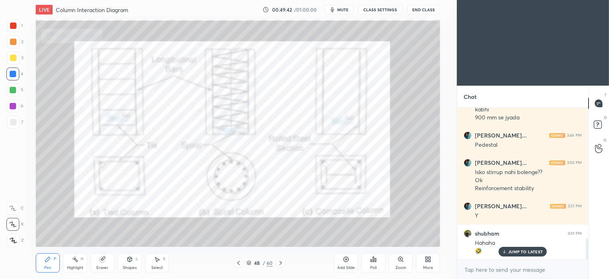
click at [158, 233] on icon at bounding box center [157, 259] width 6 height 6
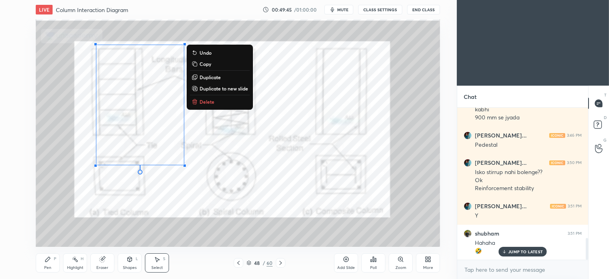
click at [200, 99] on p "Delete" at bounding box center [207, 101] width 15 height 6
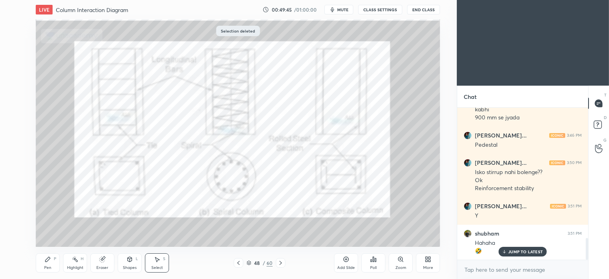
click at [54, 233] on div "Pen P" at bounding box center [48, 262] width 24 height 19
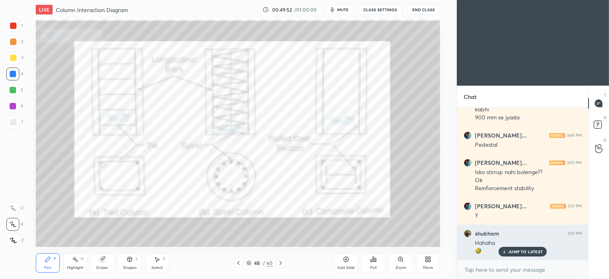
click at [301, 233] on div "JUMP TO LATEST" at bounding box center [523, 252] width 48 height 10
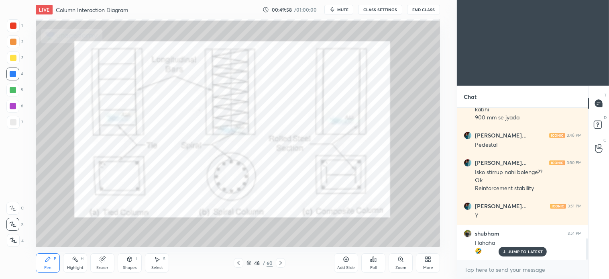
scroll to position [933, 0]
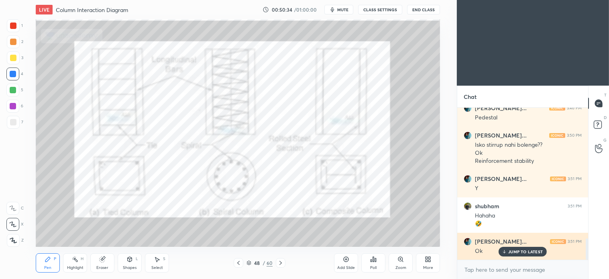
click at [301, 233] on p "JUMP TO LATEST" at bounding box center [526, 251] width 35 height 5
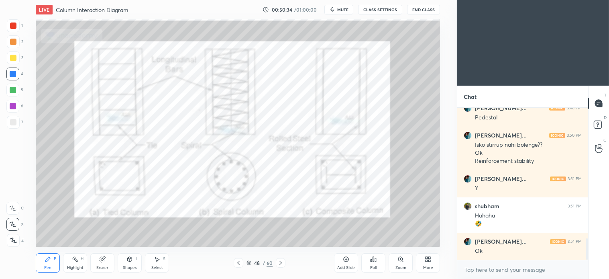
click at [162, 233] on div "Select S" at bounding box center [157, 262] width 24 height 19
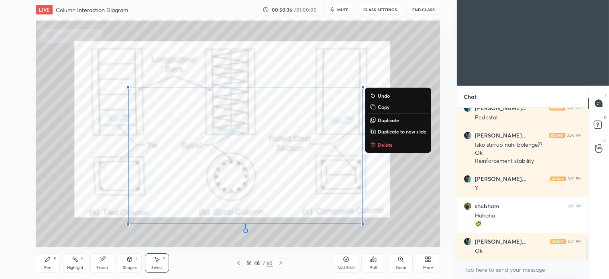
click at [301, 143] on p "Delete" at bounding box center [385, 144] width 15 height 6
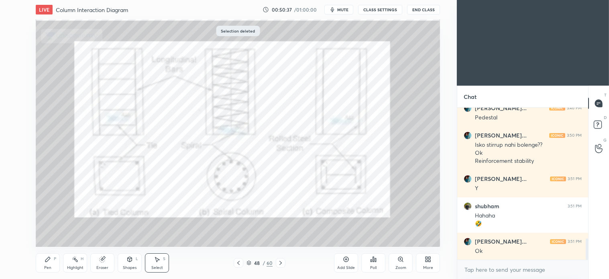
click at [240, 233] on icon at bounding box center [238, 262] width 6 height 6
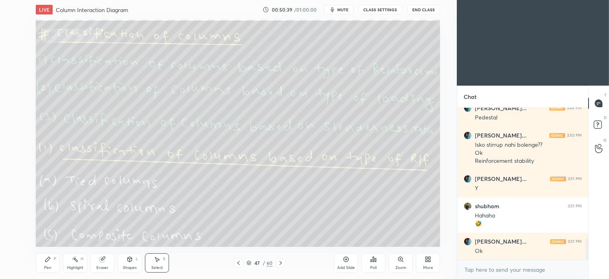
click at [161, 233] on div "Select" at bounding box center [157, 268] width 12 height 4
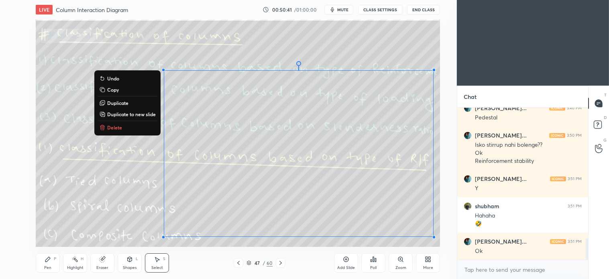
click at [107, 125] on p "Delete" at bounding box center [114, 127] width 15 height 6
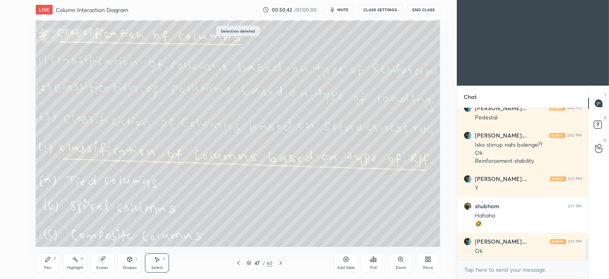
click at [280, 233] on icon at bounding box center [281, 262] width 6 height 6
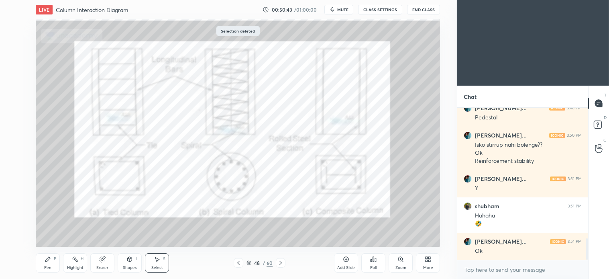
click at [278, 233] on div at bounding box center [281, 263] width 10 height 10
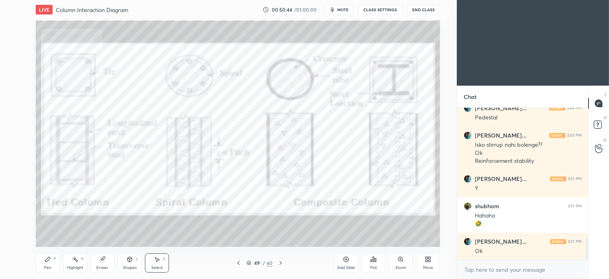
click at [57, 233] on div "Pen P" at bounding box center [48, 262] width 24 height 19
click at [18, 27] on div at bounding box center [13, 25] width 13 height 13
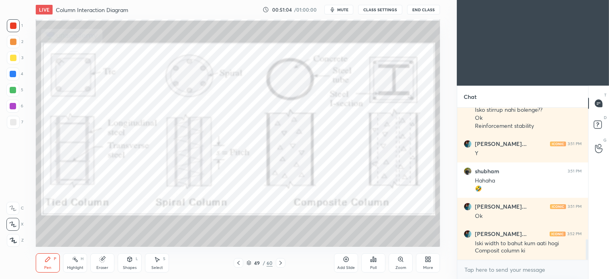
click at [161, 233] on div "Select S" at bounding box center [157, 262] width 24 height 19
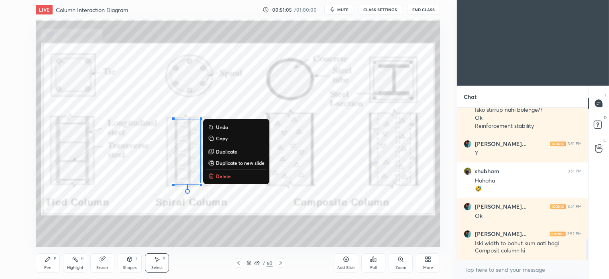
click at [224, 175] on p "Delete" at bounding box center [223, 176] width 15 height 6
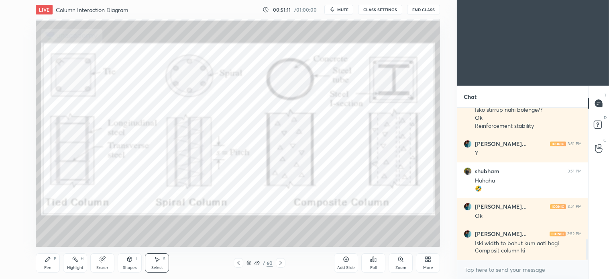
click at [278, 233] on icon at bounding box center [281, 262] width 6 height 6
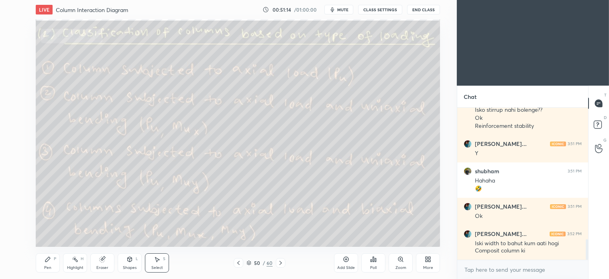
click at [237, 233] on icon at bounding box center [238, 262] width 6 height 6
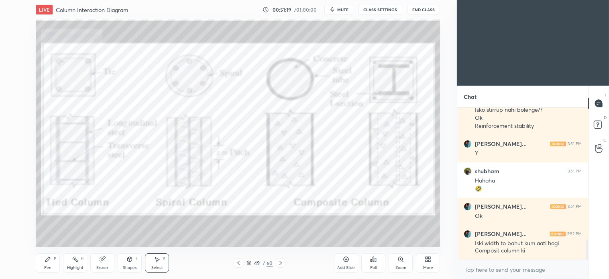
click at [280, 233] on icon at bounding box center [281, 262] width 6 height 6
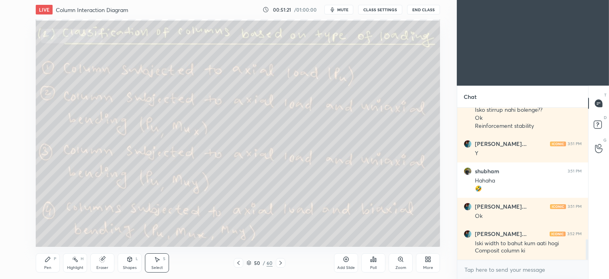
click at [53, 233] on div "Pen P" at bounding box center [48, 262] width 24 height 19
click at [17, 123] on div at bounding box center [13, 122] width 13 height 13
click at [157, 233] on icon at bounding box center [157, 259] width 4 height 5
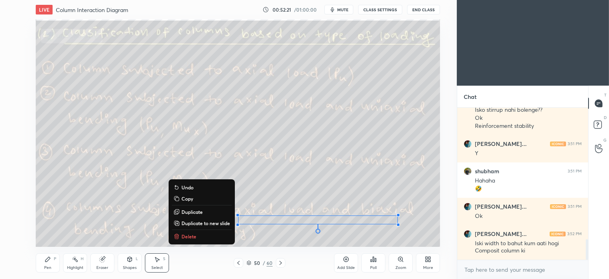
click at [186, 233] on p "Delete" at bounding box center [189, 236] width 15 height 6
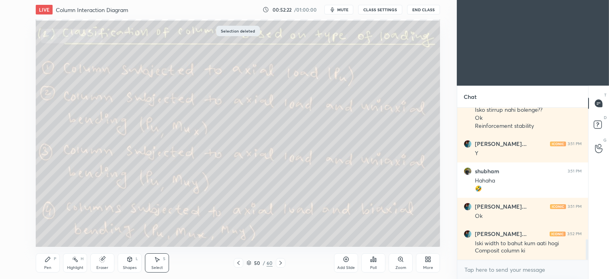
click at [51, 233] on div "Pen" at bounding box center [47, 268] width 7 height 4
click at [14, 86] on div at bounding box center [12, 90] width 13 height 13
click at [156, 233] on icon at bounding box center [157, 259] width 6 height 6
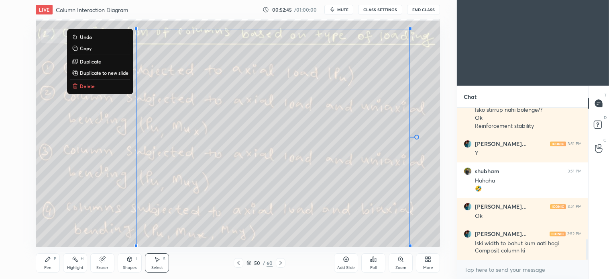
click at [90, 85] on p "Delete" at bounding box center [87, 86] width 15 height 6
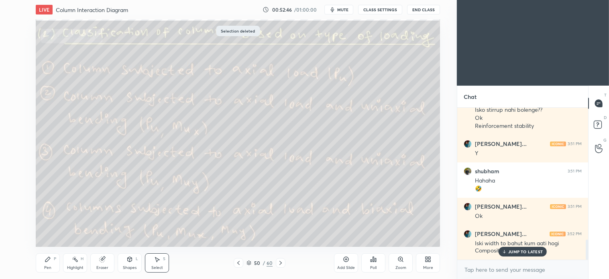
scroll to position [995, 0]
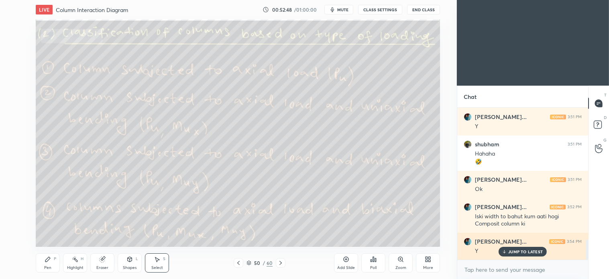
click at [301, 233] on p "JUMP TO LATEST" at bounding box center [526, 251] width 35 height 5
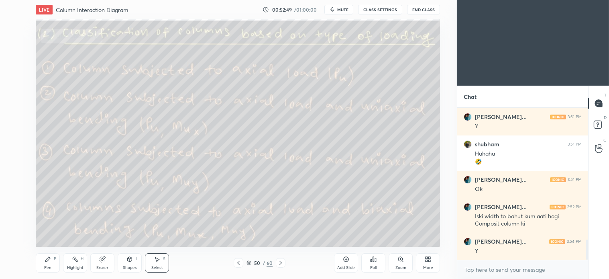
click at [282, 233] on icon at bounding box center [281, 262] width 6 height 6
click at [53, 233] on div "Pen P" at bounding box center [48, 262] width 24 height 19
click at [235, 233] on div at bounding box center [239, 263] width 10 height 10
click at [13, 122] on div at bounding box center [13, 122] width 6 height 6
click at [280, 233] on icon at bounding box center [281, 262] width 6 height 6
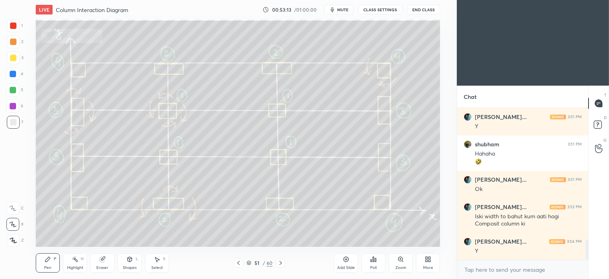
click at [161, 233] on div "Select S" at bounding box center [157, 262] width 24 height 19
click at [285, 60] on div "0 ° Undo Copy Duplicate Duplicate to new slide Delete" at bounding box center [238, 132] width 405 height 227
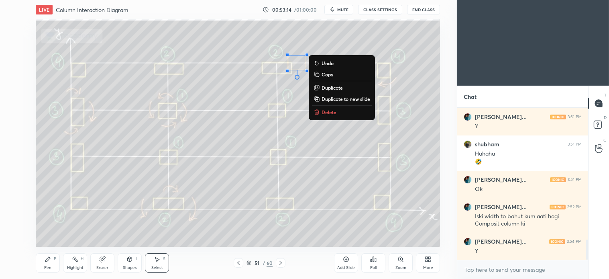
click at [301, 113] on p "Delete" at bounding box center [329, 112] width 15 height 6
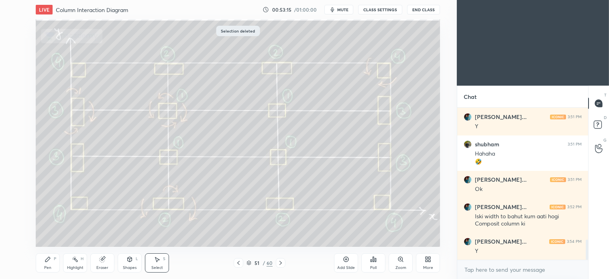
click at [49, 233] on div "Pen" at bounding box center [47, 268] width 7 height 4
click at [14, 77] on div at bounding box center [13, 74] width 6 height 6
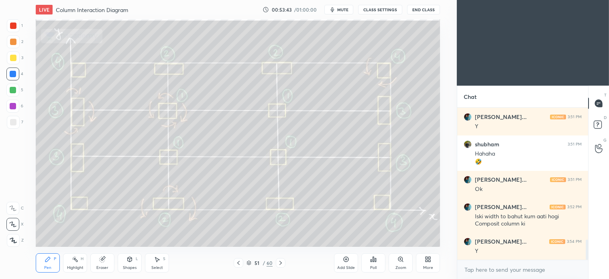
click at [159, 233] on icon at bounding box center [157, 259] width 6 height 6
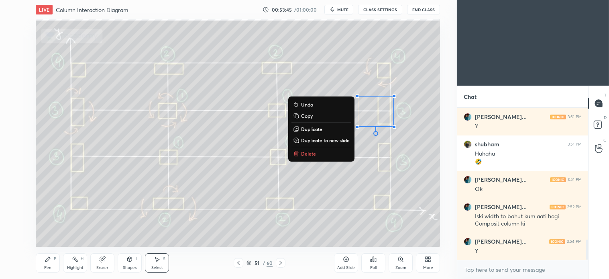
click at [301, 149] on button "Delete" at bounding box center [322, 154] width 60 height 10
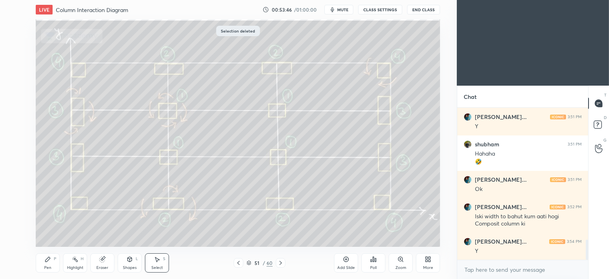
click at [54, 233] on div "P" at bounding box center [55, 259] width 2 height 4
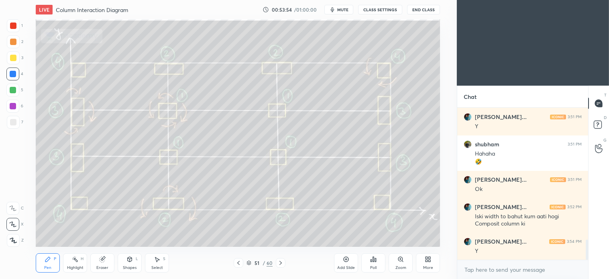
click at [17, 117] on div at bounding box center [13, 122] width 13 height 13
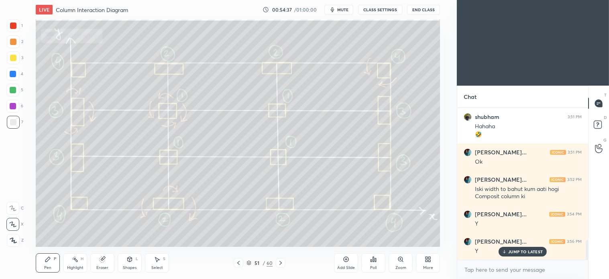
click at [239, 233] on icon at bounding box center [238, 262] width 6 height 6
click at [163, 233] on div "Select S" at bounding box center [157, 262] width 24 height 19
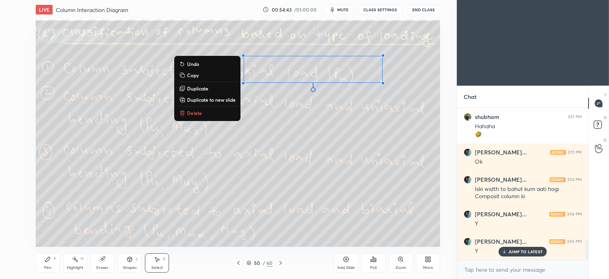
click at [191, 112] on p "Delete" at bounding box center [194, 113] width 15 height 6
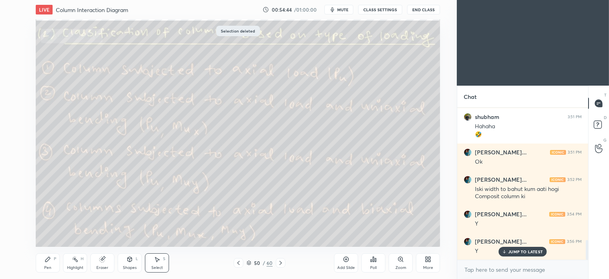
click at [279, 233] on icon at bounding box center [281, 262] width 6 height 6
click at [156, 233] on div "Select" at bounding box center [157, 268] width 12 height 4
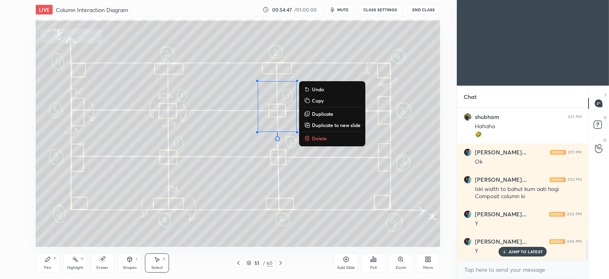
click at [301, 136] on p "Delete" at bounding box center [319, 138] width 15 height 6
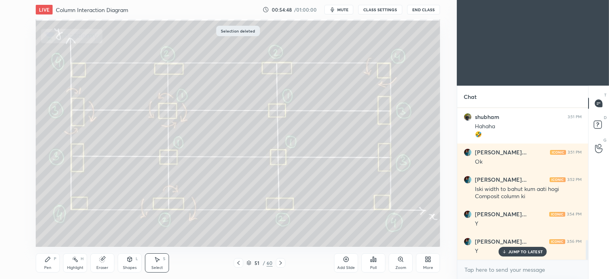
click at [51, 233] on icon at bounding box center [48, 259] width 6 height 6
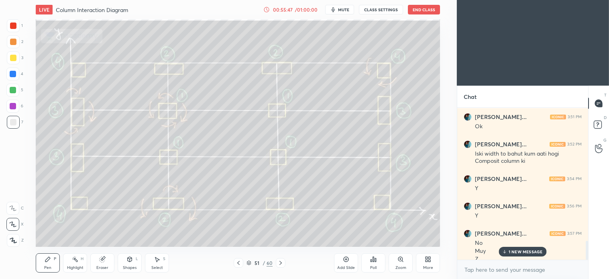
scroll to position [1066, 0]
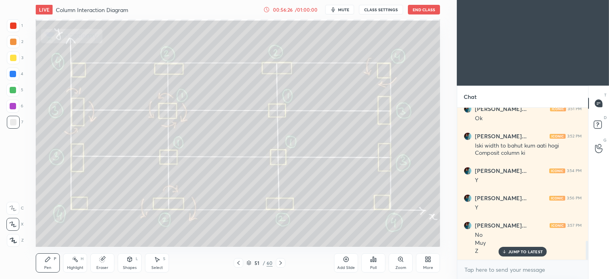
click at [239, 233] on icon at bounding box center [238, 263] width 2 height 4
click at [278, 233] on icon at bounding box center [281, 262] width 6 height 6
click at [156, 233] on div "Select" at bounding box center [157, 268] width 12 height 4
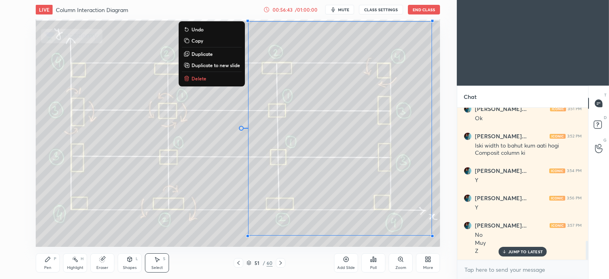
click at [197, 77] on p "Delete" at bounding box center [199, 78] width 15 height 6
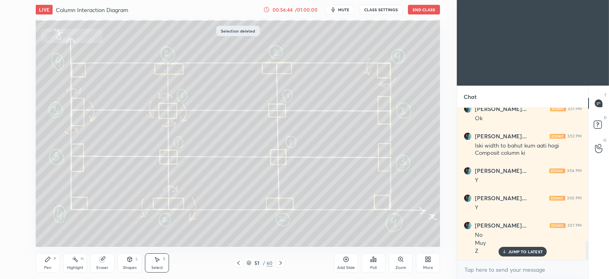
click at [49, 233] on icon at bounding box center [47, 259] width 5 height 5
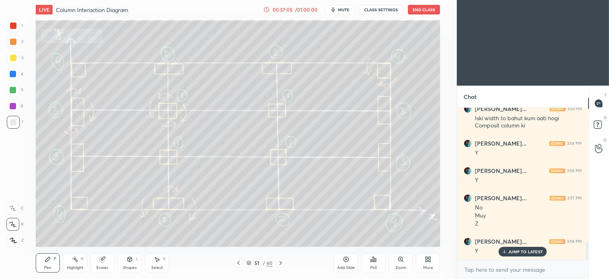
click at [241, 233] on icon at bounding box center [238, 262] width 6 height 6
click at [157, 233] on icon at bounding box center [157, 259] width 6 height 6
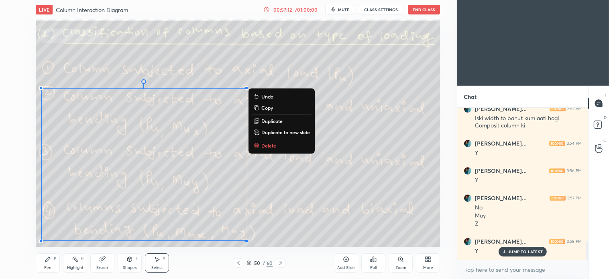
click at [271, 146] on p "Delete" at bounding box center [269, 145] width 15 height 6
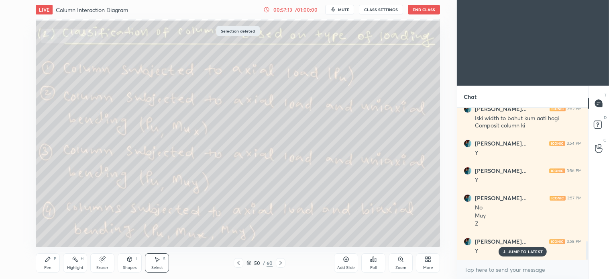
click at [280, 233] on icon at bounding box center [281, 262] width 6 height 6
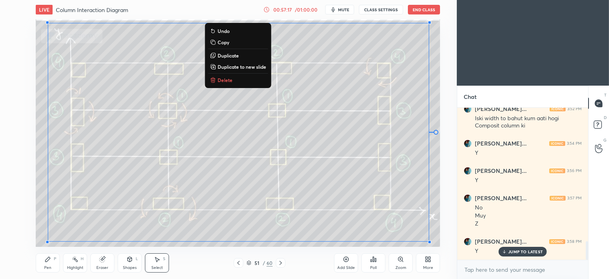
click at [218, 83] on button "Delete" at bounding box center [238, 80] width 60 height 10
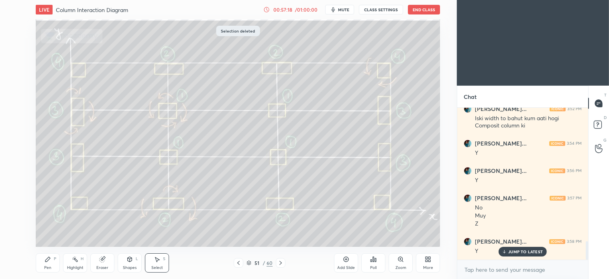
click at [283, 233] on icon at bounding box center [281, 262] width 6 height 6
click at [49, 233] on icon at bounding box center [48, 259] width 6 height 6
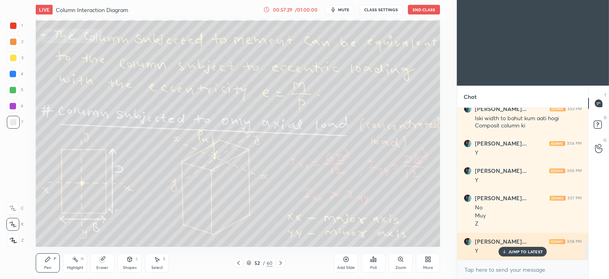
click at [301, 233] on p "JUMP TO LATEST" at bounding box center [526, 251] width 35 height 5
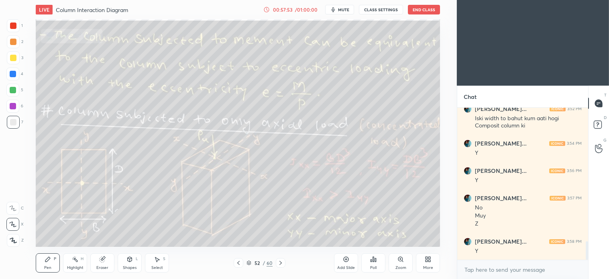
click at [163, 233] on div "Select S" at bounding box center [157, 262] width 24 height 19
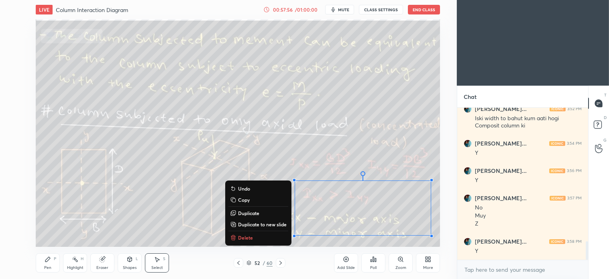
click at [252, 233] on button "Delete" at bounding box center [259, 238] width 60 height 10
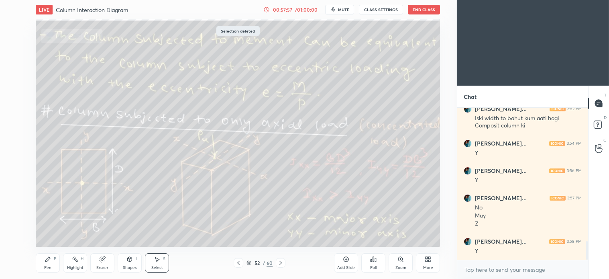
click at [51, 233] on div "Pen P" at bounding box center [48, 262] width 24 height 19
click at [159, 233] on icon at bounding box center [157, 259] width 6 height 6
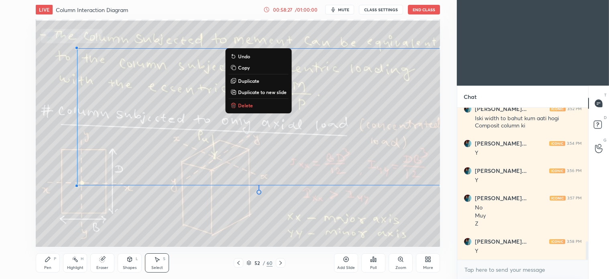
click at [252, 104] on button "Delete" at bounding box center [259, 105] width 60 height 10
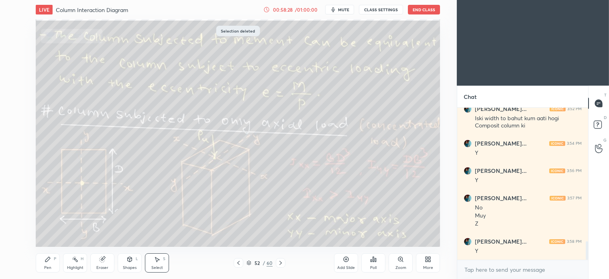
click at [49, 233] on icon at bounding box center [48, 259] width 6 height 6
click at [278, 233] on icon at bounding box center [281, 262] width 6 height 6
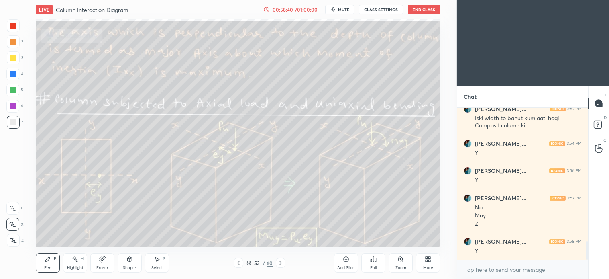
click at [282, 233] on icon at bounding box center [281, 262] width 6 height 6
click at [281, 233] on icon at bounding box center [281, 263] width 2 height 4
click at [157, 233] on icon at bounding box center [157, 259] width 4 height 5
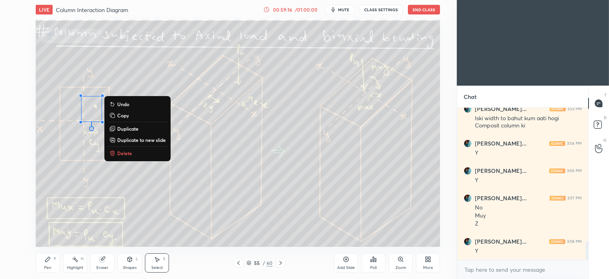
click at [125, 150] on p "Delete" at bounding box center [124, 153] width 15 height 6
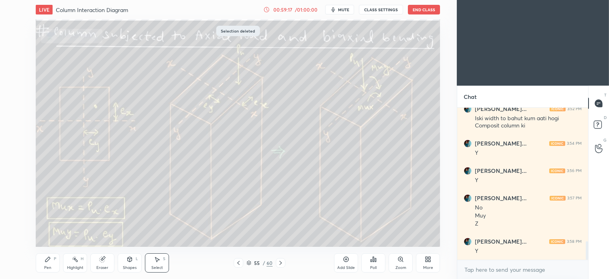
click at [54, 233] on div "Pen P" at bounding box center [48, 262] width 24 height 19
click at [161, 233] on div "Select S" at bounding box center [157, 262] width 24 height 19
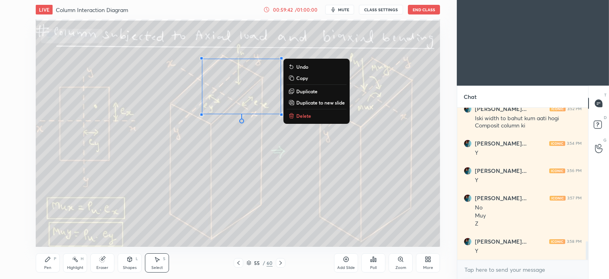
click at [296, 116] on p "Delete" at bounding box center [303, 115] width 15 height 6
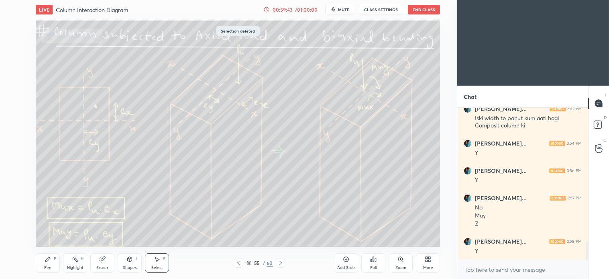
click at [53, 233] on div "Pen P" at bounding box center [48, 262] width 24 height 19
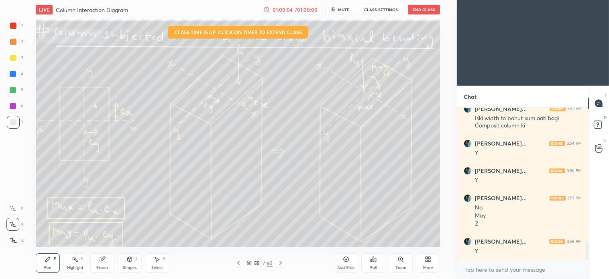
click at [157, 233] on div "Select S" at bounding box center [157, 262] width 24 height 19
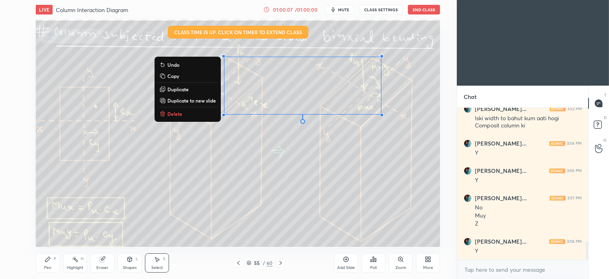
click at [174, 113] on p "Delete" at bounding box center [175, 113] width 15 height 6
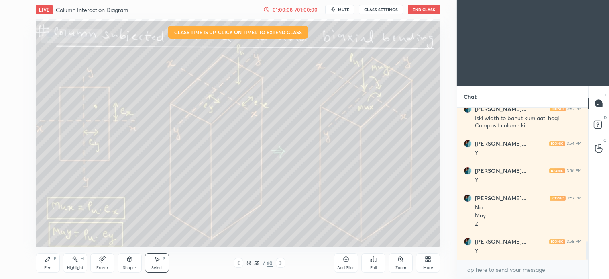
click at [50, 233] on icon at bounding box center [48, 259] width 6 height 6
click at [161, 233] on div "Select S" at bounding box center [157, 262] width 24 height 19
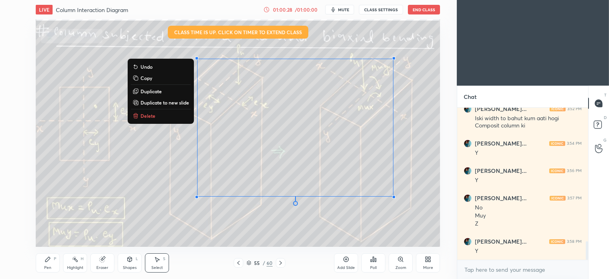
click at [145, 111] on button "Delete" at bounding box center [161, 116] width 60 height 10
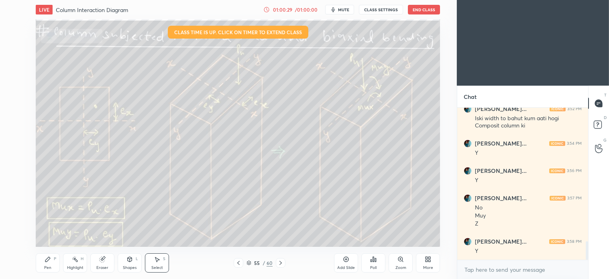
click at [53, 233] on div "Pen P" at bounding box center [48, 262] width 24 height 19
click at [159, 233] on div "Select S" at bounding box center [157, 262] width 24 height 19
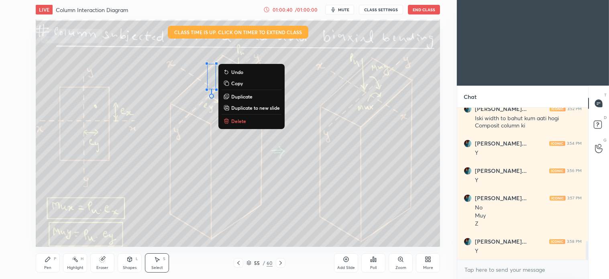
click at [241, 117] on button "Delete" at bounding box center [252, 121] width 60 height 10
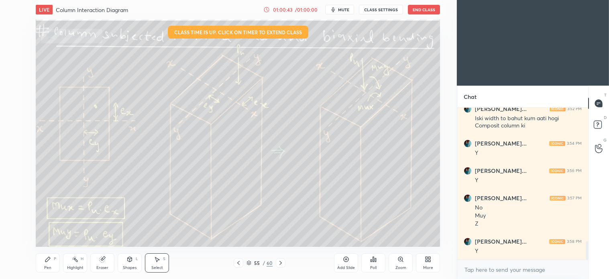
click at [281, 233] on icon at bounding box center [281, 262] width 6 height 6
click at [43, 233] on div "Pen P" at bounding box center [48, 262] width 24 height 19
click at [280, 233] on icon at bounding box center [281, 263] width 2 height 4
click at [281, 233] on icon at bounding box center [281, 262] width 6 height 6
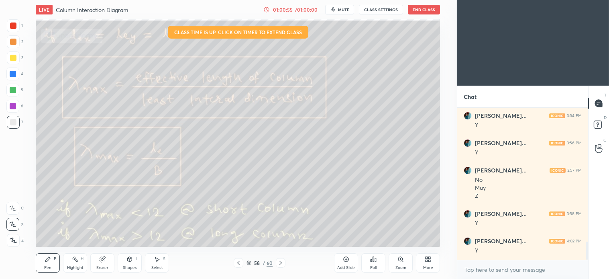
click at [279, 233] on icon at bounding box center [281, 262] width 6 height 6
click at [280, 233] on icon at bounding box center [281, 262] width 6 height 6
click at [236, 233] on icon at bounding box center [238, 262] width 6 height 6
click at [237, 233] on icon at bounding box center [238, 262] width 6 height 6
click at [236, 233] on div "Pen P Highlight H Eraser Shapes L Select S 58 / 60 Add Slide Poll Zoom More" at bounding box center [238, 263] width 405 height 32
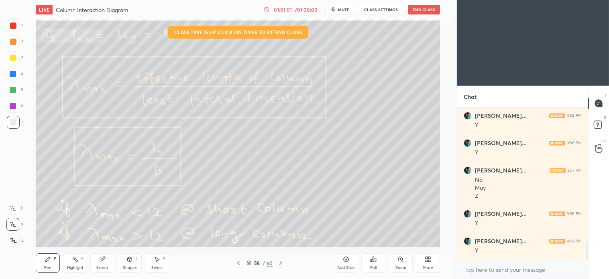
click at [237, 233] on icon at bounding box center [238, 262] width 6 height 6
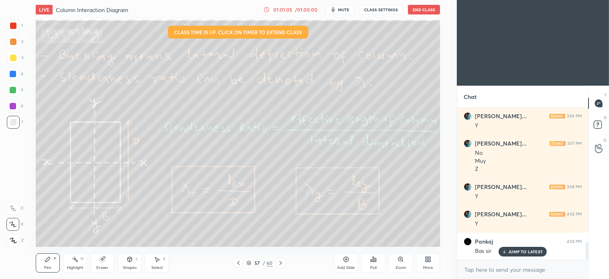
click at [239, 233] on icon at bounding box center [238, 262] width 6 height 6
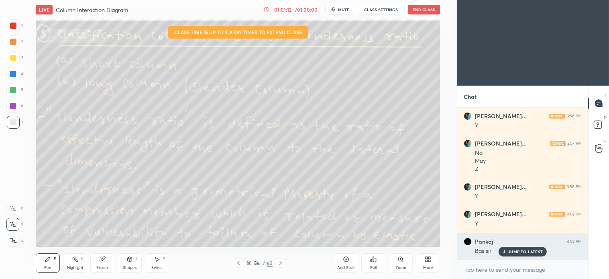
click at [301, 233] on p "JUMP TO LATEST" at bounding box center [526, 251] width 35 height 5
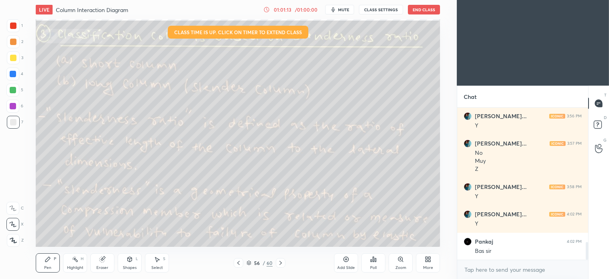
click at [301, 7] on button "End Class" at bounding box center [424, 10] width 32 height 10
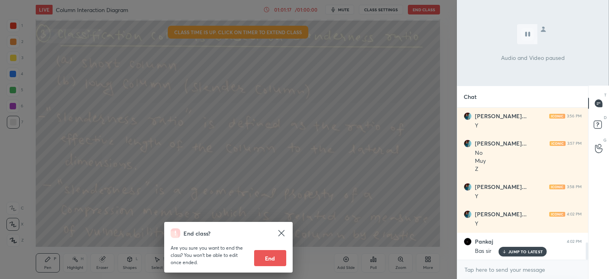
scroll to position [1175, 0]
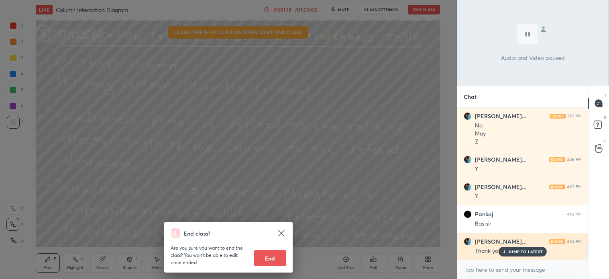
click at [301, 233] on p "JUMP TO LATEST" at bounding box center [526, 251] width 35 height 5
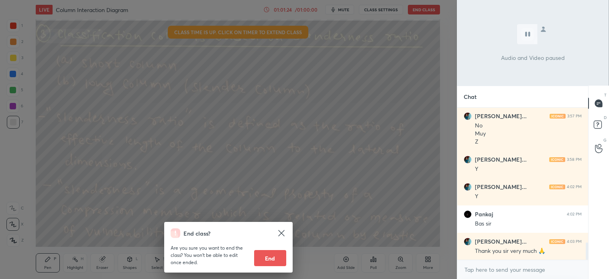
click at [267, 233] on button "End" at bounding box center [270, 258] width 32 height 16
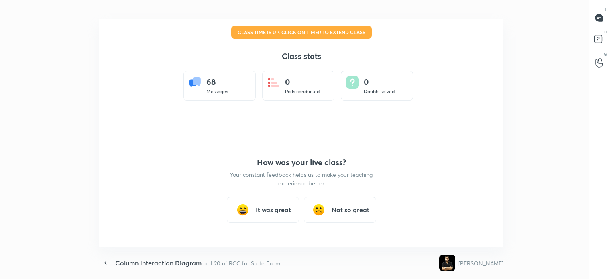
scroll to position [39942, 39566]
click at [266, 211] on h3 "It was great" at bounding box center [273, 210] width 35 height 10
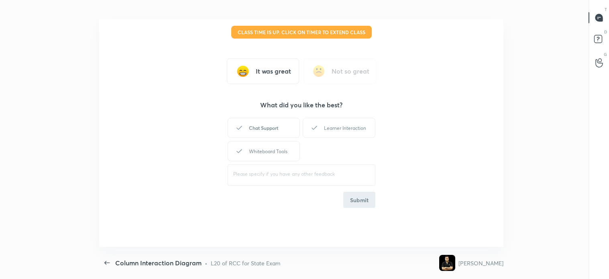
click at [266, 121] on div "Chat Support" at bounding box center [264, 128] width 72 height 20
click at [301, 130] on div "Learner Interaction" at bounding box center [339, 128] width 72 height 20
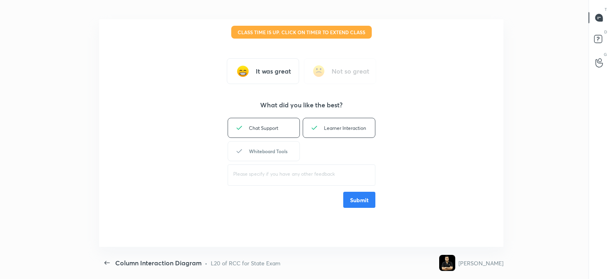
click at [276, 147] on div "Whiteboard Tools" at bounding box center [264, 151] width 72 height 20
click at [301, 200] on button "Submit" at bounding box center [359, 200] width 32 height 16
